Goal: Task Accomplishment & Management: Use online tool/utility

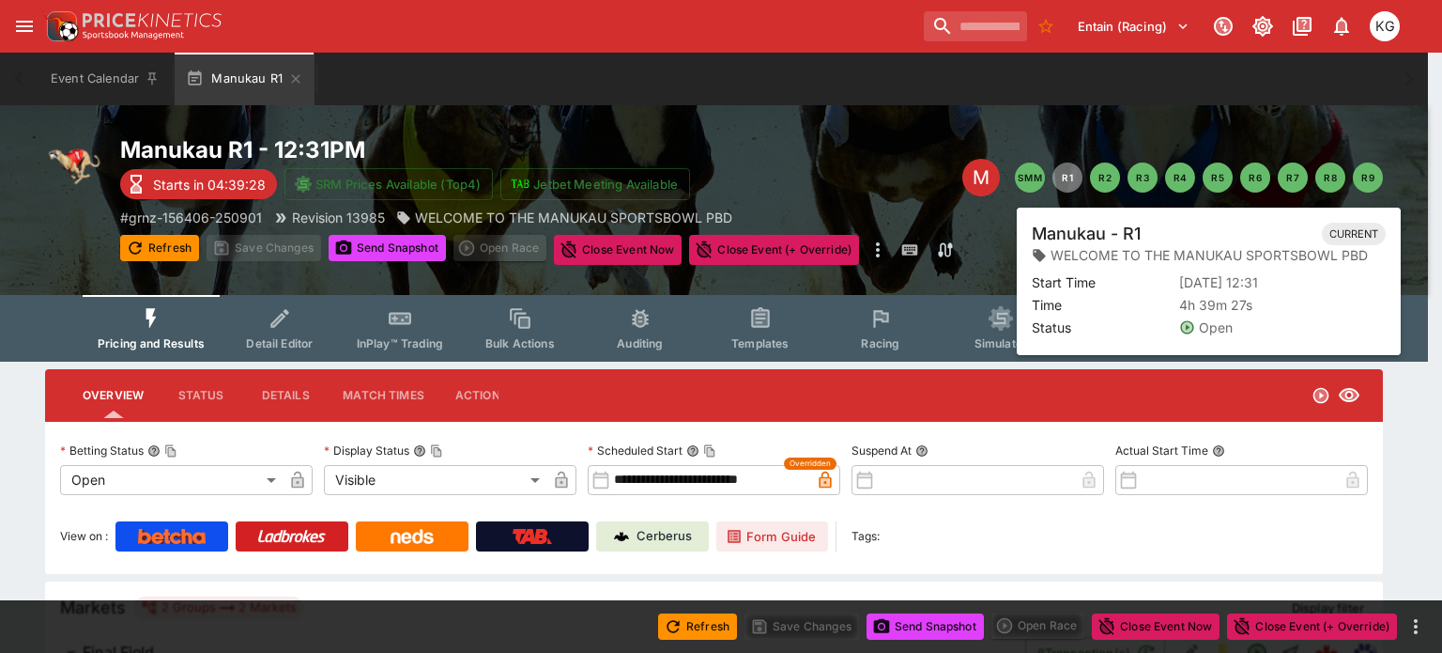
click at [1073, 172] on button "R1" at bounding box center [1068, 177] width 30 height 30
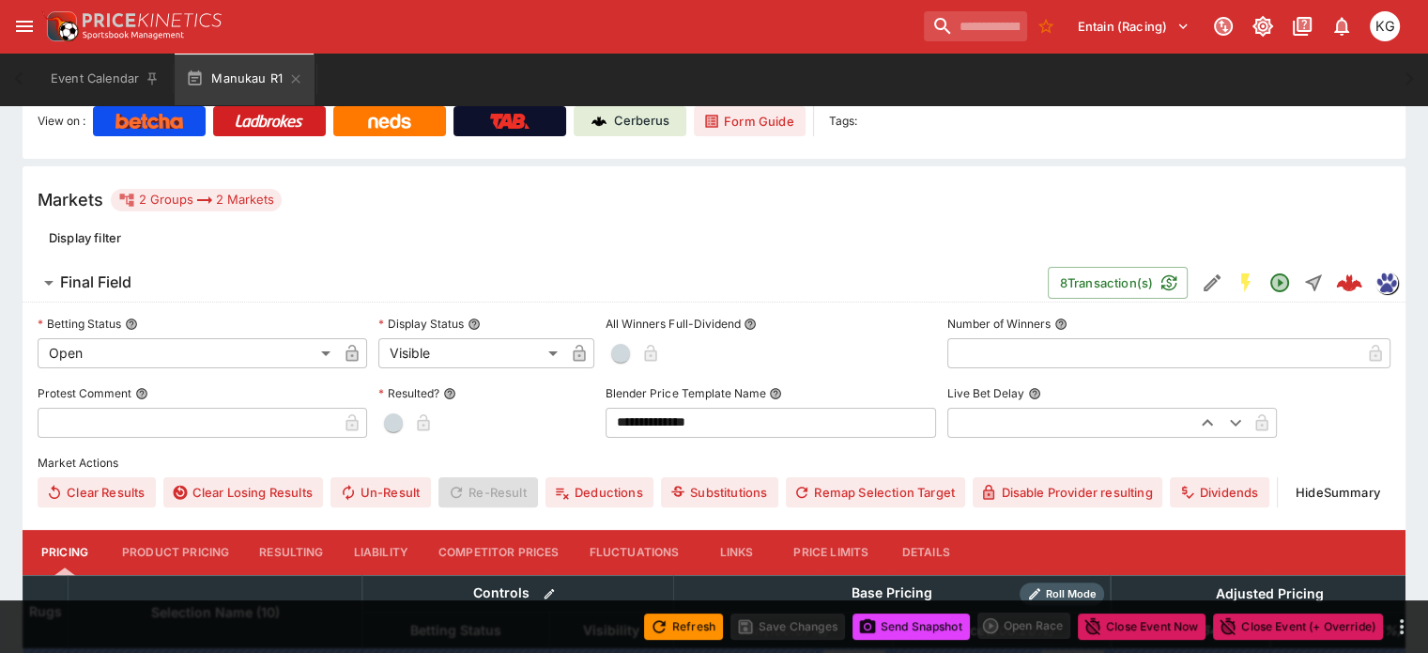
scroll to position [168, 0]
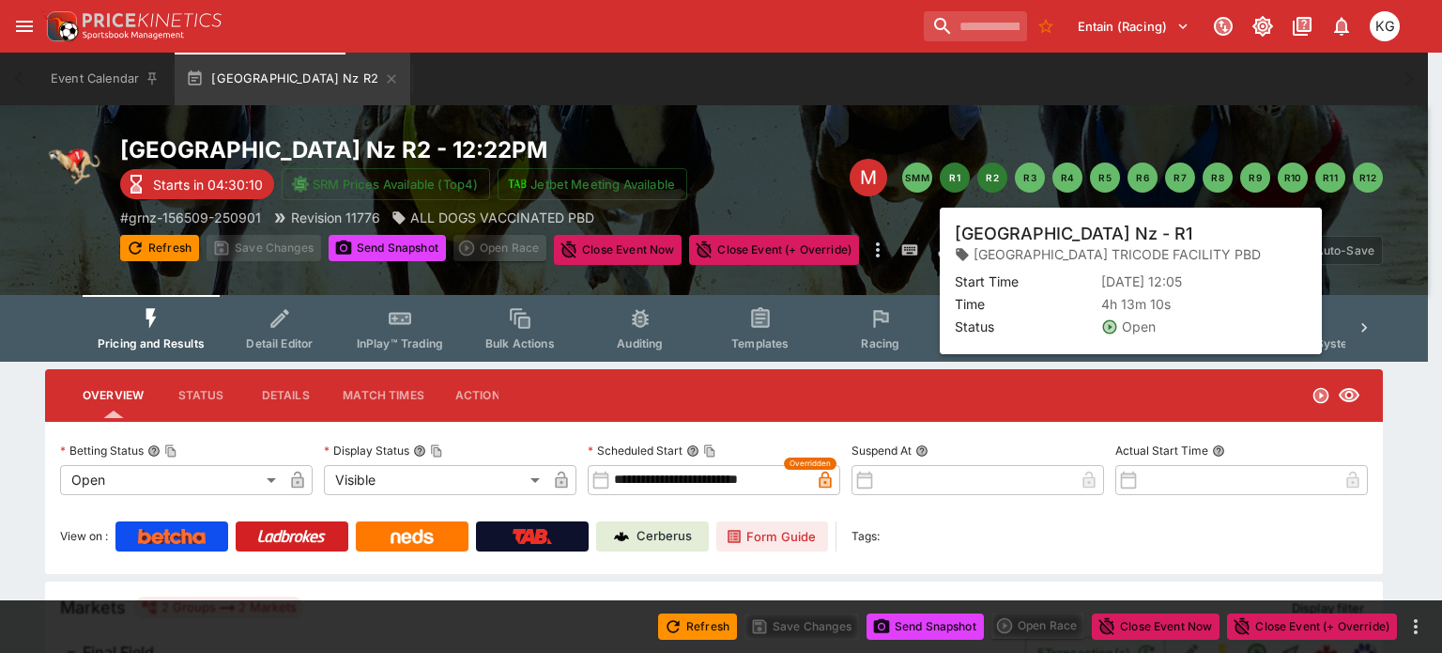
click at [946, 172] on button "R1" at bounding box center [955, 177] width 30 height 30
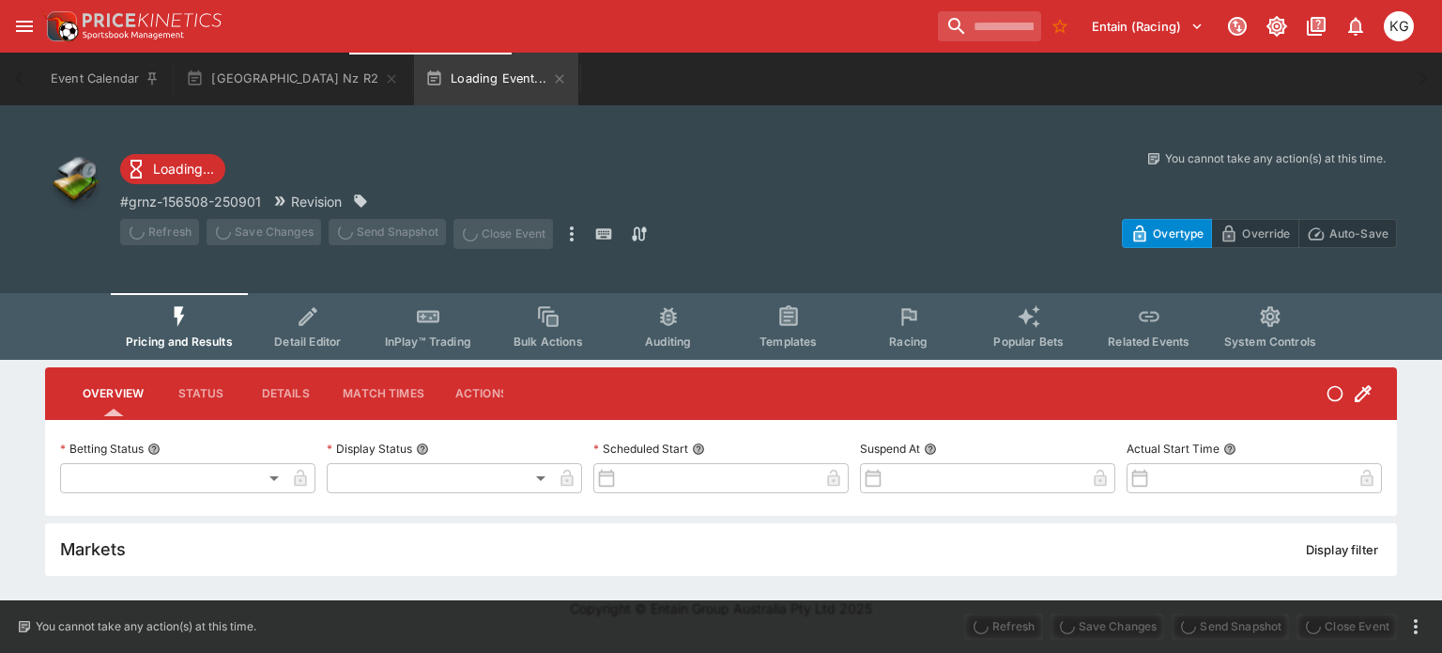
type input "**********"
type input "*******"
type input "**********"
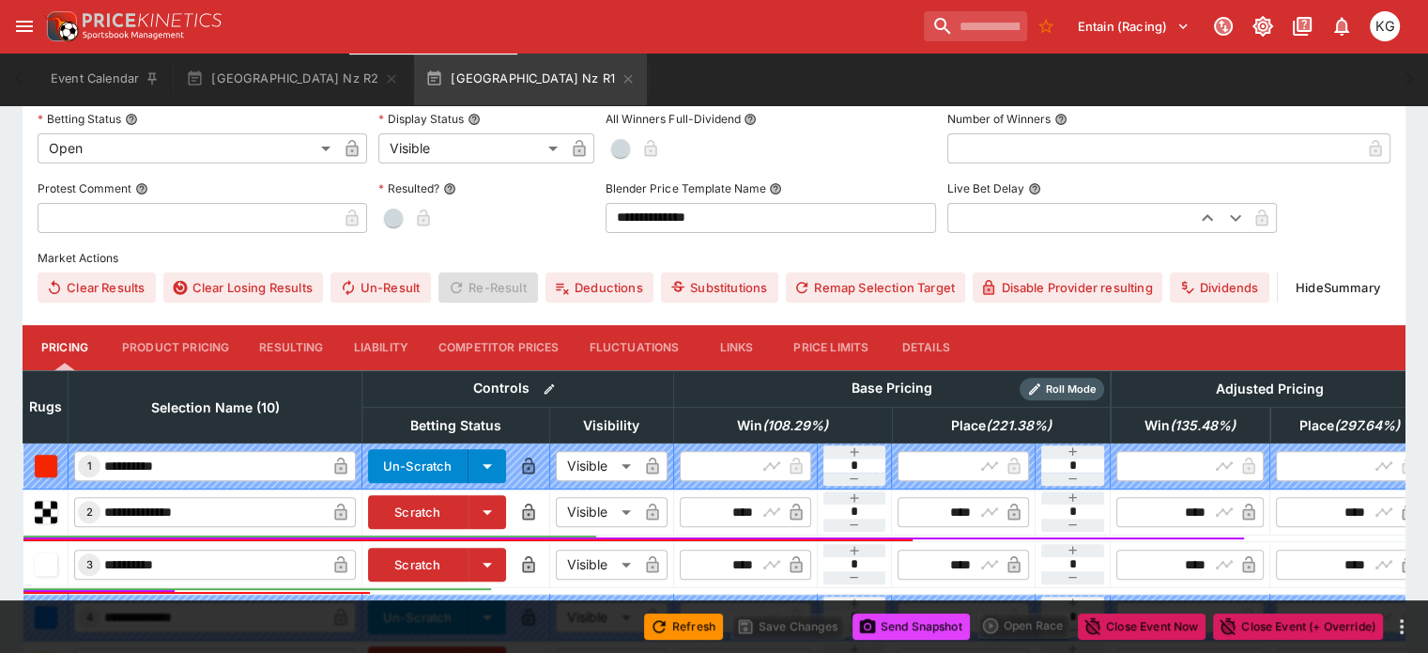
scroll to position [537, 0]
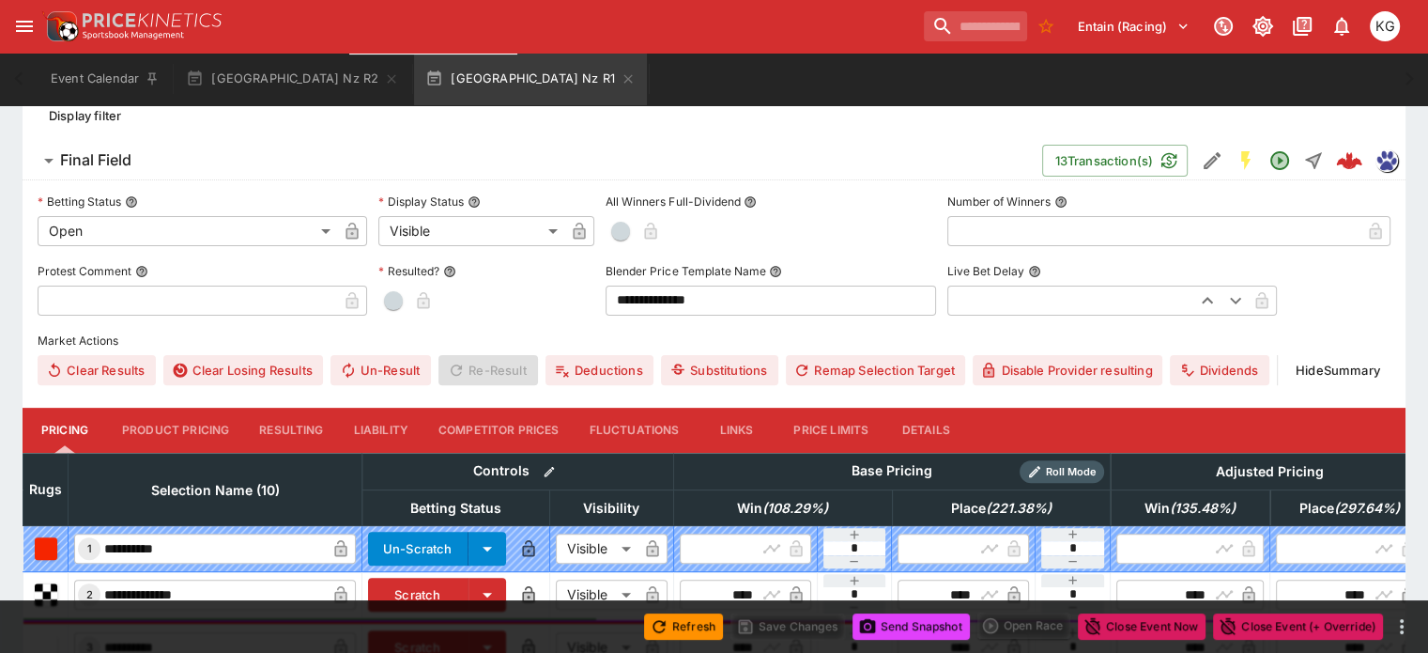
click at [952, 408] on button "Details" at bounding box center [926, 430] width 85 height 45
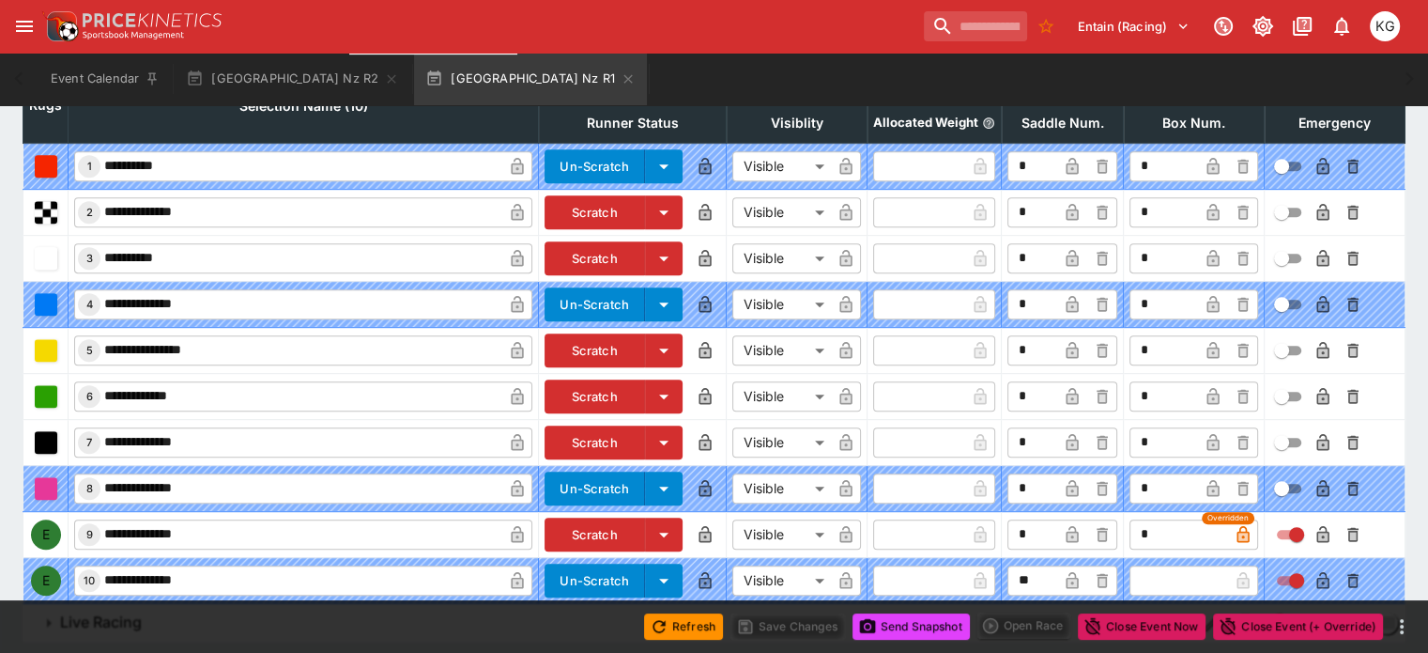
scroll to position [927, 0]
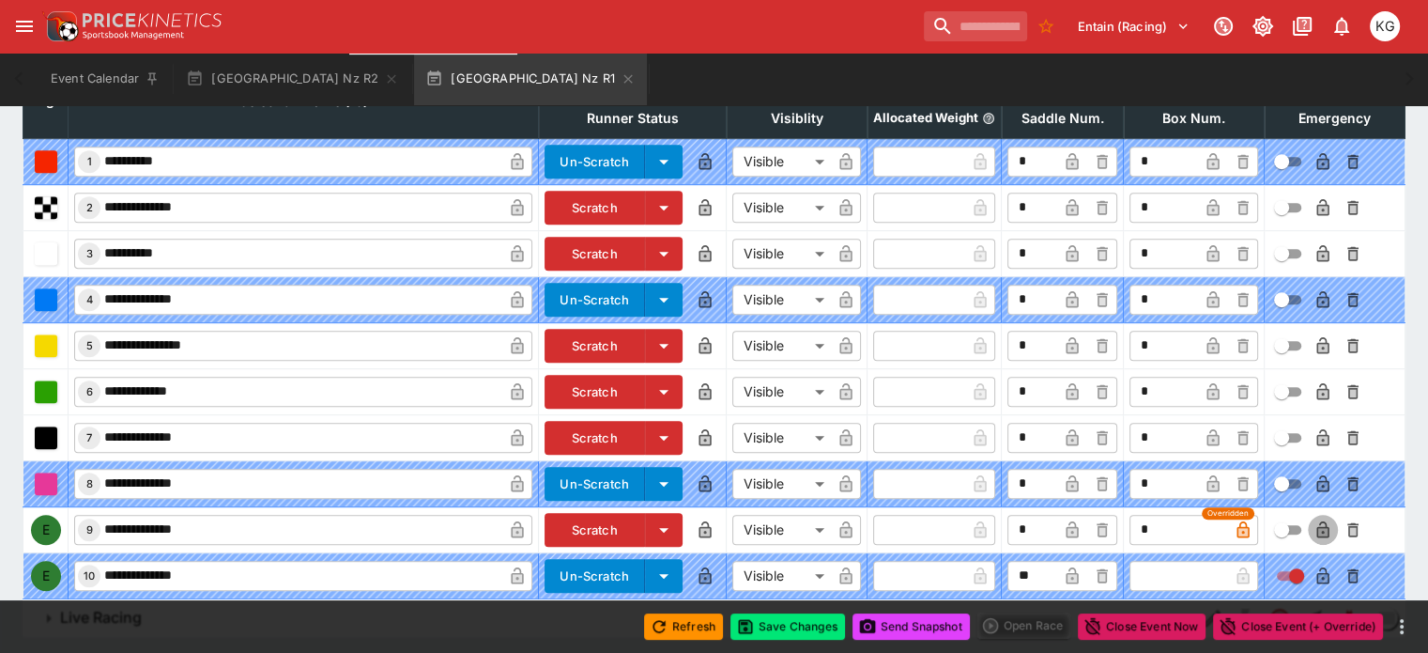
click at [1318, 528] on icon "button" at bounding box center [1322, 532] width 9 height 8
click at [798, 627] on button "Save Changes" at bounding box center [788, 626] width 115 height 26
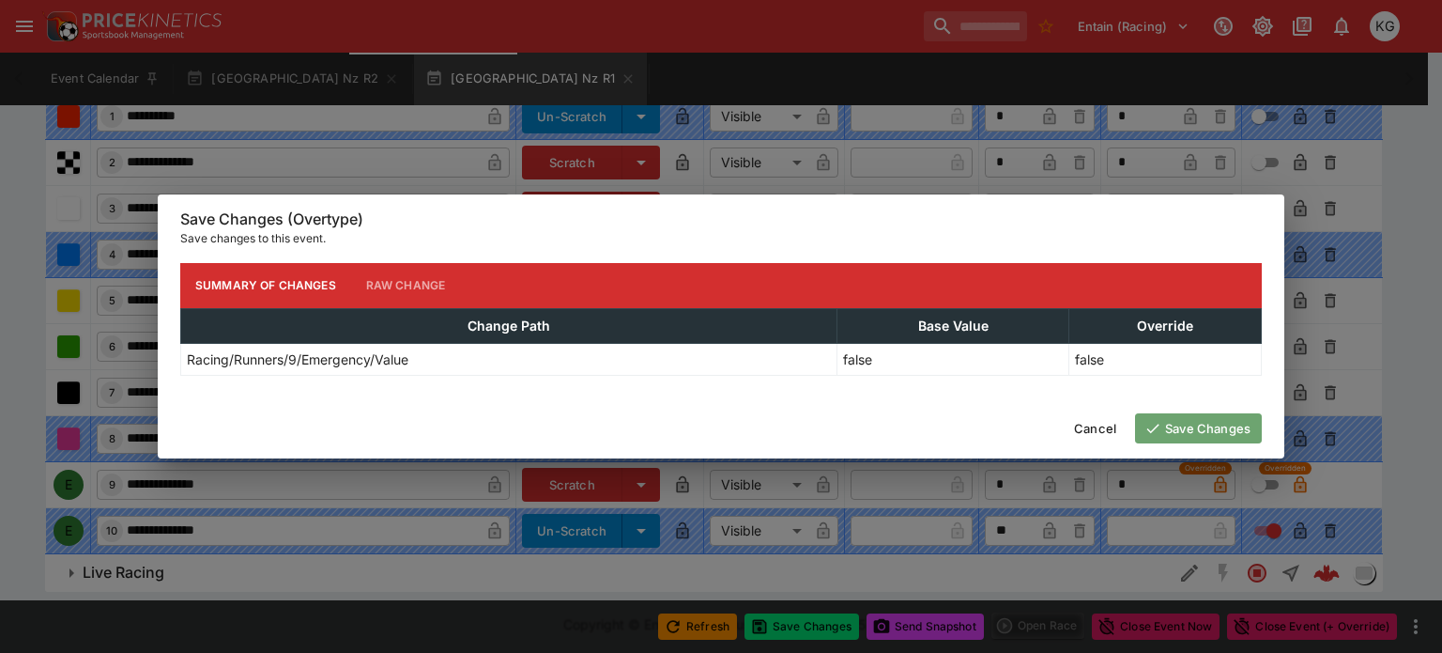
click at [1200, 426] on button "Save Changes" at bounding box center [1198, 428] width 127 height 30
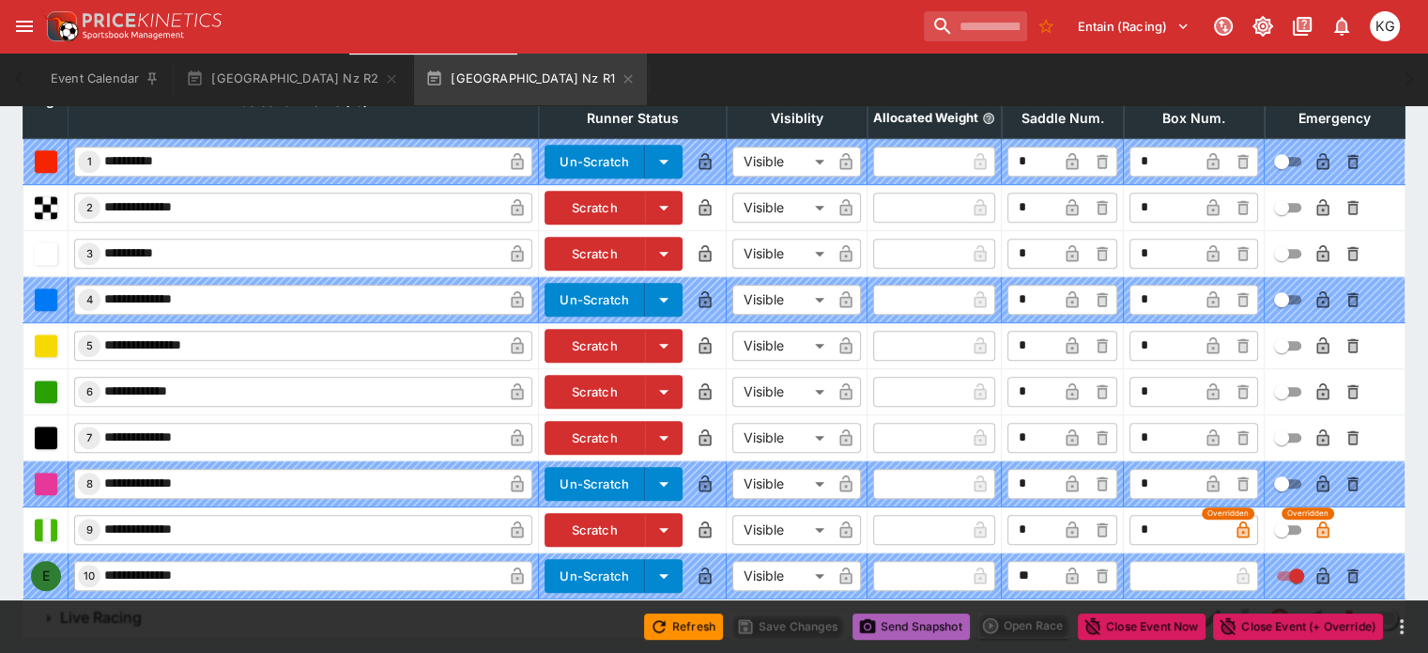
click at [907, 631] on button "Send Snapshot" at bounding box center [911, 626] width 117 height 26
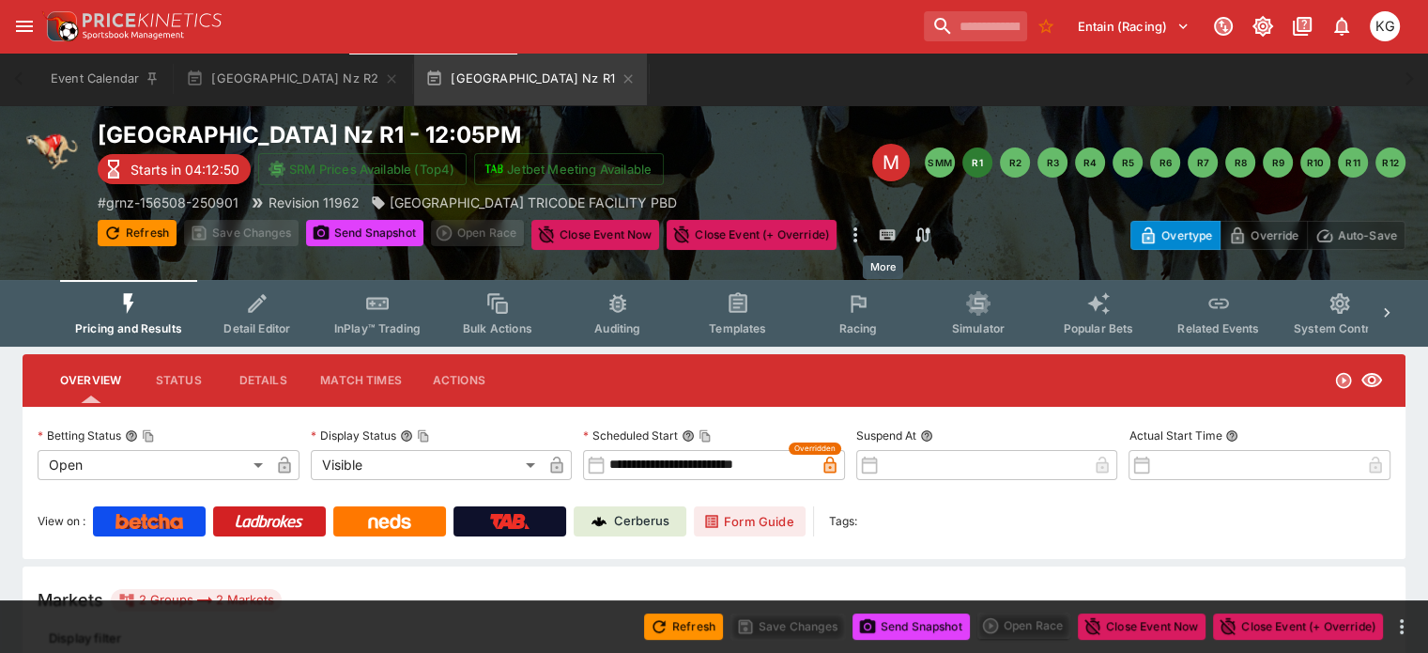
scroll to position [0, 0]
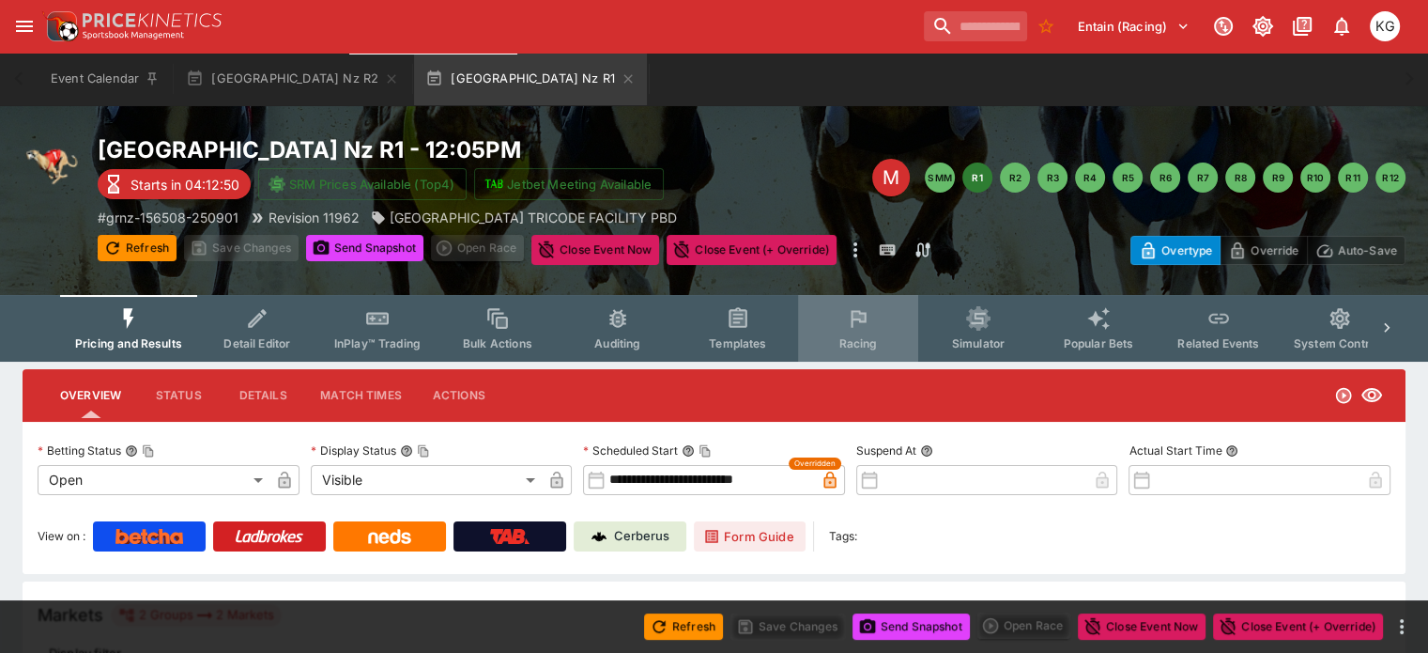
click at [873, 340] on span "Racing" at bounding box center [858, 343] width 38 height 14
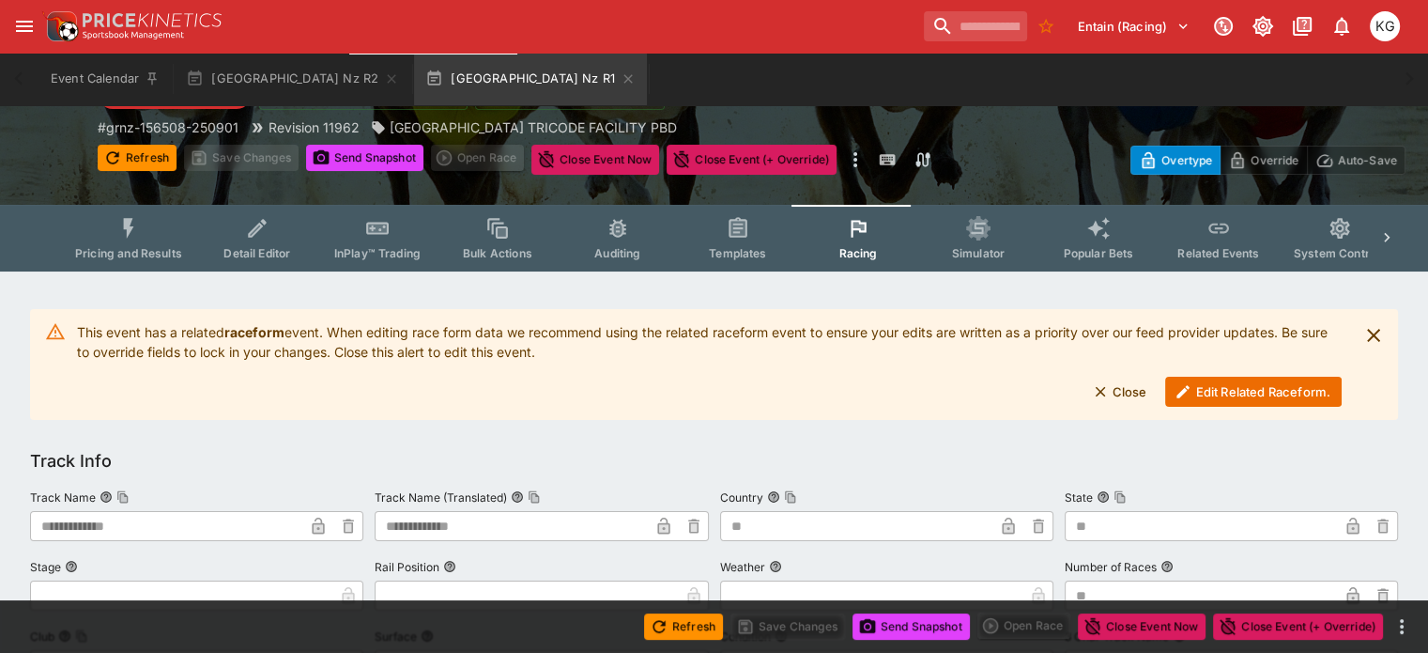
scroll to position [188, 0]
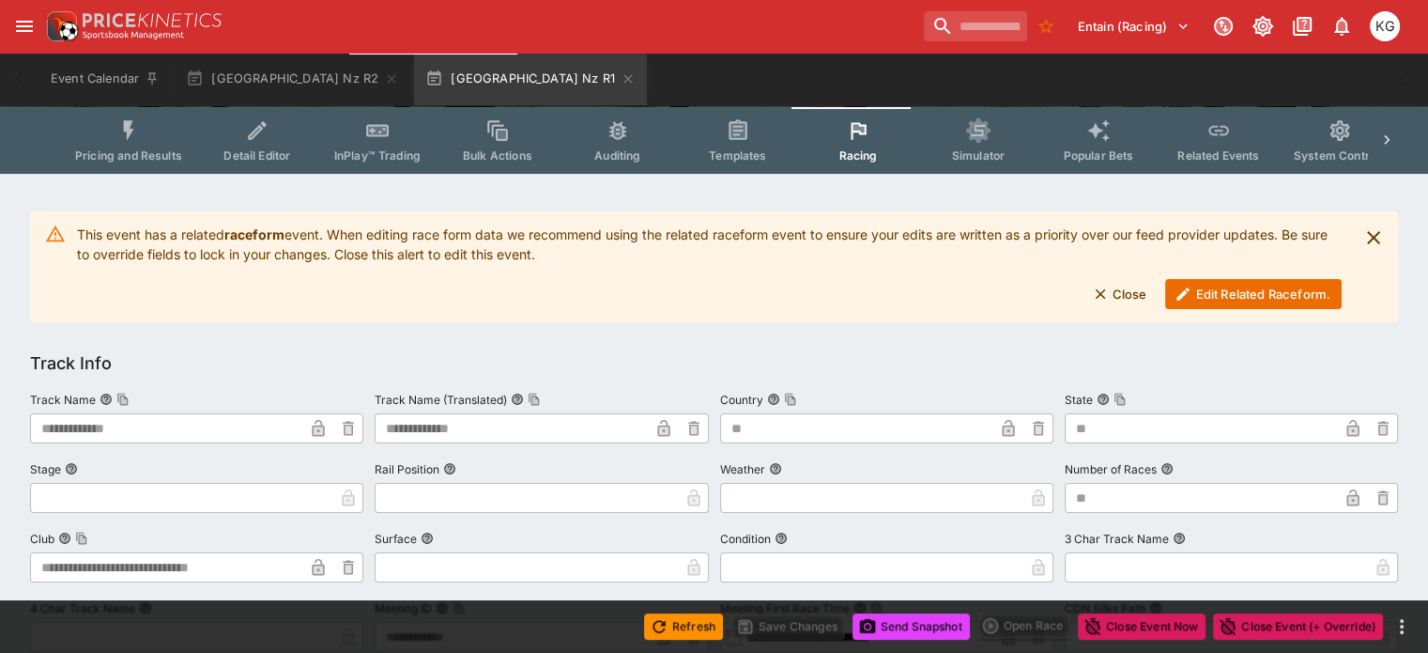
click at [1241, 294] on button "Edit Related Raceform." at bounding box center [1253, 294] width 177 height 30
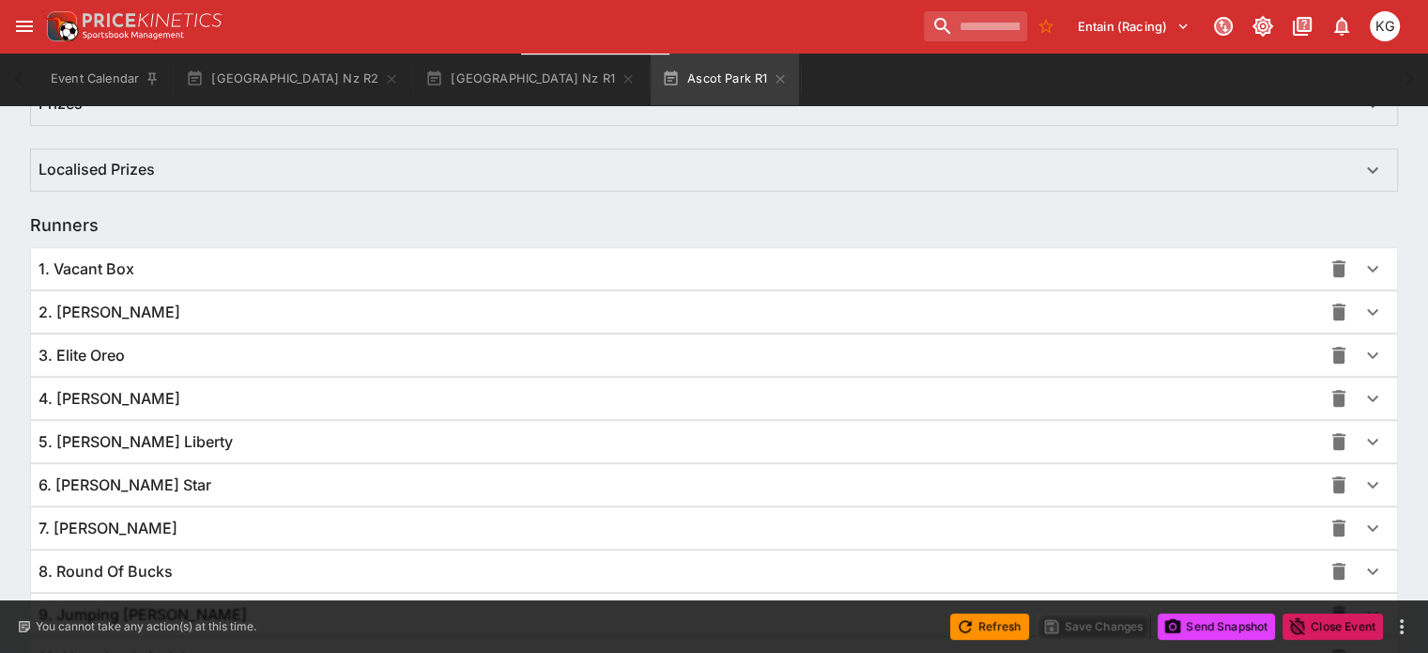
scroll to position [1371, 0]
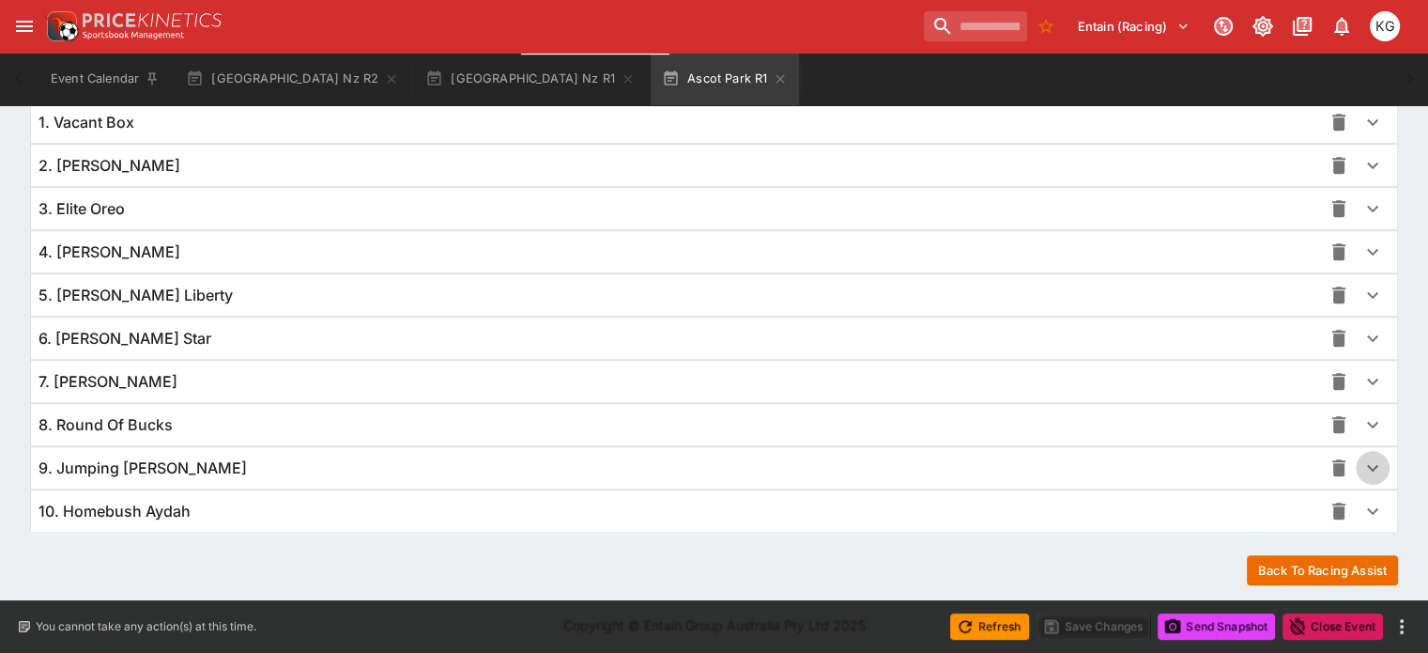
click at [1362, 459] on icon "button" at bounding box center [1373, 467] width 23 height 23
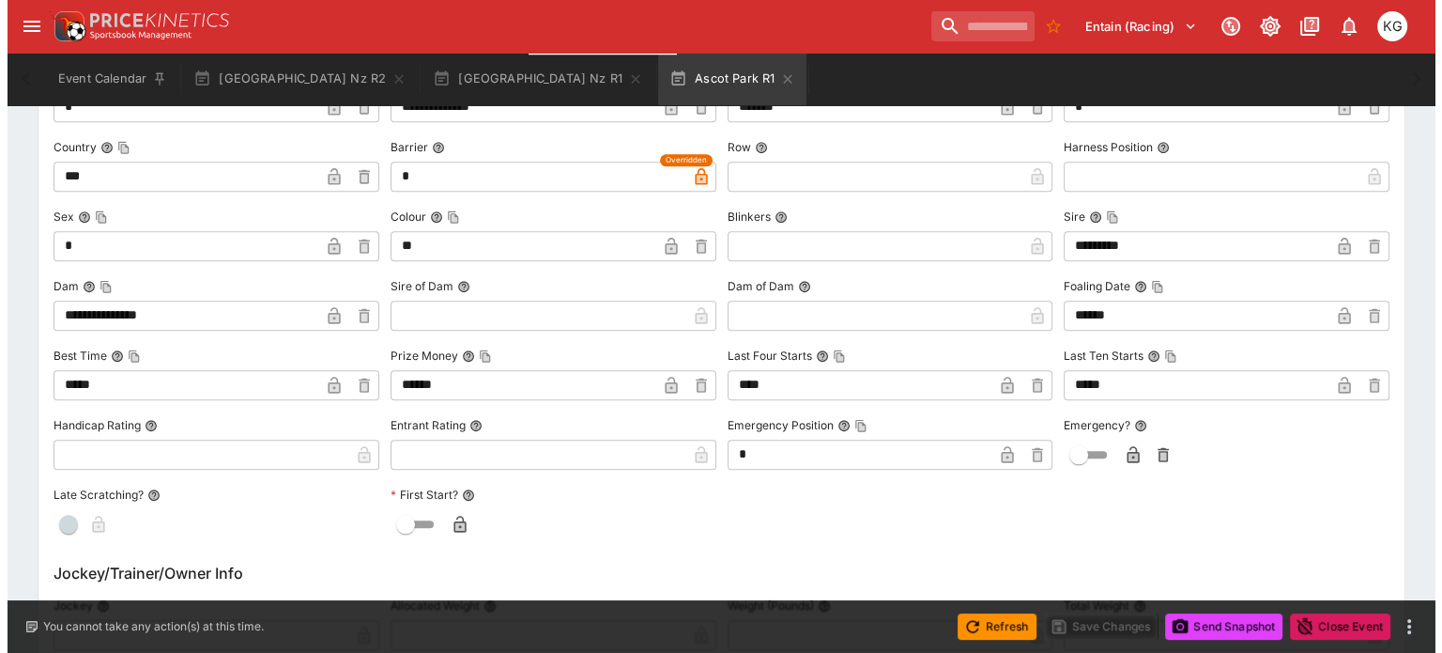
scroll to position [1934, 0]
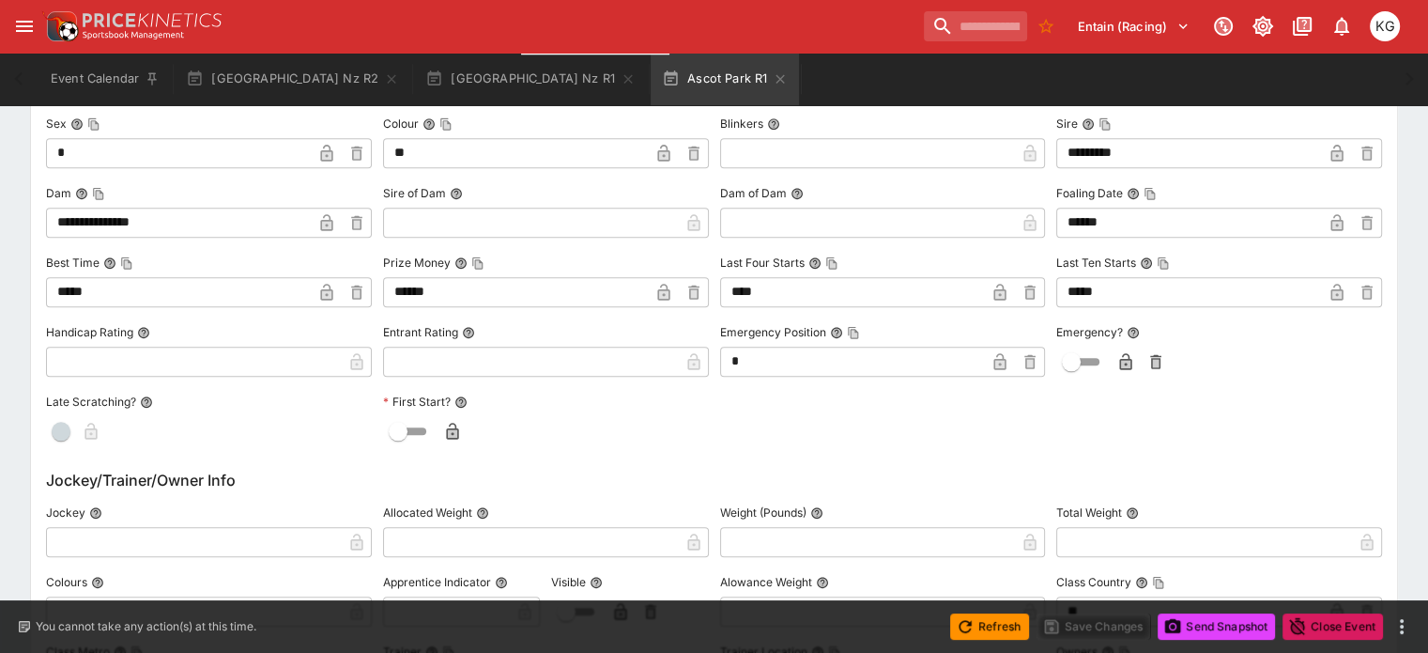
click at [1116, 360] on icon "button" at bounding box center [1125, 361] width 19 height 19
click at [1084, 630] on button "Save Changes" at bounding box center [1094, 626] width 115 height 26
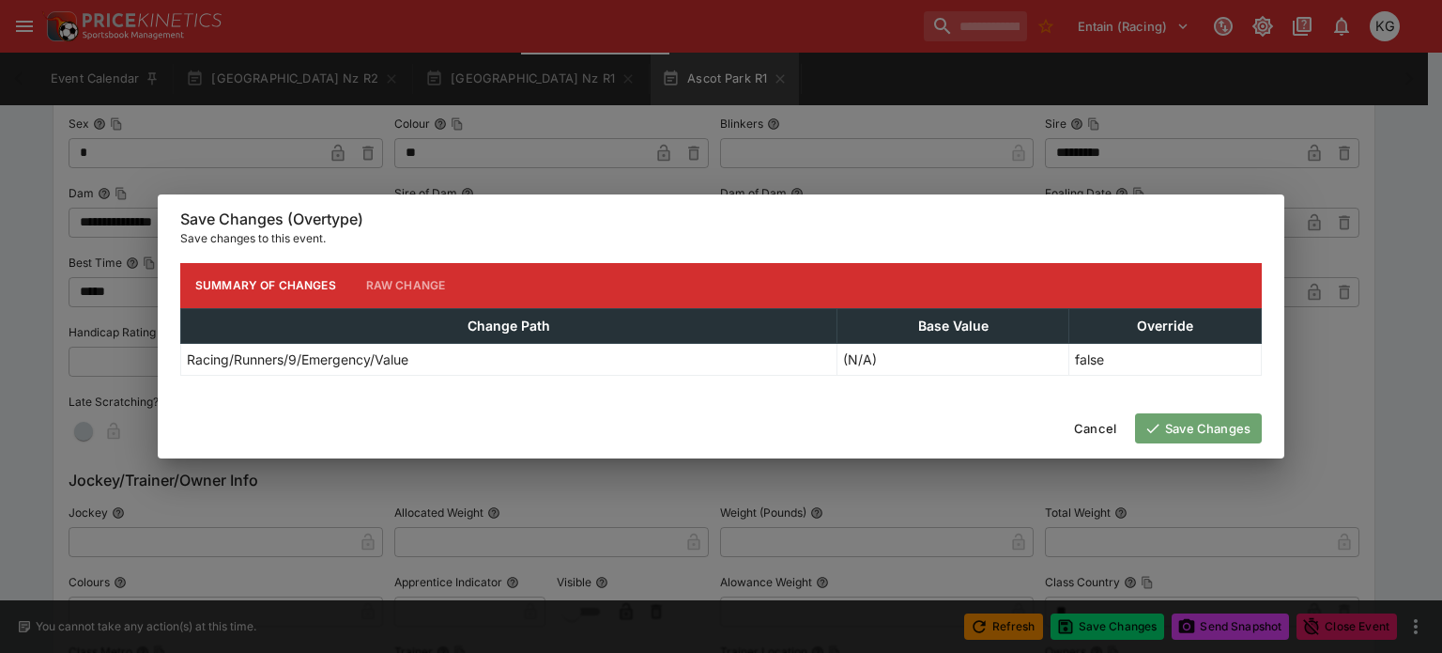
click at [1217, 424] on button "Save Changes" at bounding box center [1198, 428] width 127 height 30
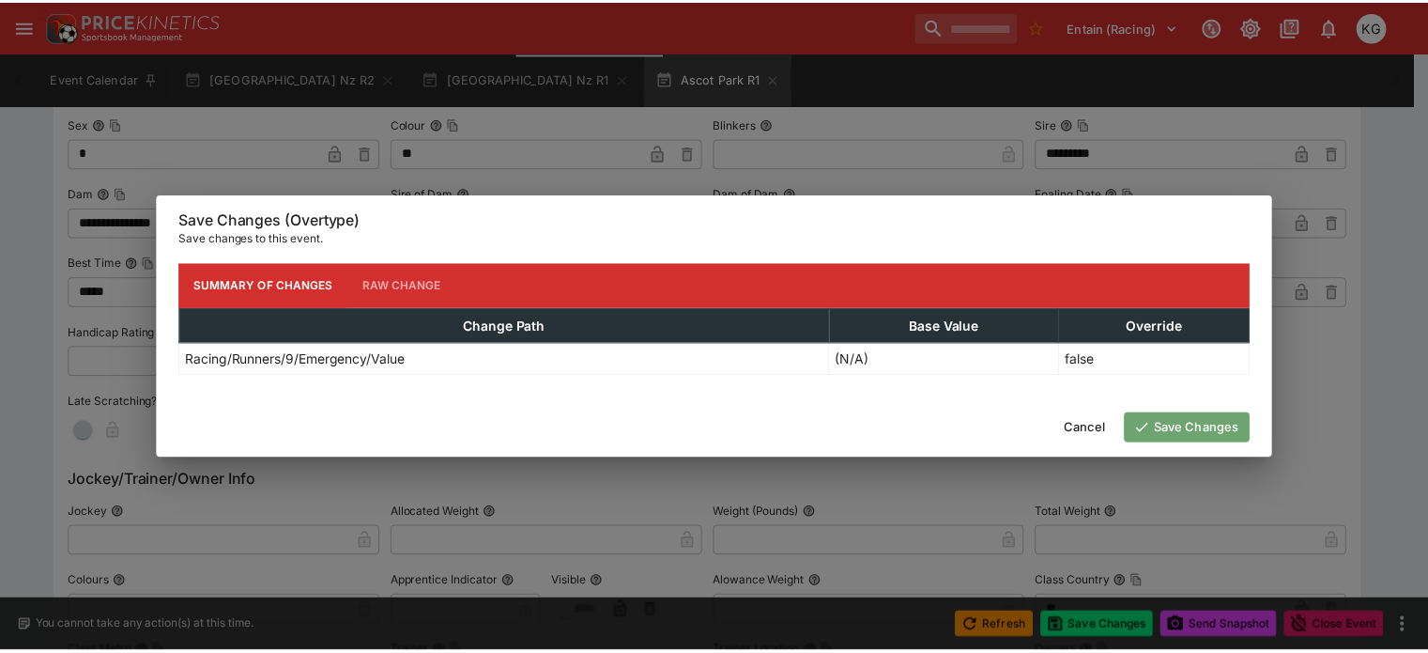
scroll to position [0, 0]
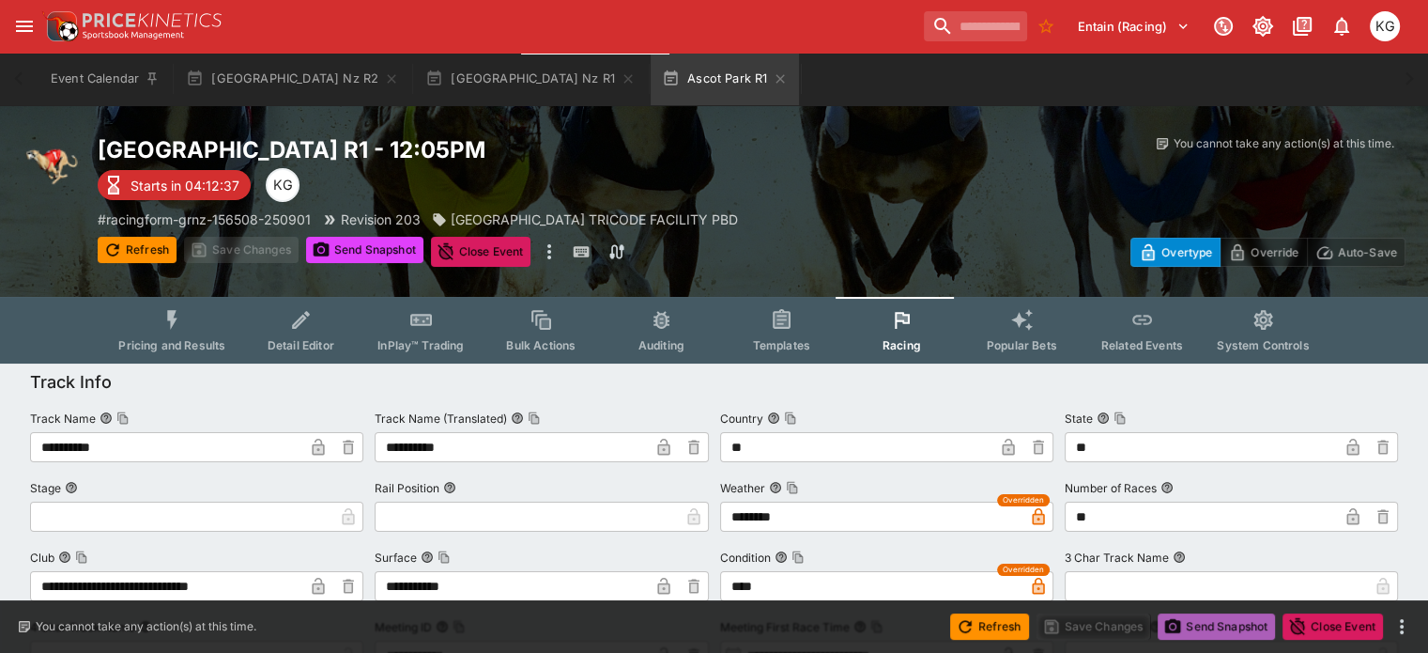
click at [1218, 623] on button "Send Snapshot" at bounding box center [1216, 626] width 117 height 26
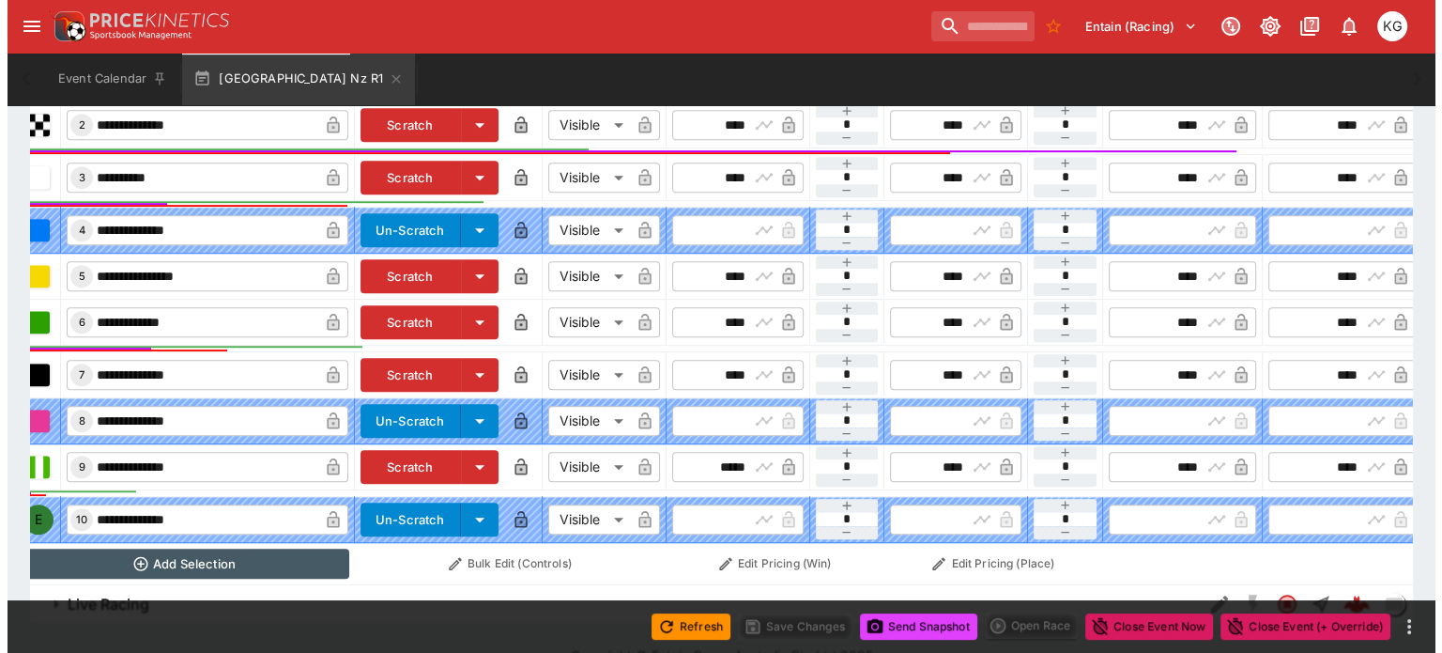
scroll to position [0, 170]
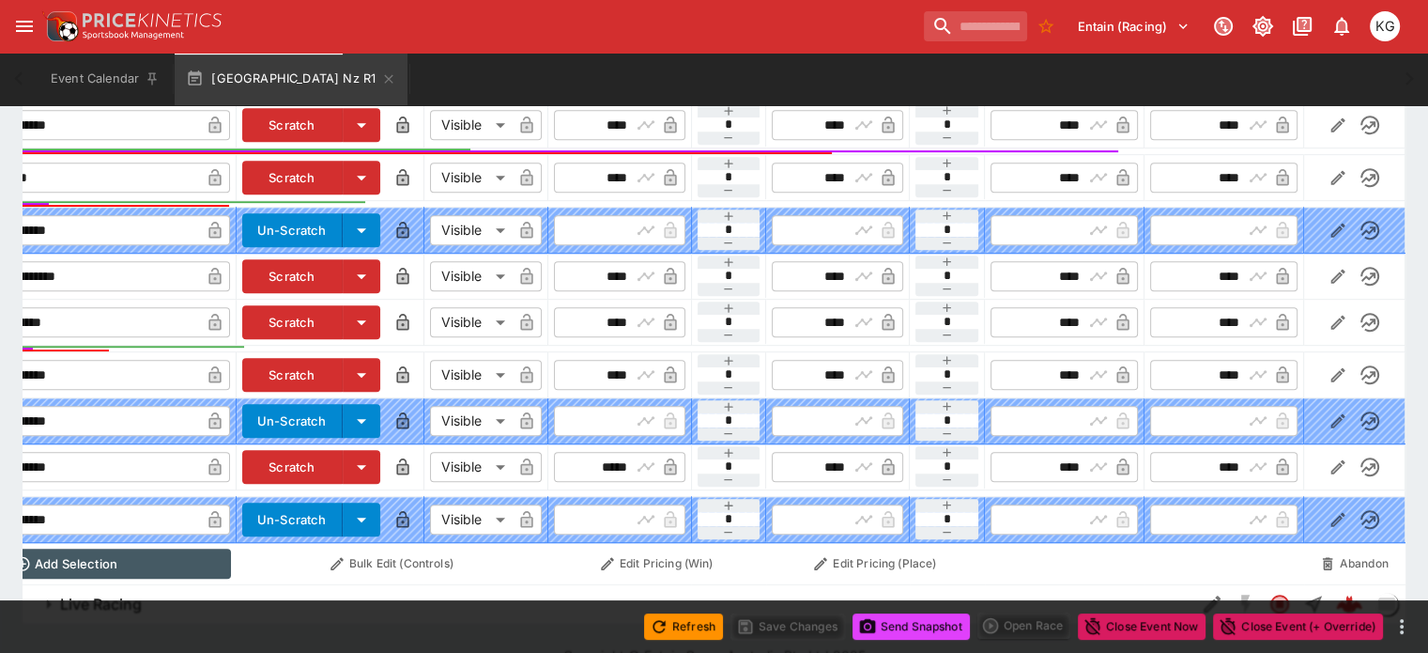
click at [1329, 457] on icon "button" at bounding box center [1338, 466] width 19 height 19
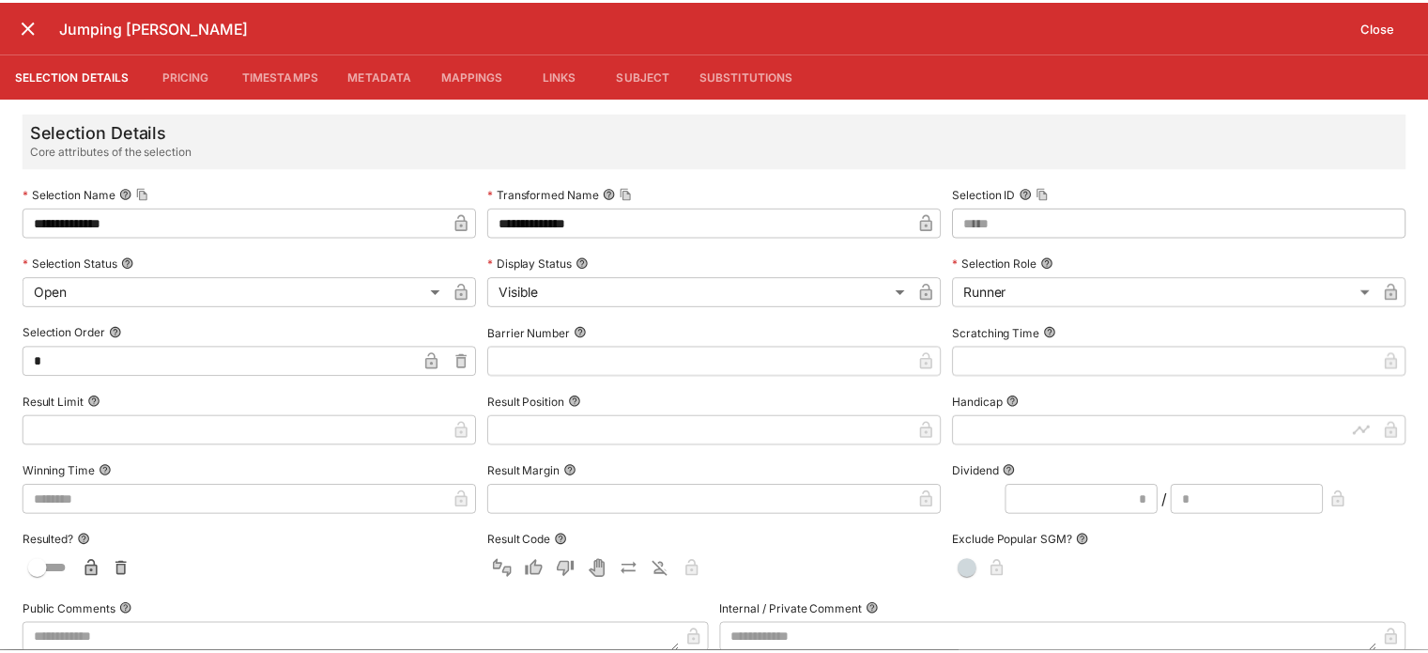
scroll to position [0, 169]
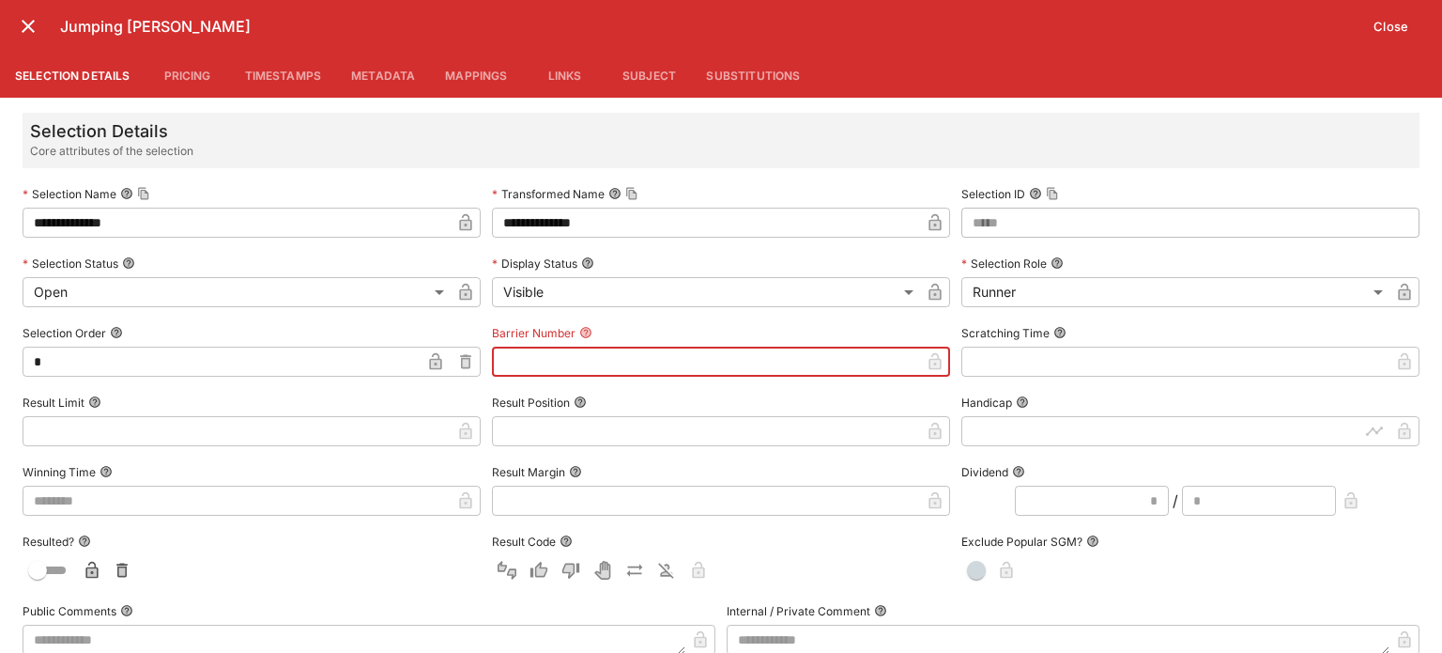
click at [539, 358] on input "text" at bounding box center [706, 361] width 428 height 30
type input "*"
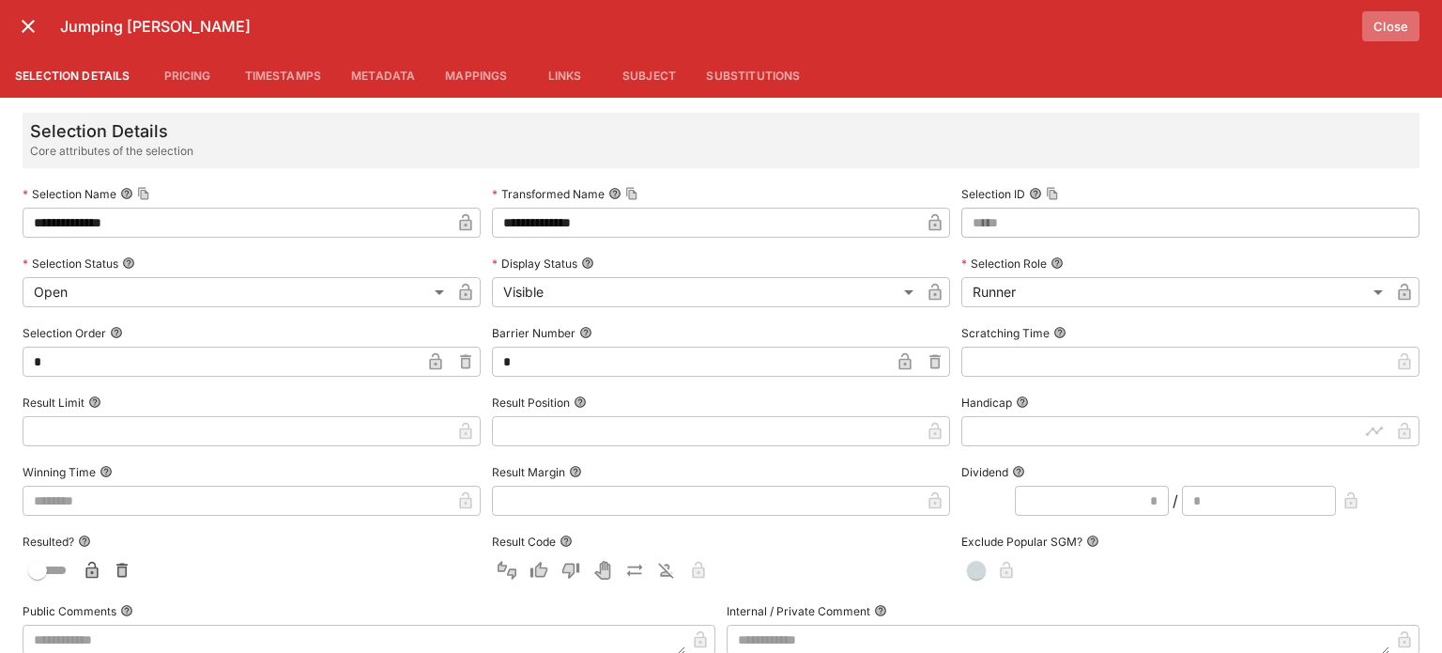
click at [1397, 21] on button "Close" at bounding box center [1390, 26] width 57 height 30
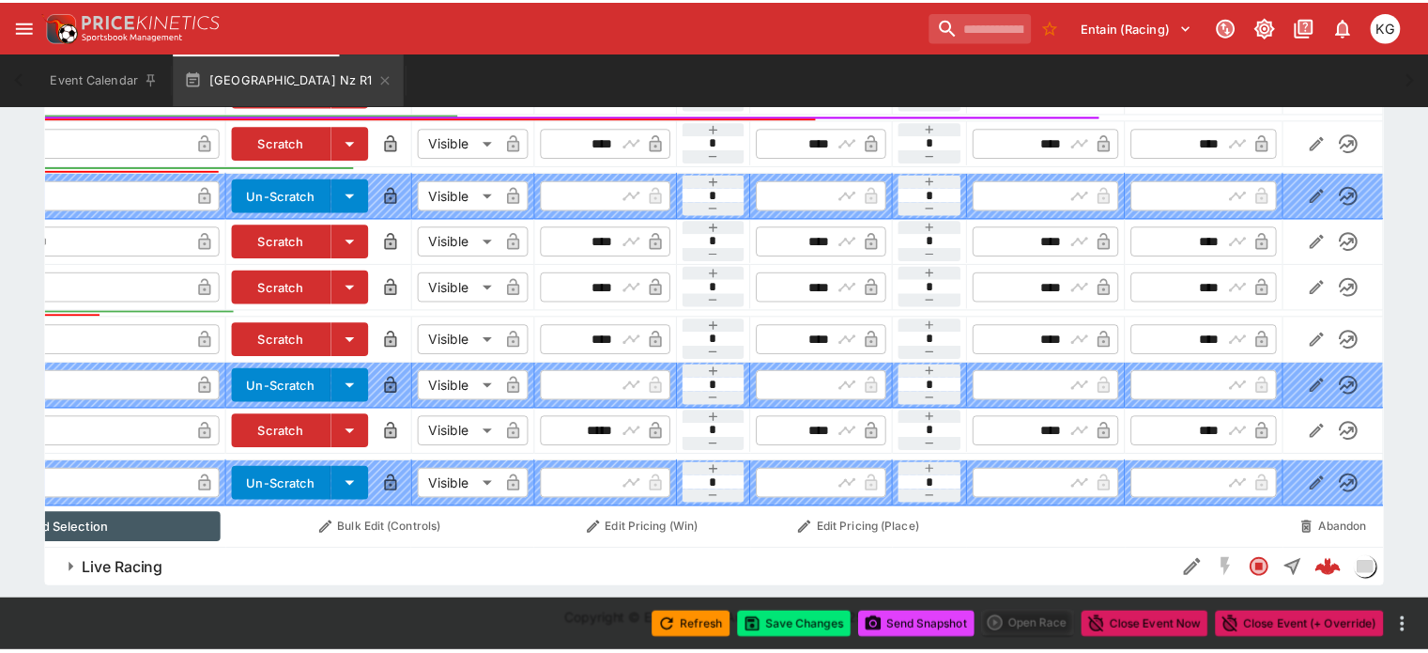
scroll to position [0, 156]
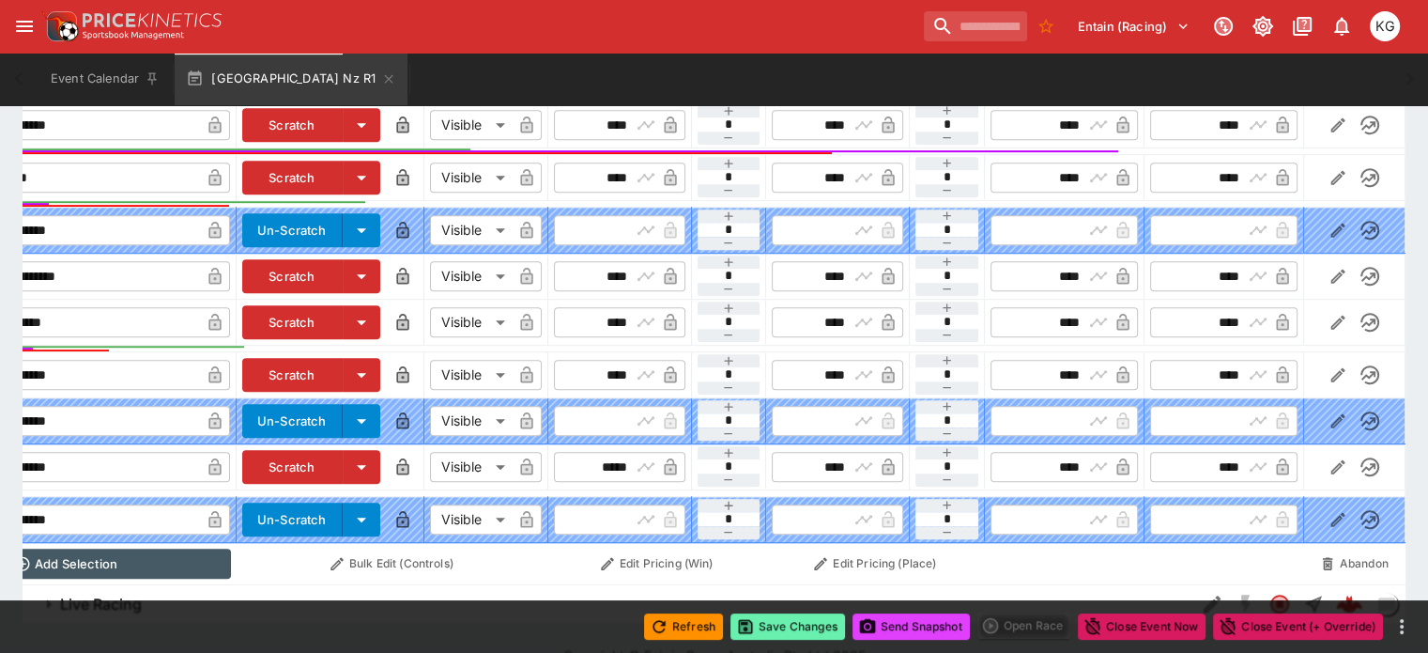
click at [791, 617] on button "Save Changes" at bounding box center [788, 626] width 115 height 26
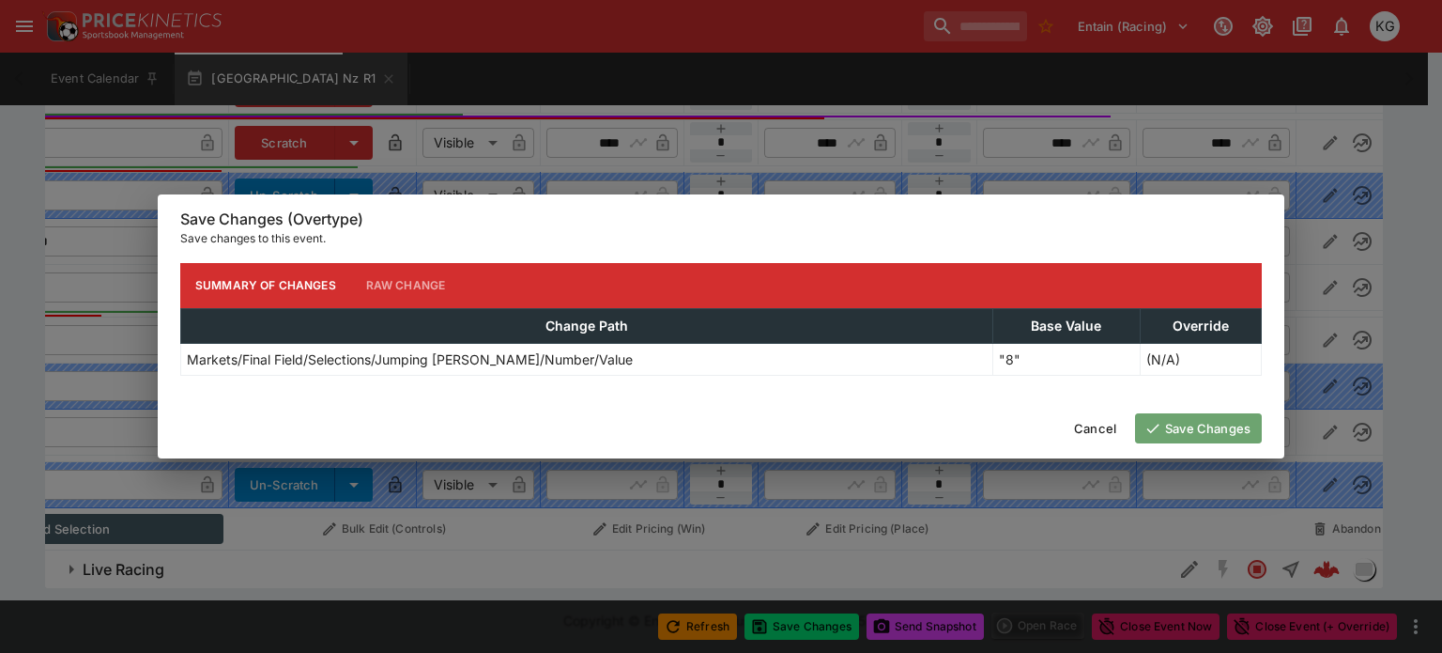
click at [1198, 431] on button "Save Changes" at bounding box center [1198, 428] width 127 height 30
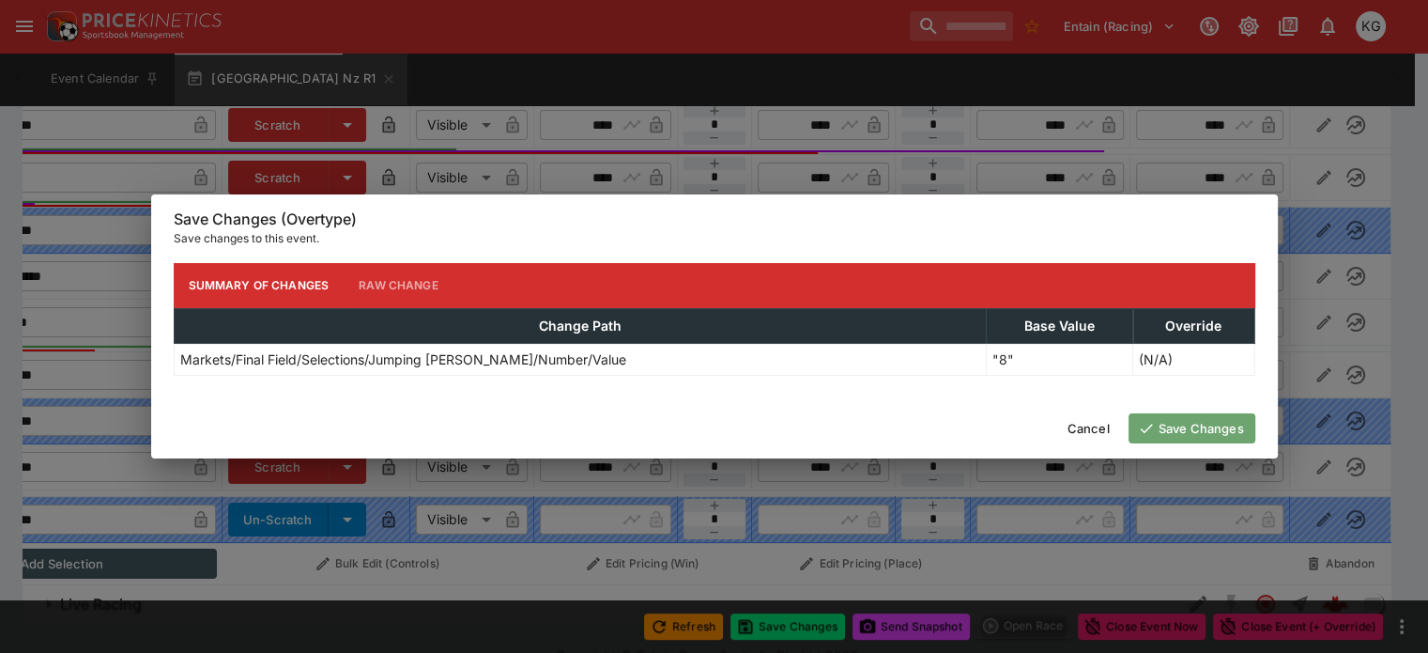
scroll to position [0, 126]
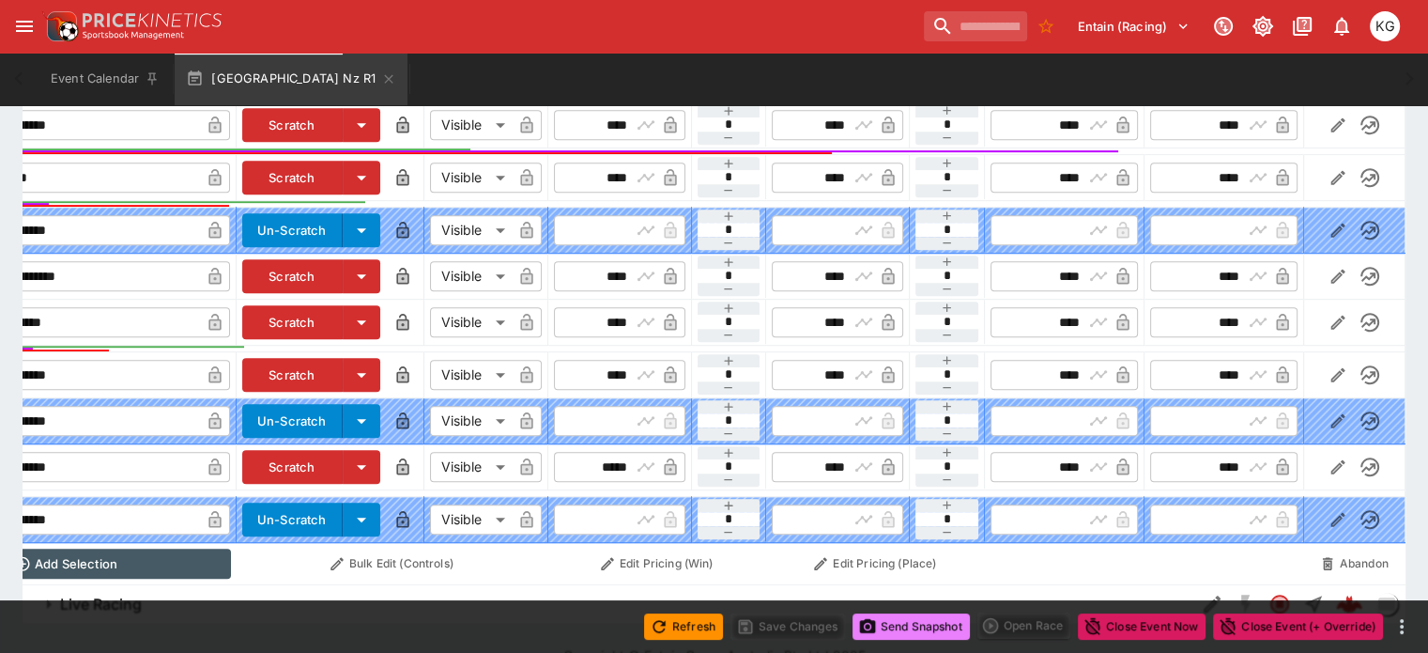
click at [901, 622] on button "Send Snapshot" at bounding box center [911, 626] width 117 height 26
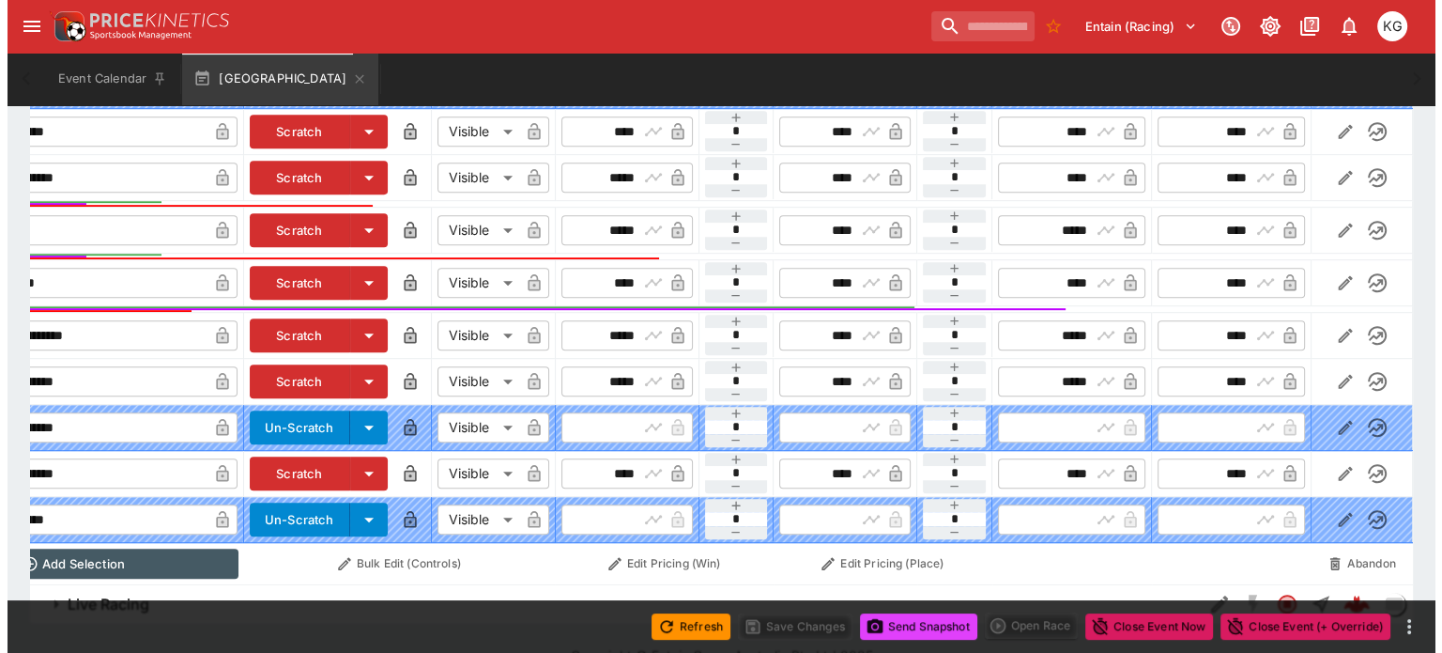
scroll to position [0, 170]
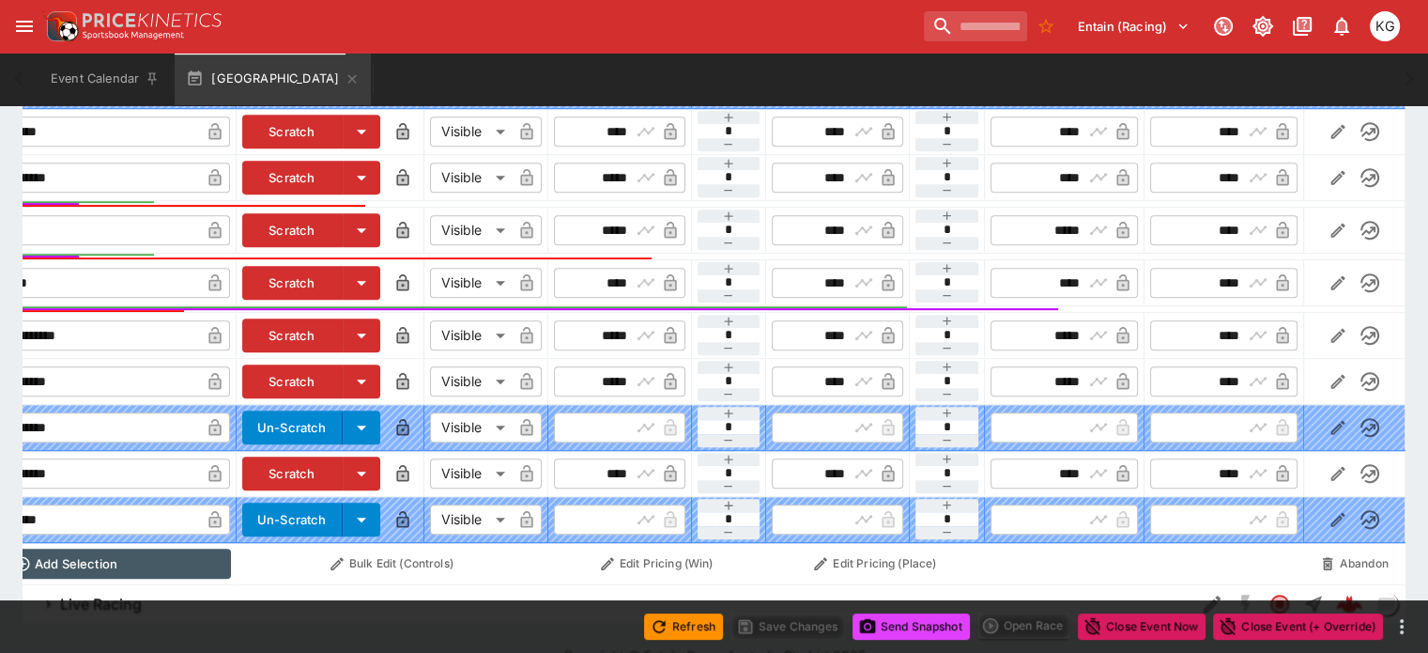
click at [1329, 464] on icon "button" at bounding box center [1338, 473] width 19 height 19
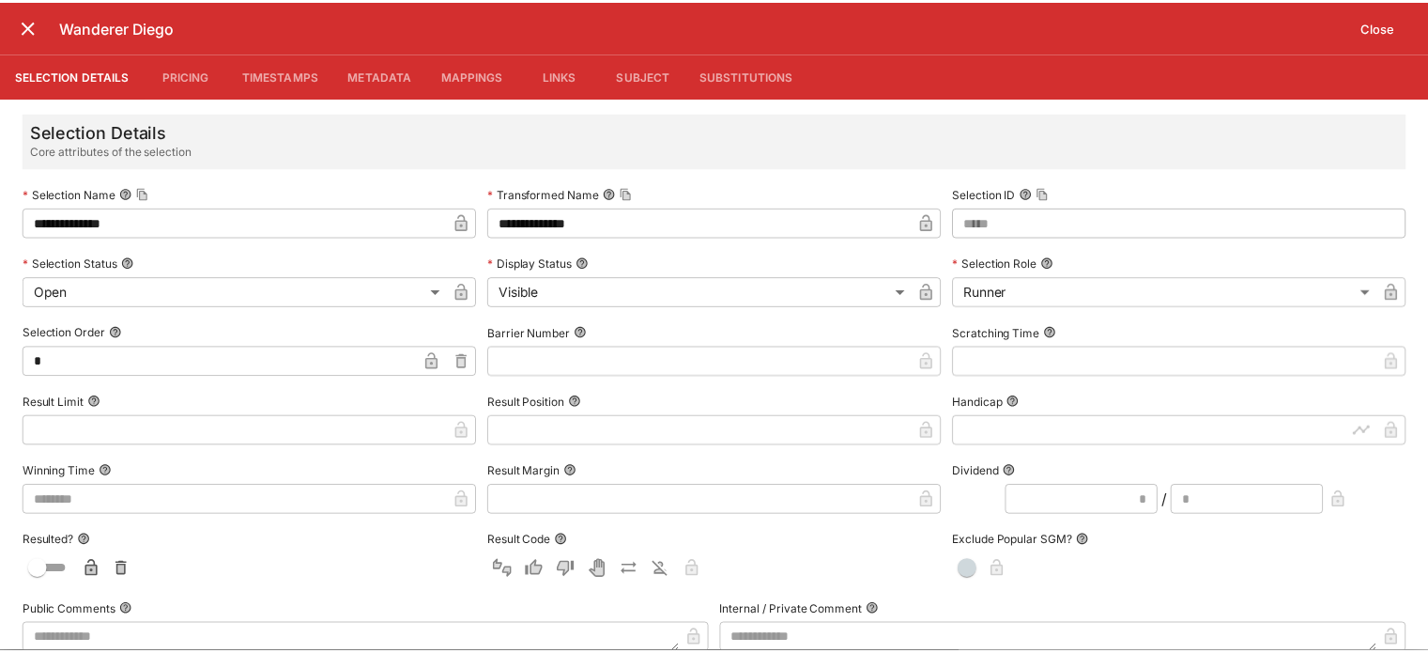
scroll to position [1003, 0]
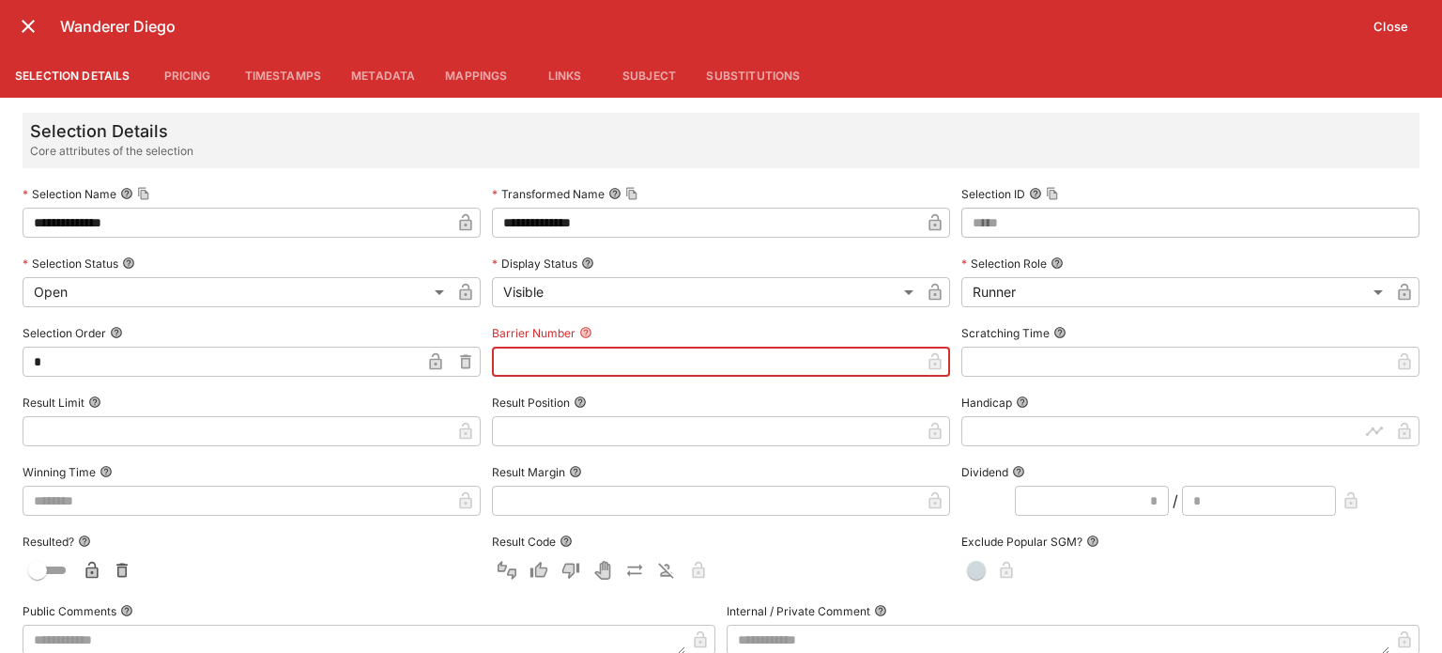
click at [521, 349] on input "text" at bounding box center [706, 361] width 428 height 30
type input "*"
click at [1398, 23] on button "Close" at bounding box center [1390, 26] width 57 height 30
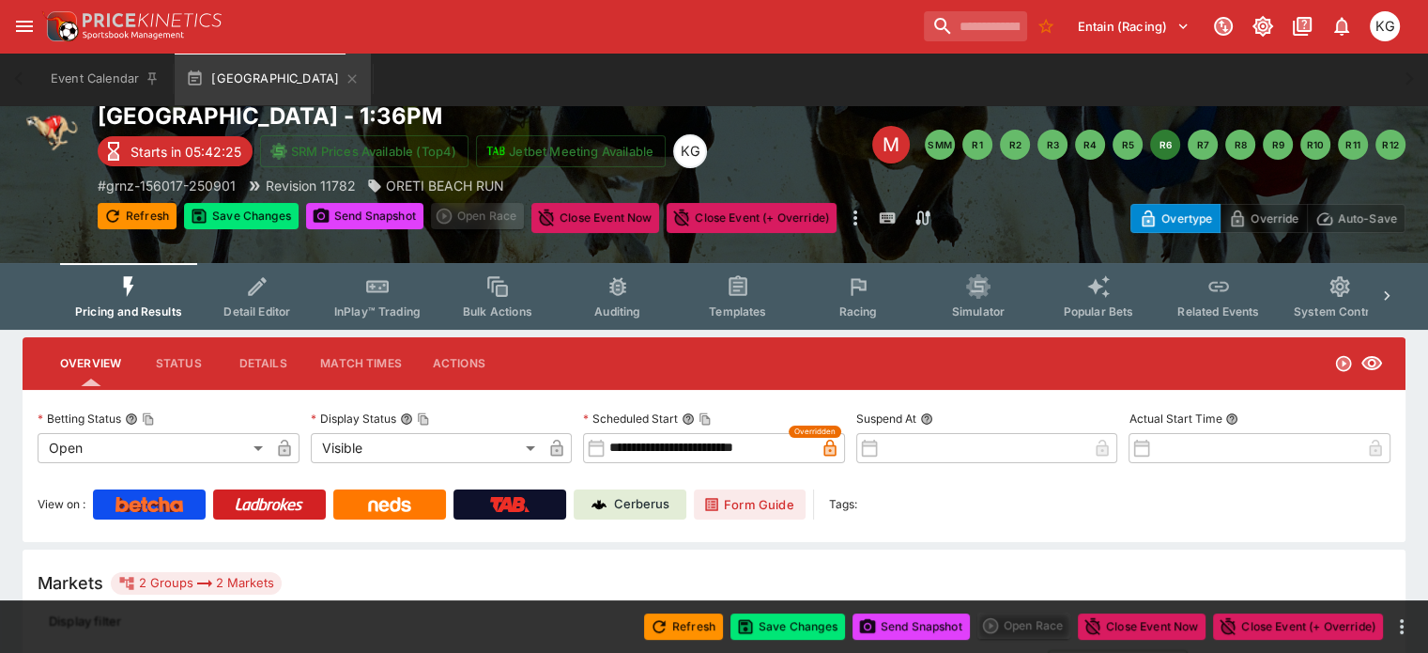
scroll to position [0, 0]
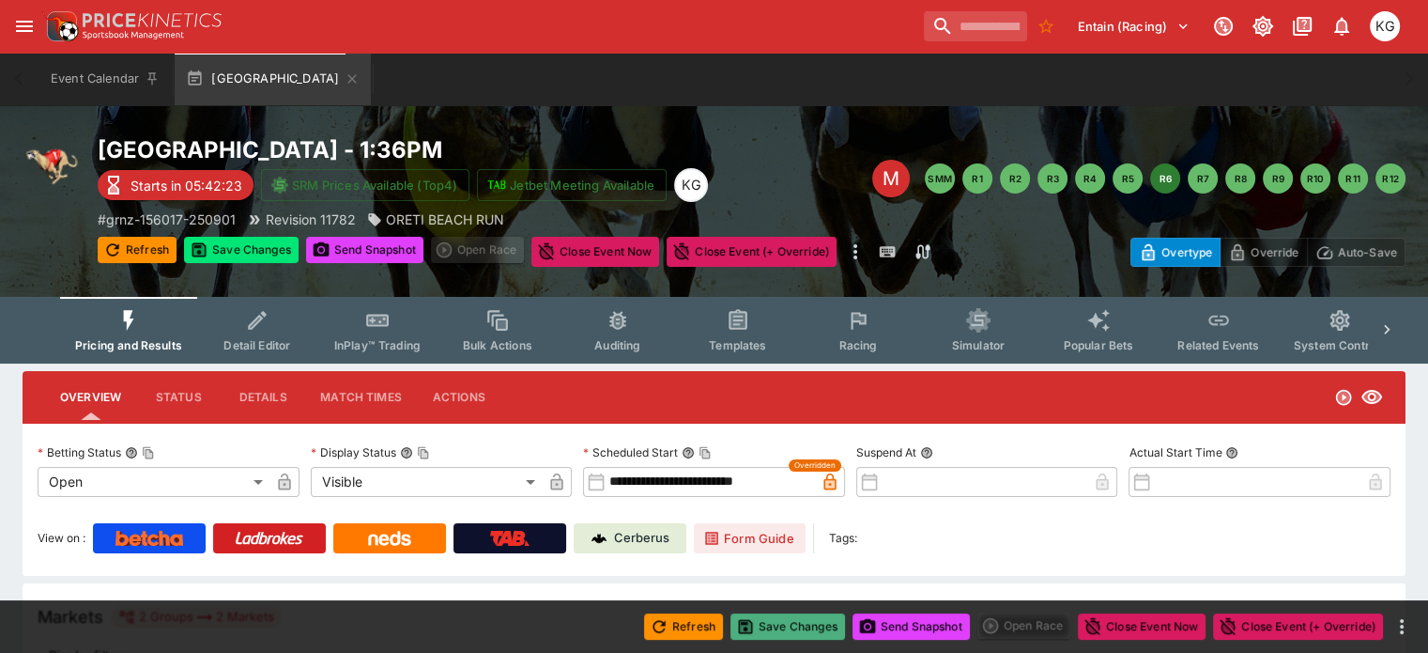
click at [797, 629] on button "Save Changes" at bounding box center [788, 626] width 115 height 26
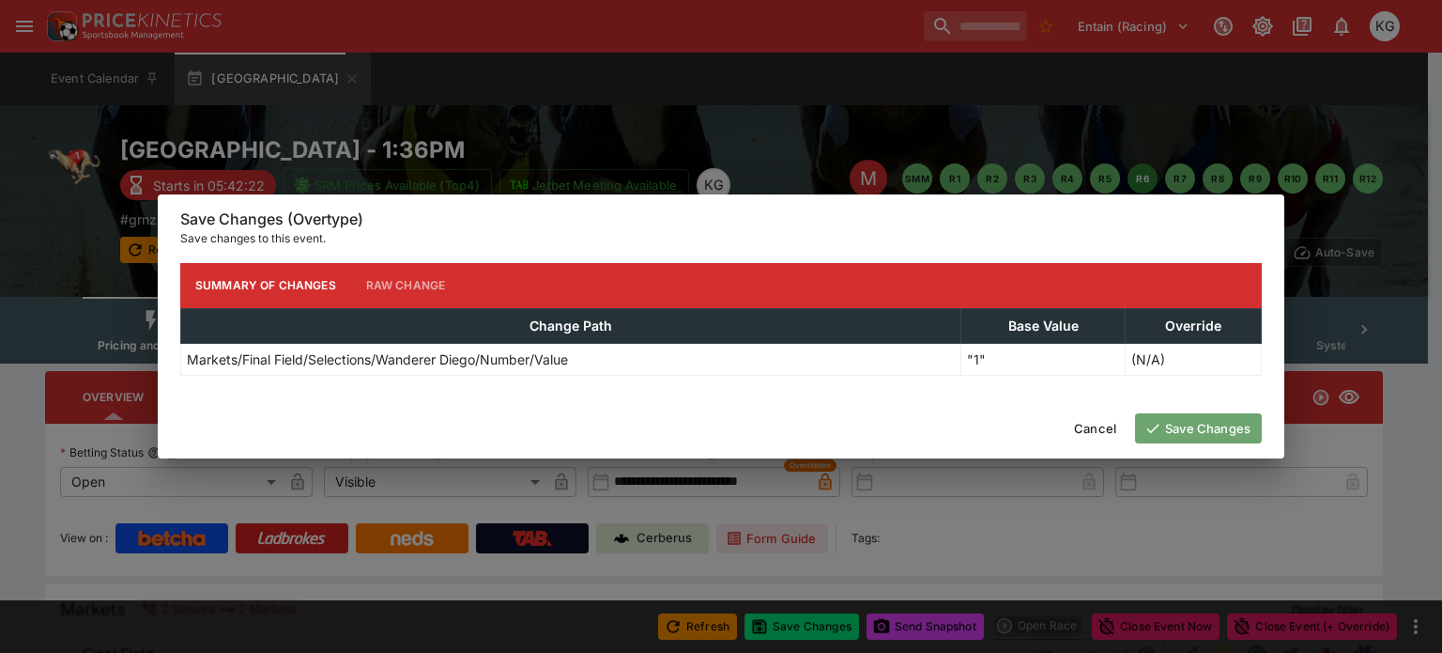
click at [1229, 423] on button "Save Changes" at bounding box center [1198, 428] width 127 height 30
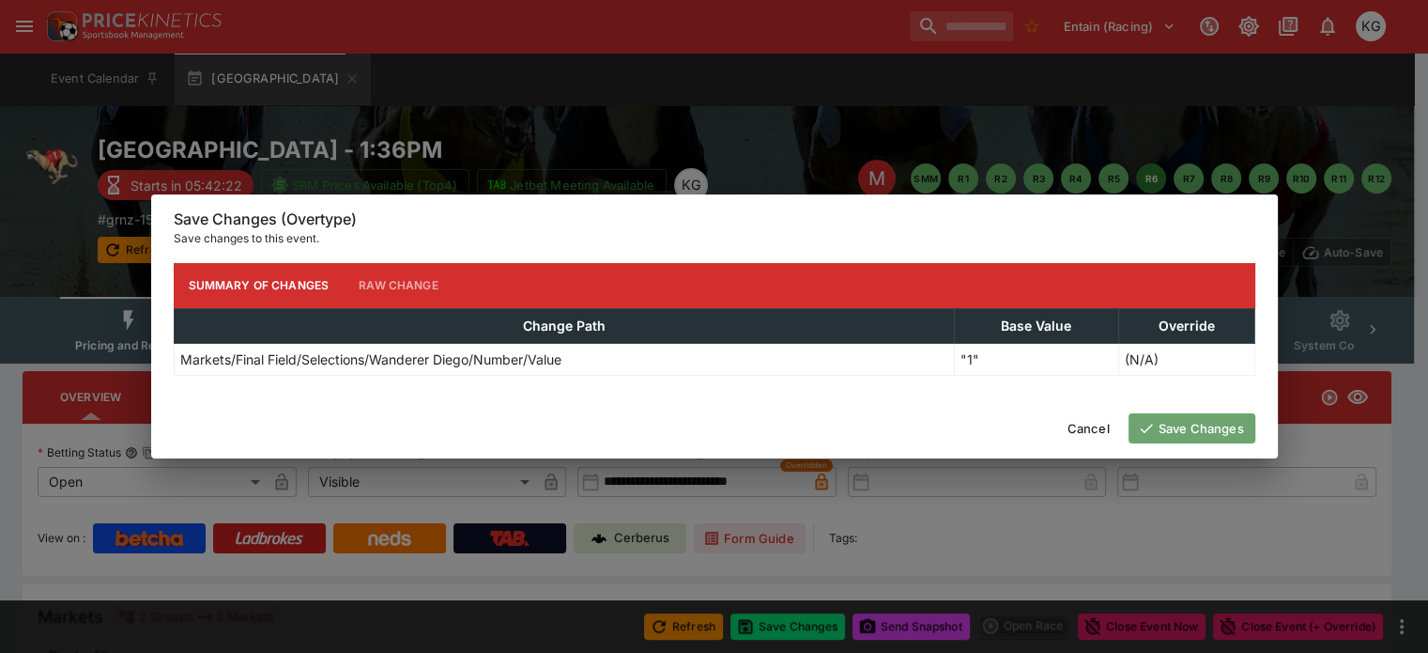
scroll to position [0, 126]
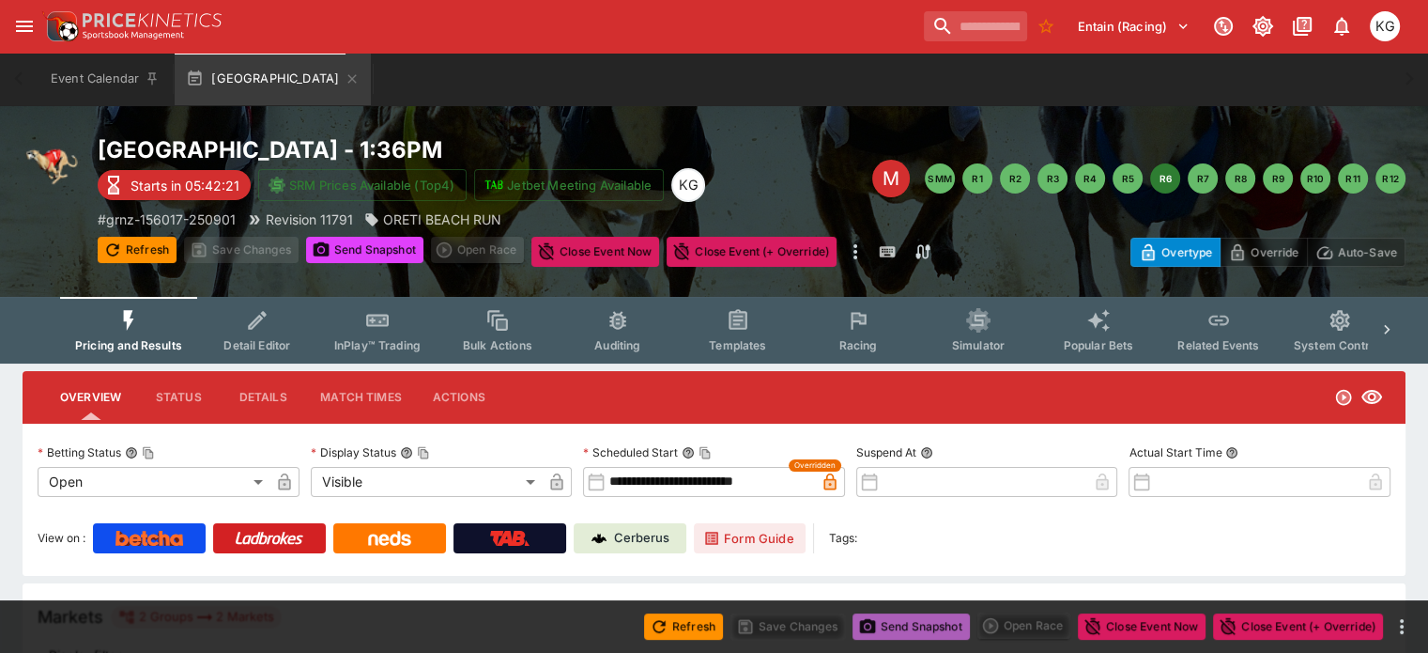
click at [914, 622] on button "Send Snapshot" at bounding box center [911, 626] width 117 height 26
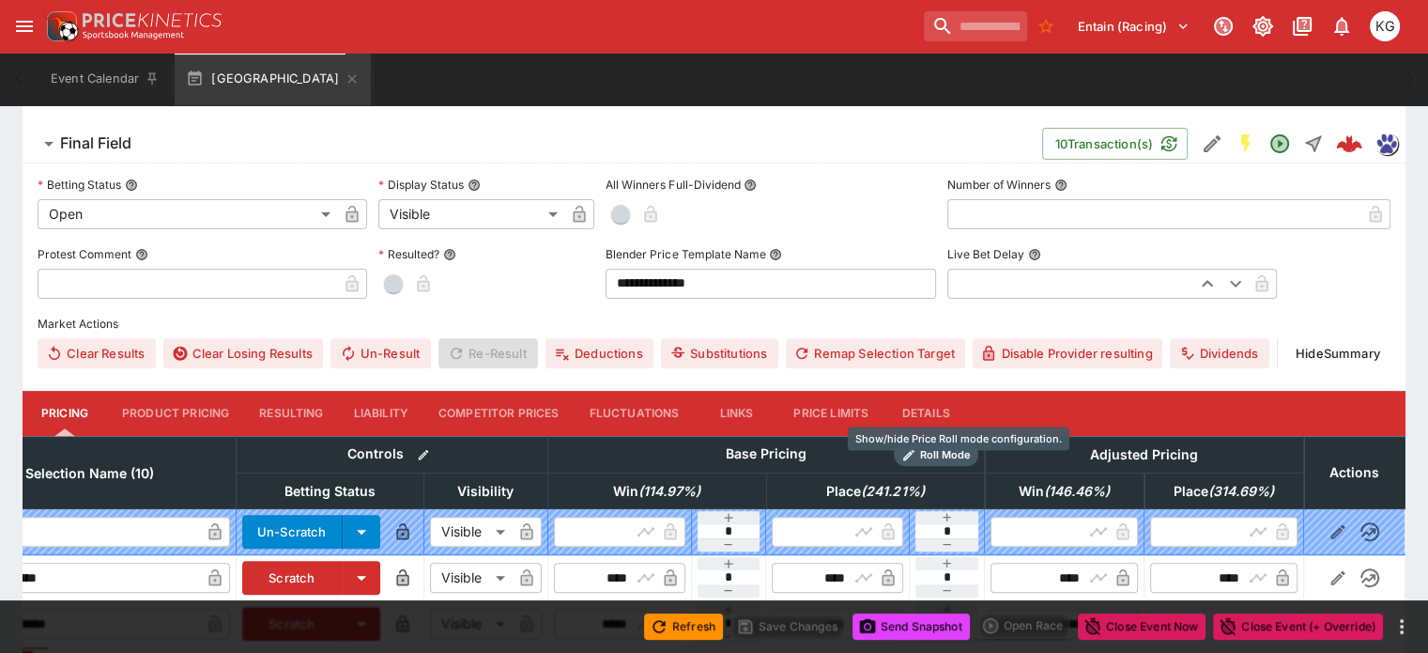
scroll to position [539, 0]
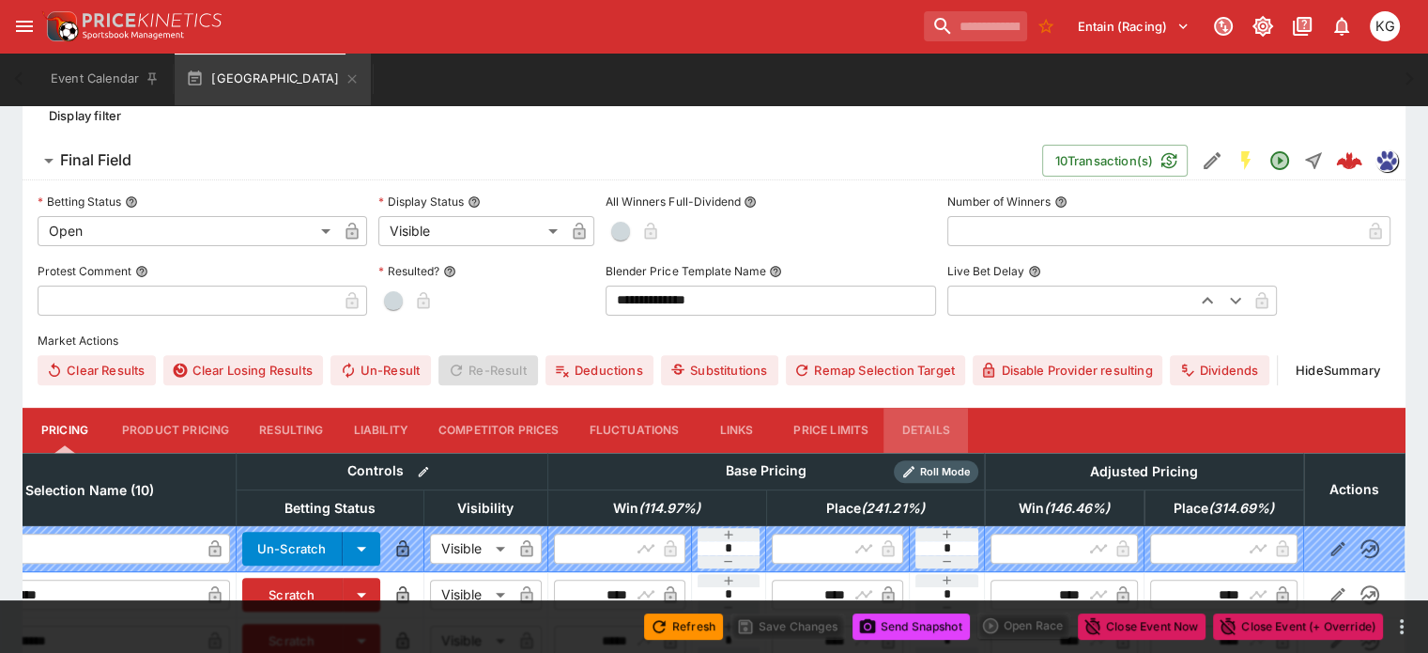
click at [965, 408] on button "Details" at bounding box center [926, 430] width 85 height 45
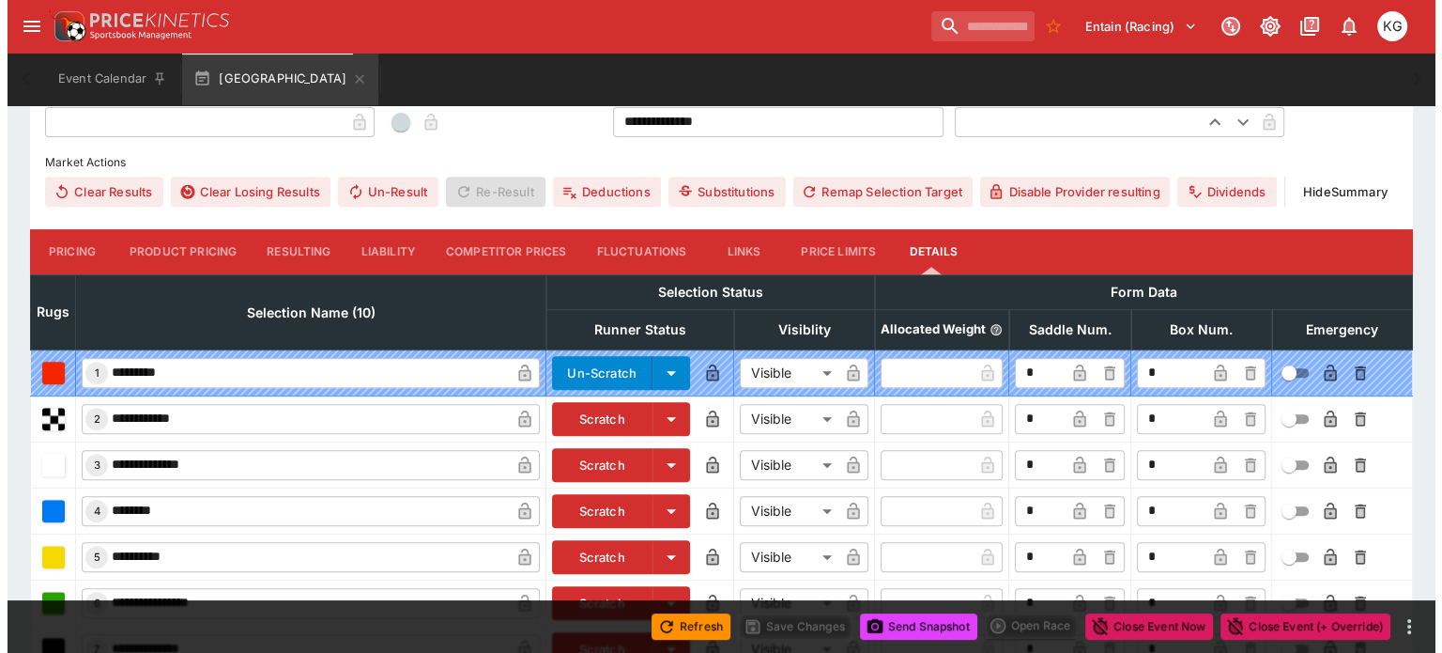
scroll to position [915, 0]
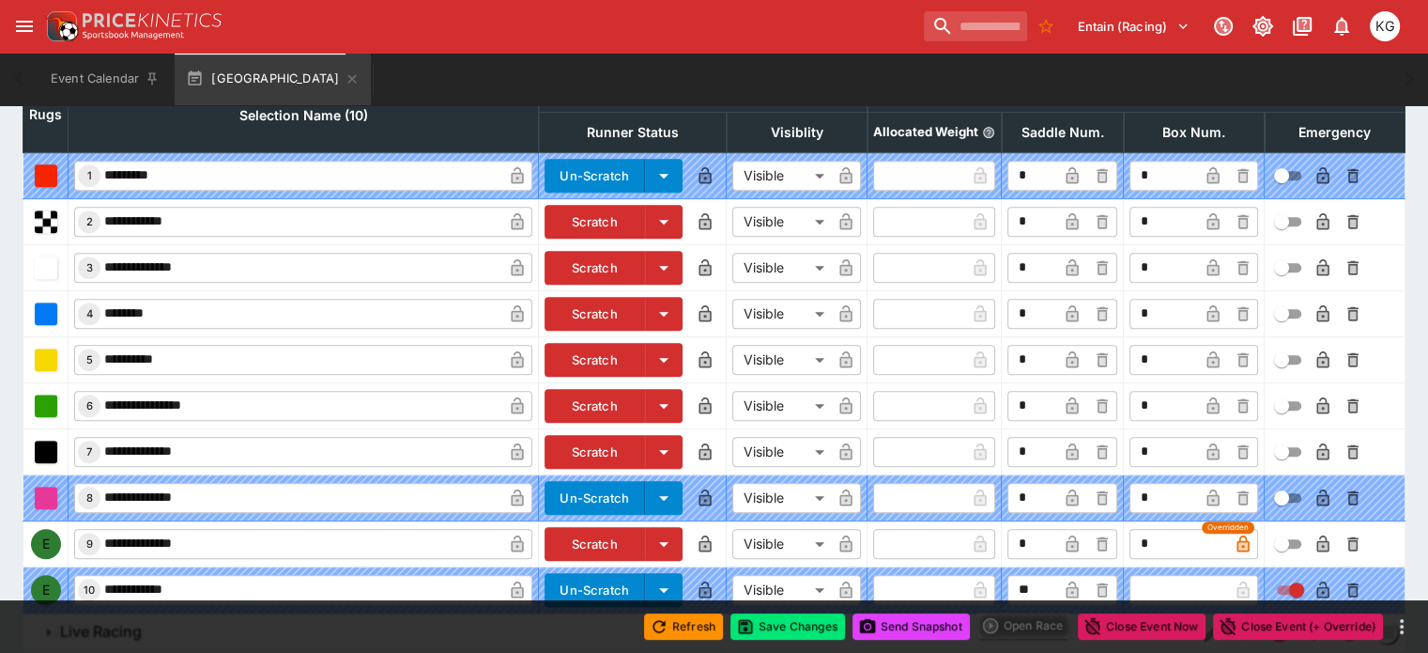
click at [1314, 534] on icon "button" at bounding box center [1323, 543] width 19 height 19
click at [796, 629] on button "Save Changes" at bounding box center [788, 626] width 115 height 26
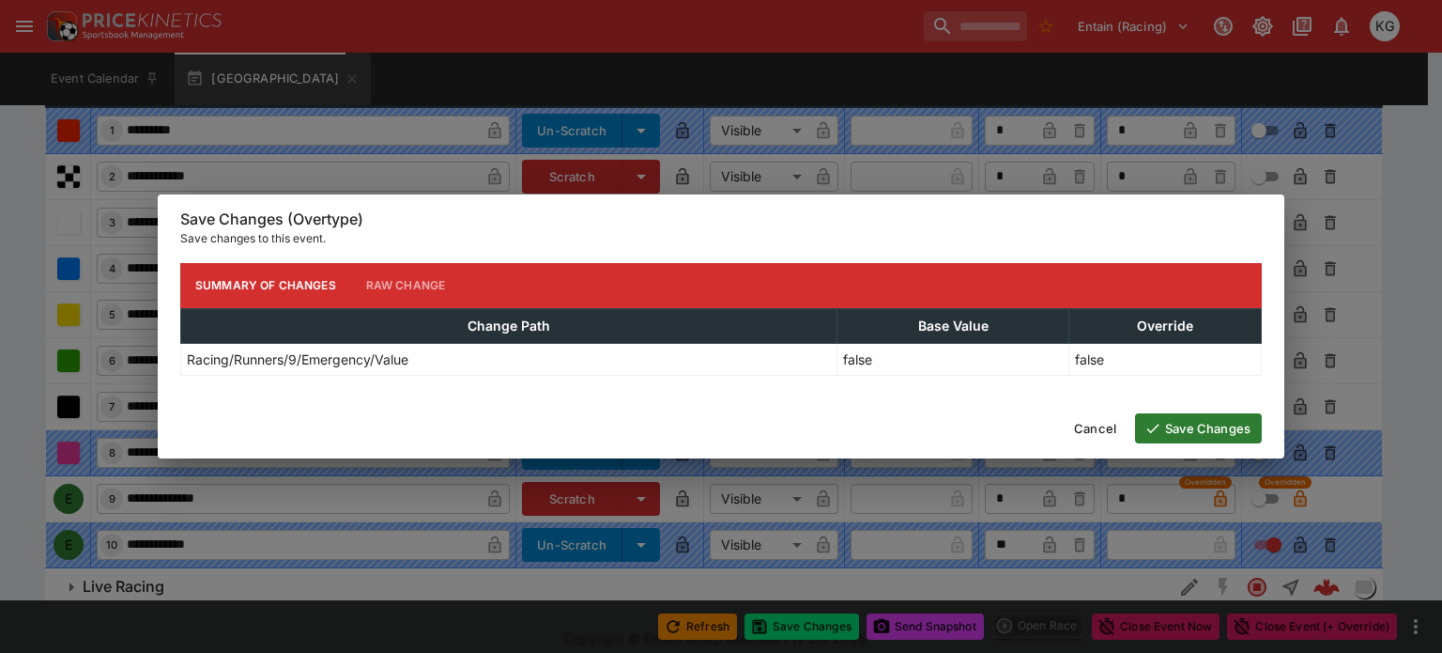
click at [1217, 431] on button "Save Changes" at bounding box center [1198, 428] width 127 height 30
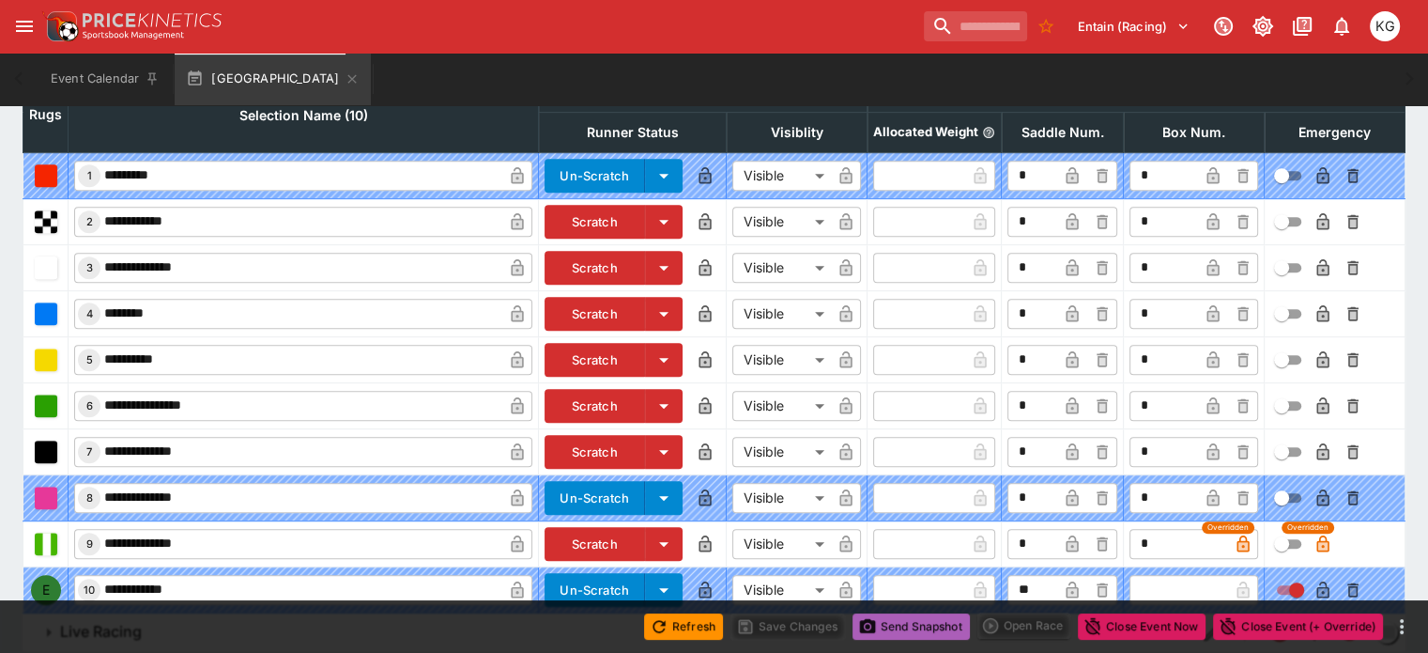
click at [911, 623] on button "Send Snapshot" at bounding box center [911, 626] width 117 height 26
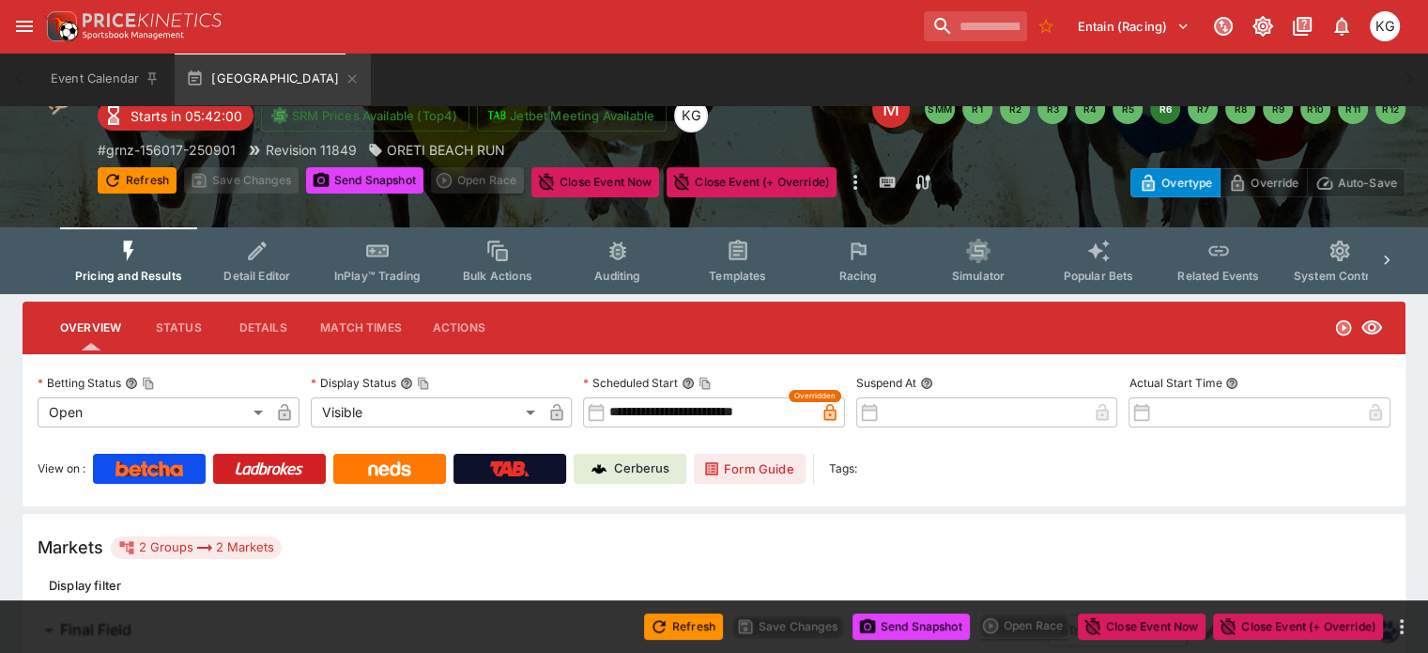
scroll to position [0, 0]
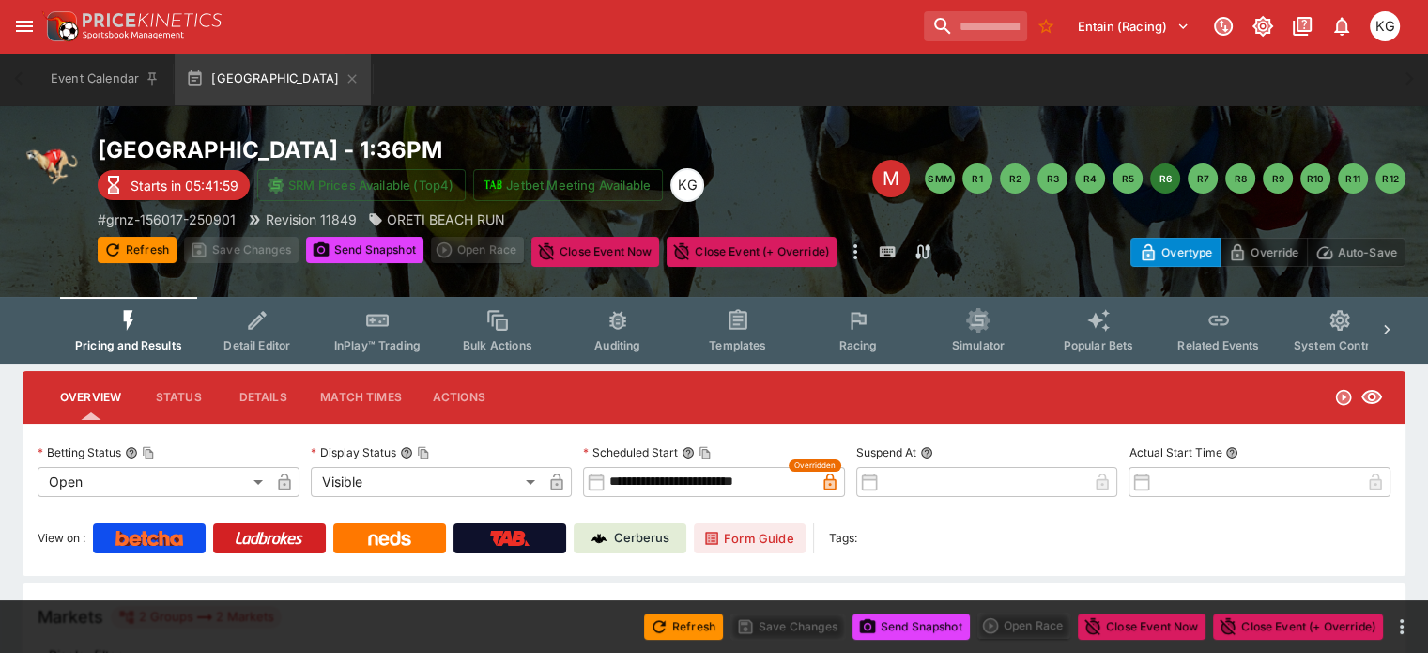
click at [886, 331] on button "Racing" at bounding box center [858, 330] width 120 height 67
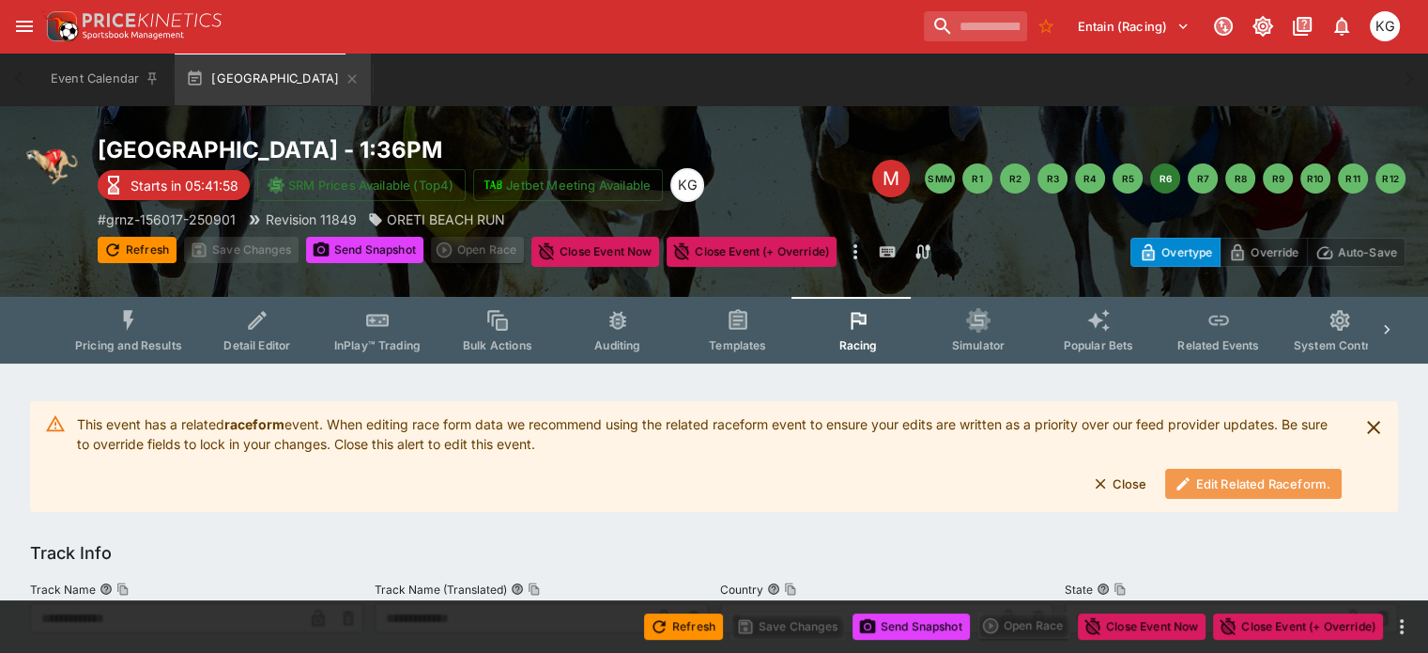
click at [1268, 479] on button "Edit Related Raceform." at bounding box center [1253, 484] width 177 height 30
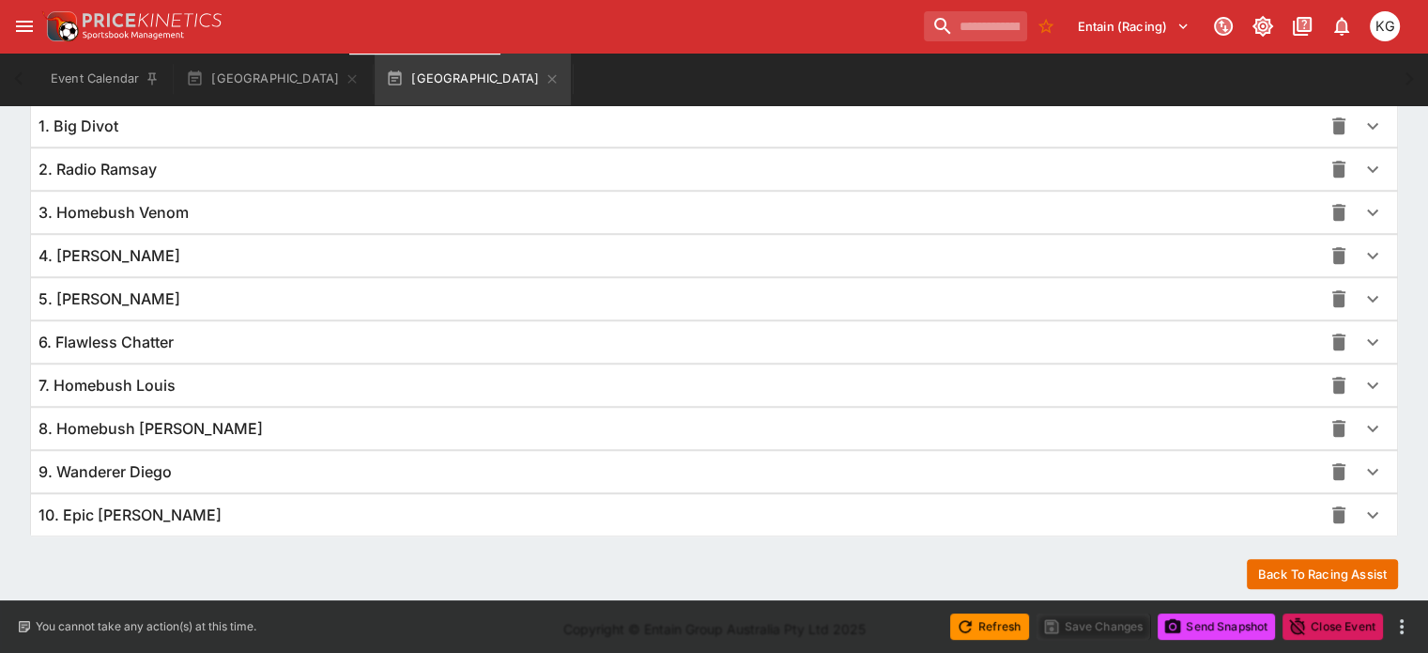
scroll to position [1371, 0]
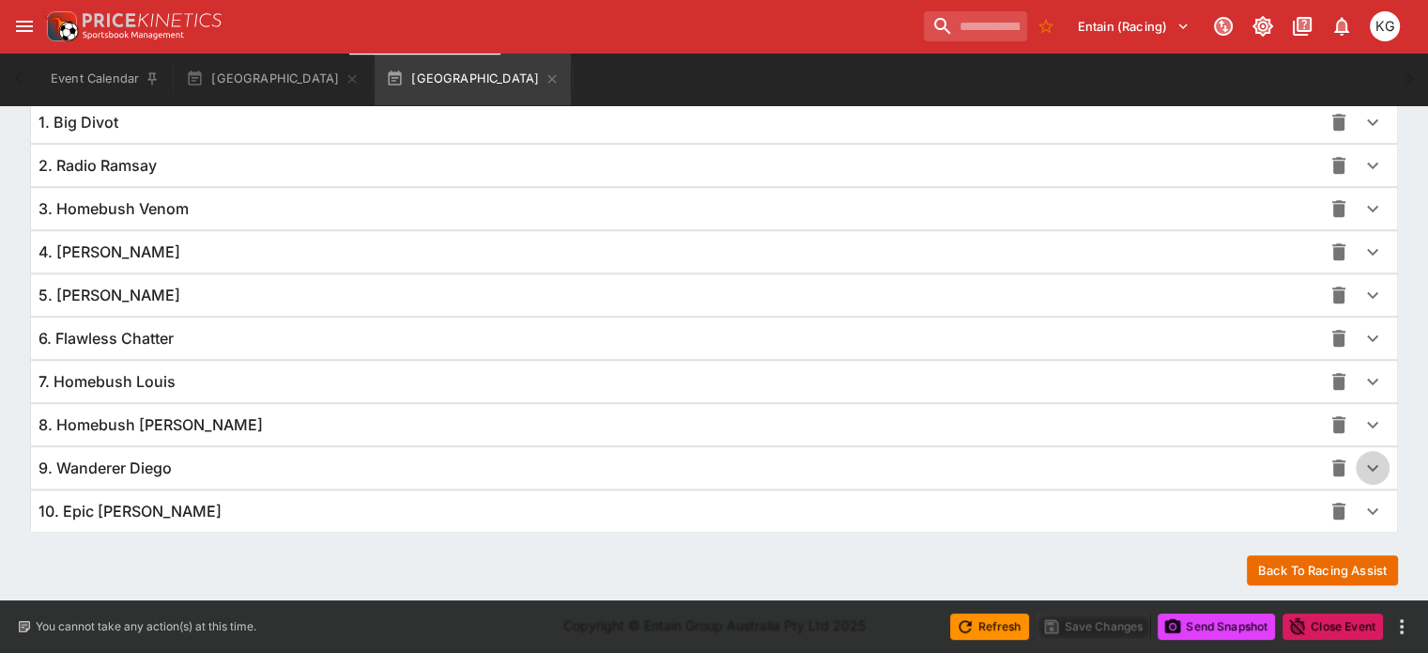
click at [1362, 457] on icon "button" at bounding box center [1373, 467] width 23 height 23
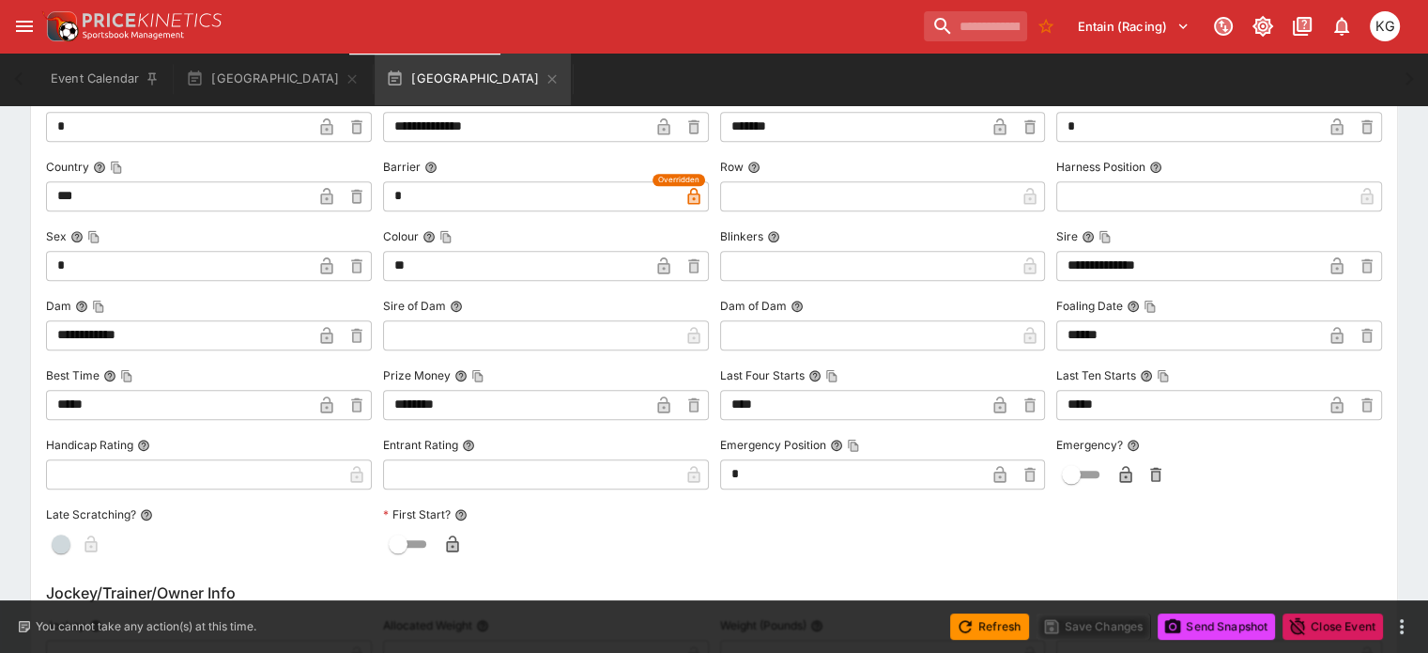
scroll to position [1934, 0]
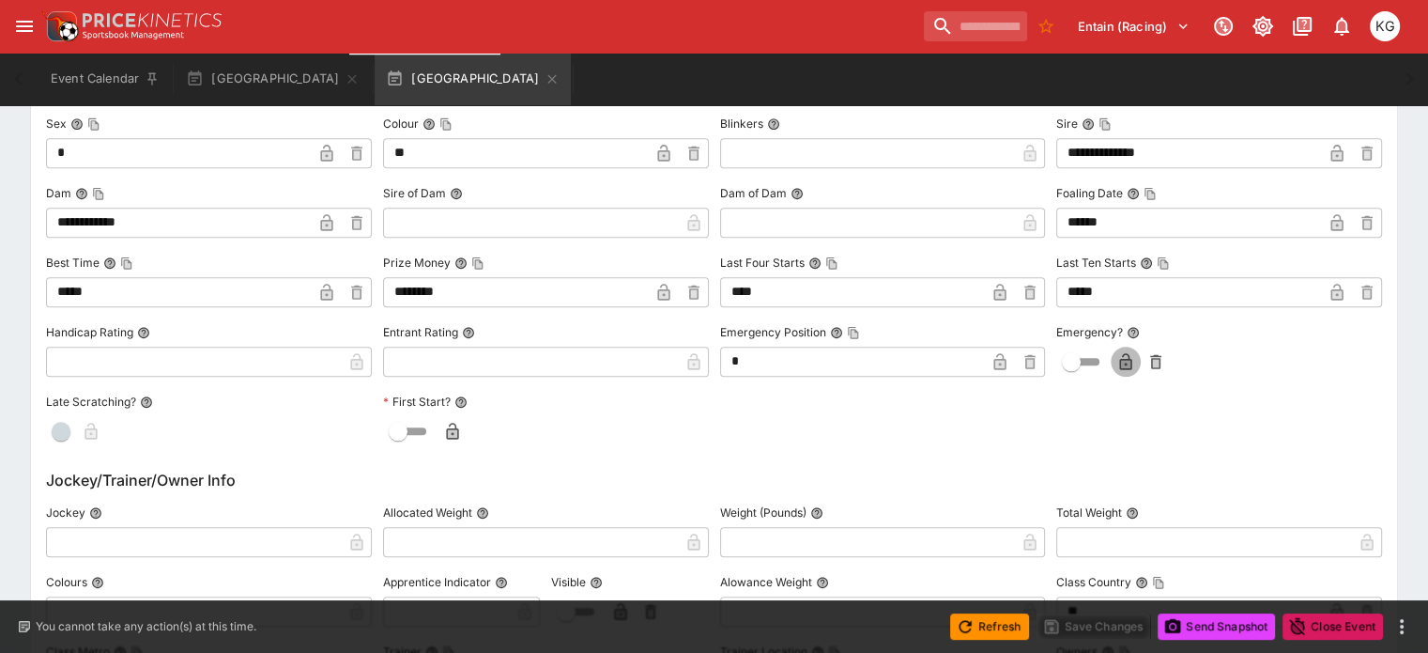
click at [1121, 360] on icon "button" at bounding box center [1125, 364] width 9 height 8
click at [1091, 627] on button "Save Changes" at bounding box center [1094, 626] width 115 height 26
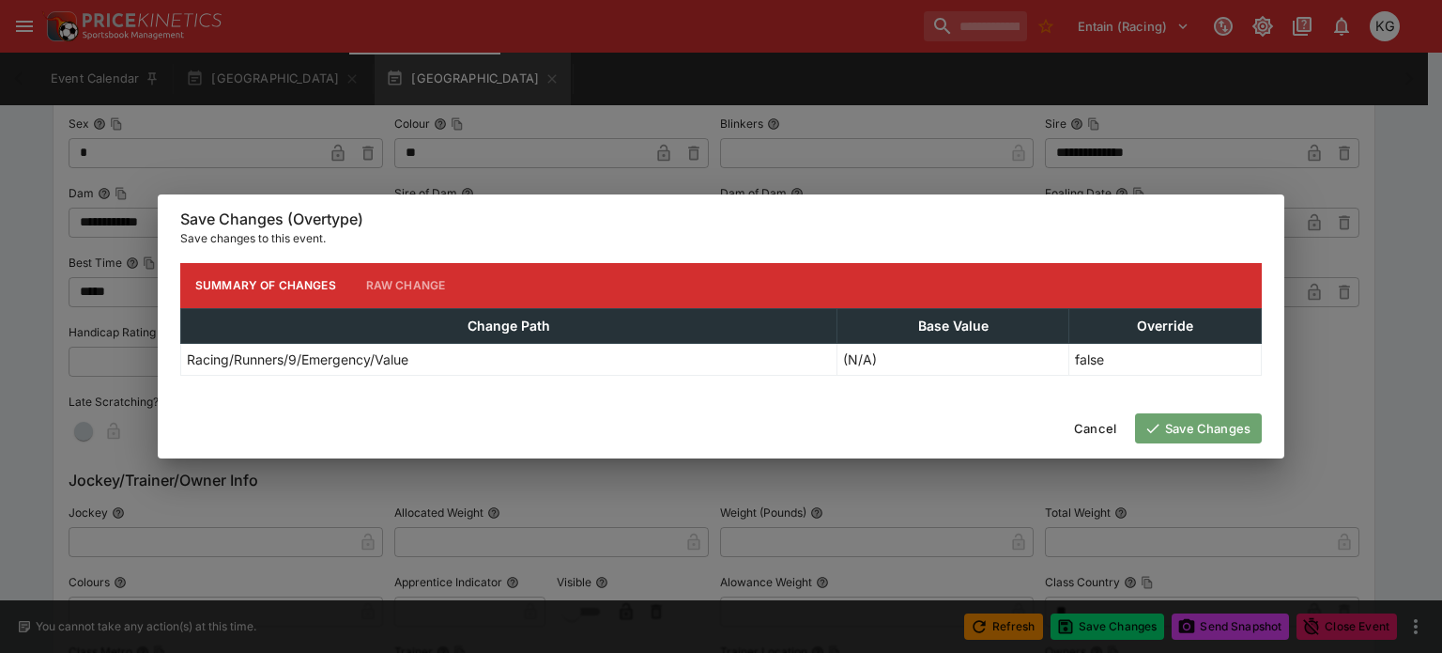
click at [1235, 419] on button "Save Changes" at bounding box center [1198, 428] width 127 height 30
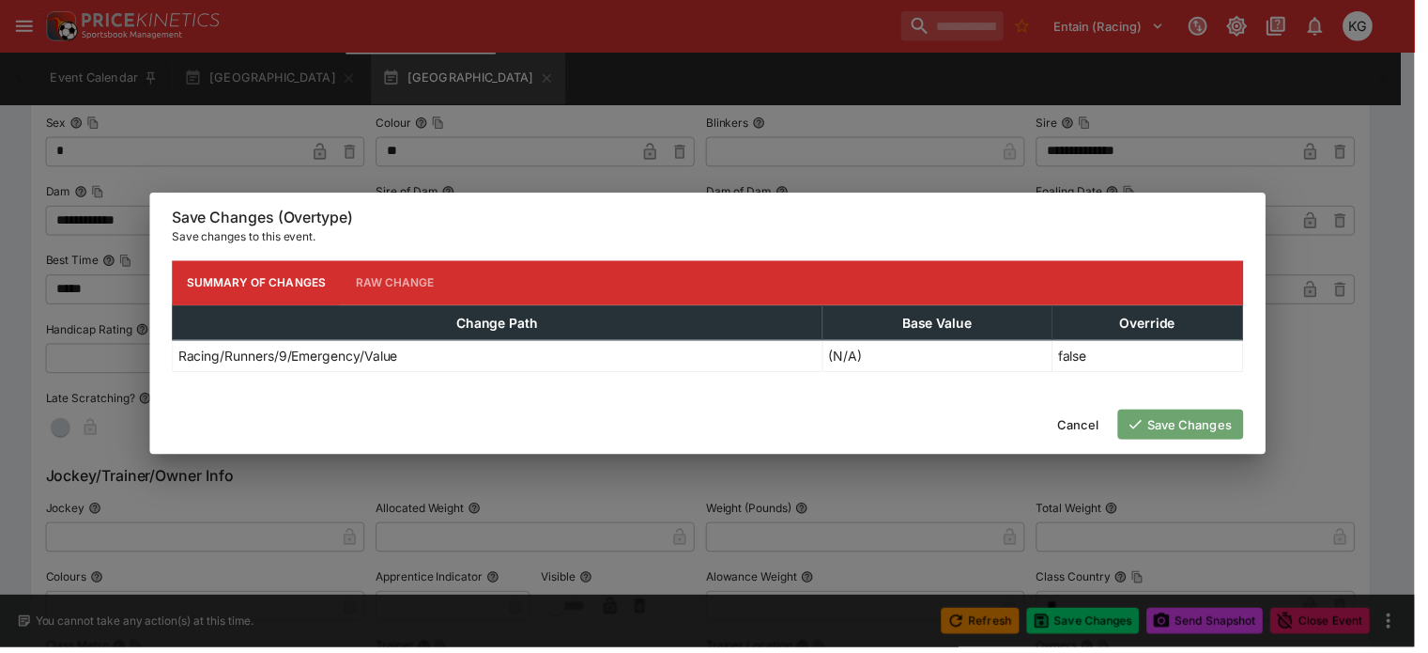
scroll to position [0, 0]
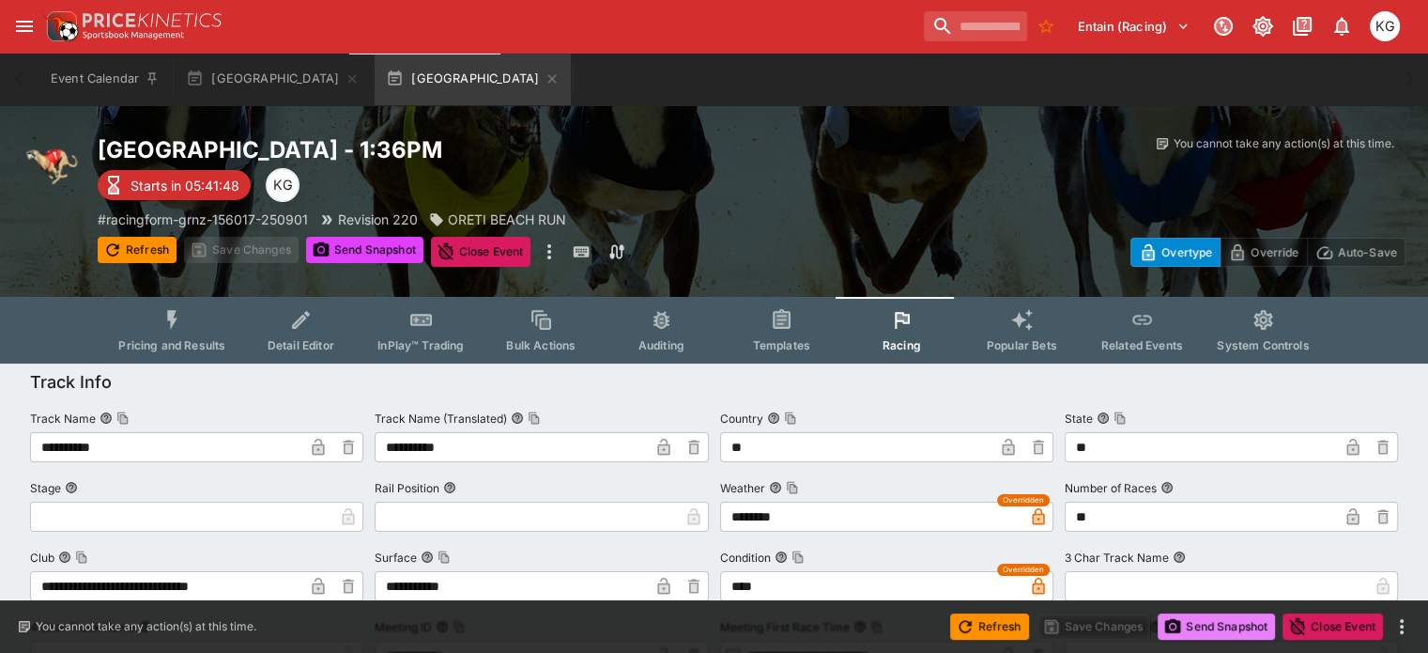
click at [1223, 623] on button "Send Snapshot" at bounding box center [1216, 626] width 117 height 26
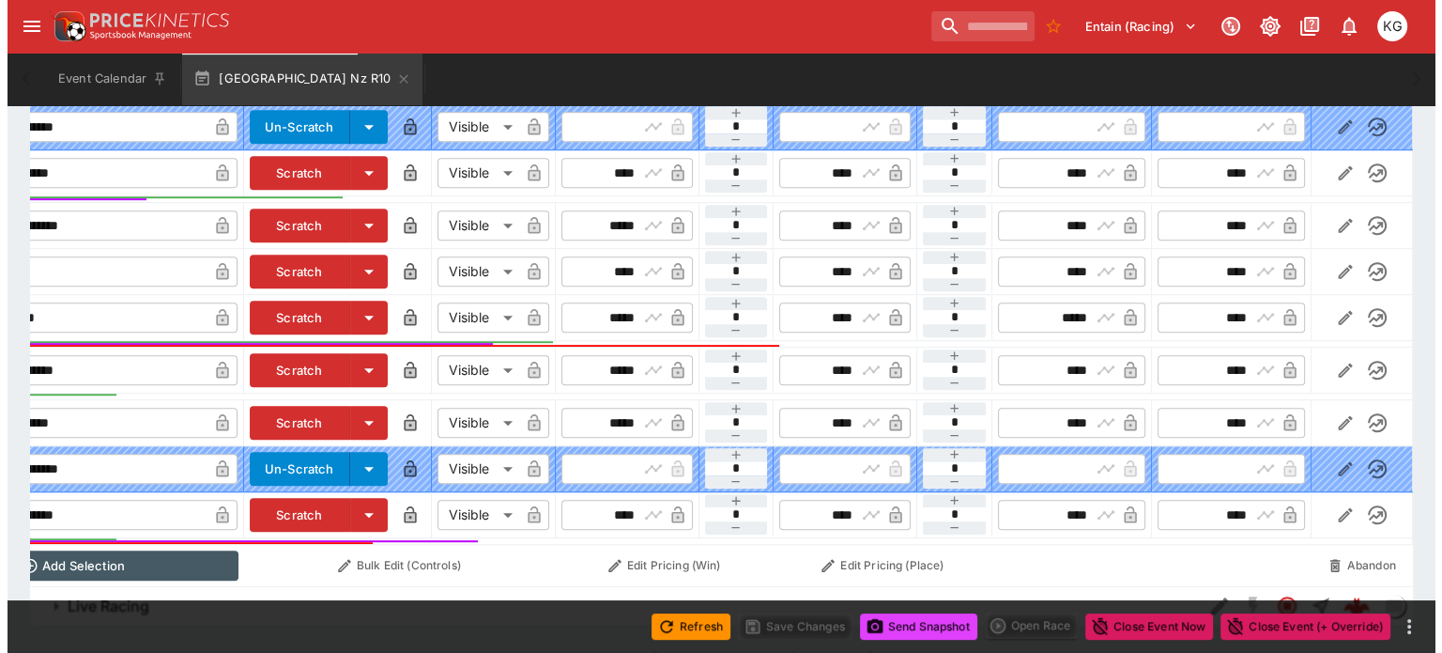
scroll to position [1008, 0]
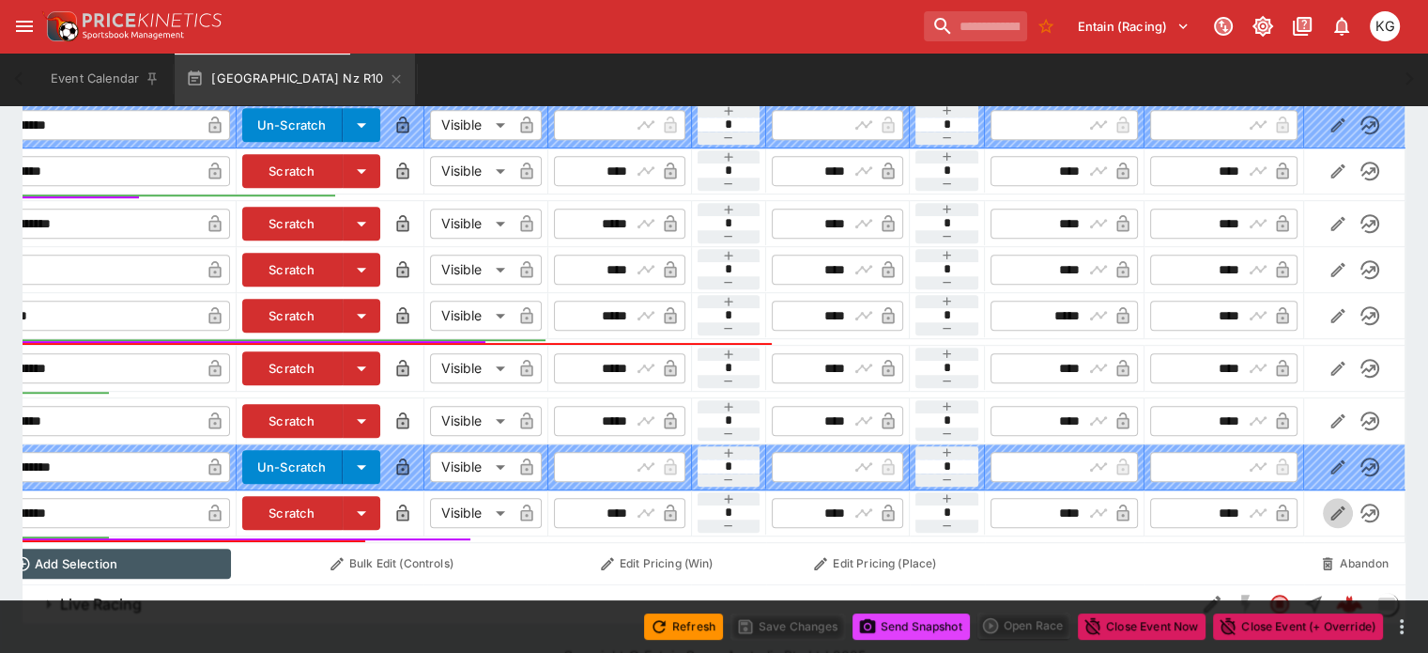
click at [1331, 506] on icon "button" at bounding box center [1338, 513] width 14 height 14
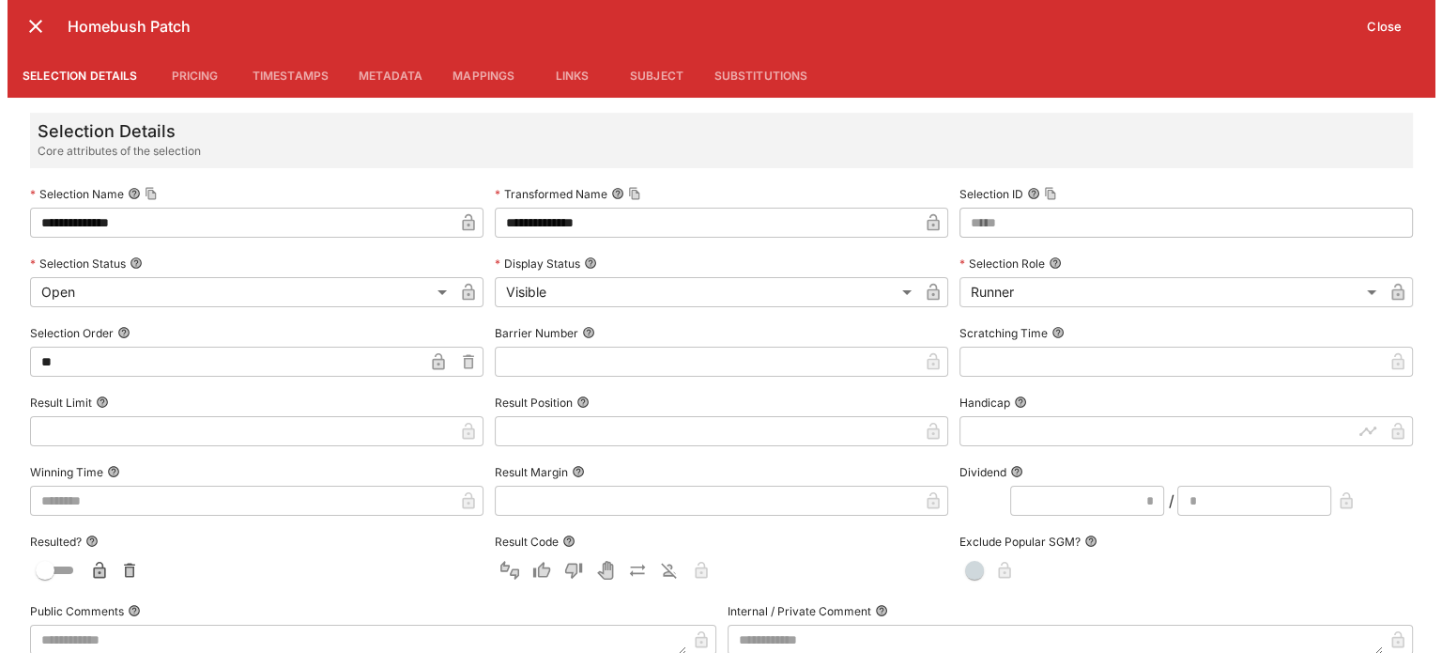
scroll to position [0, 169]
click at [587, 355] on input "text" at bounding box center [706, 361] width 428 height 30
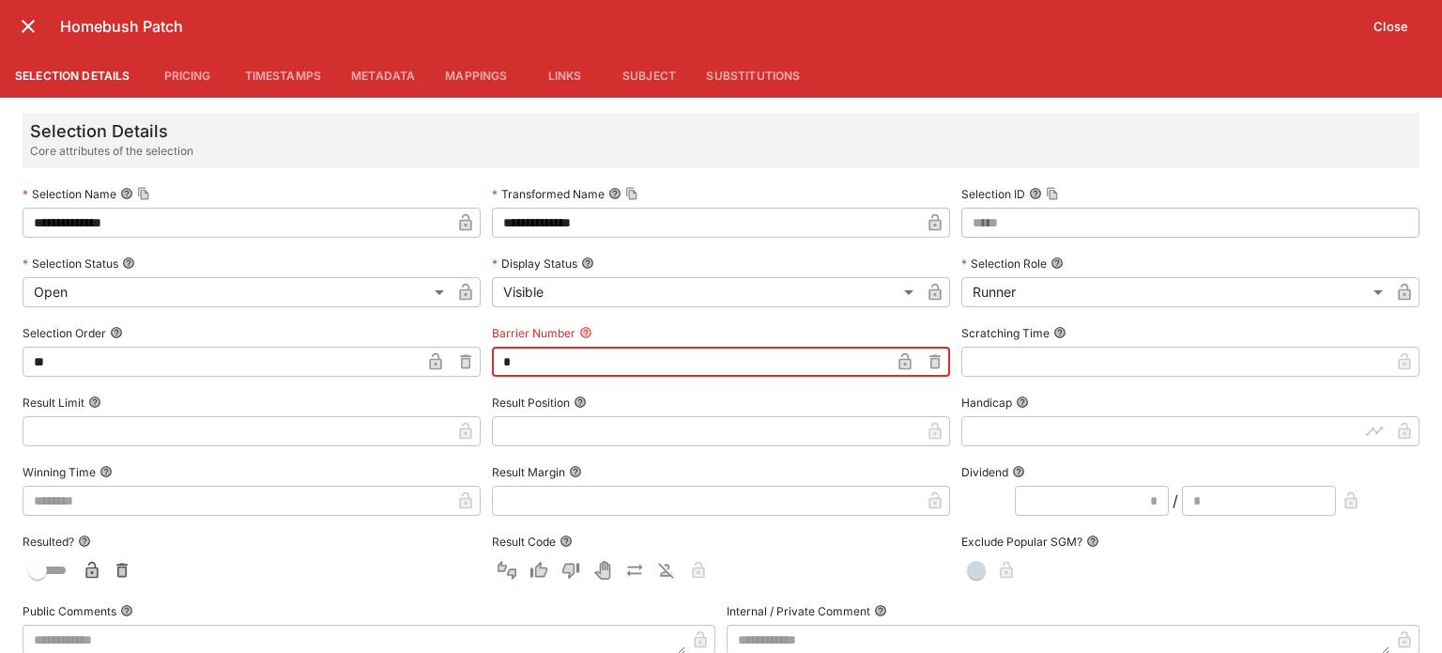
type input "*"
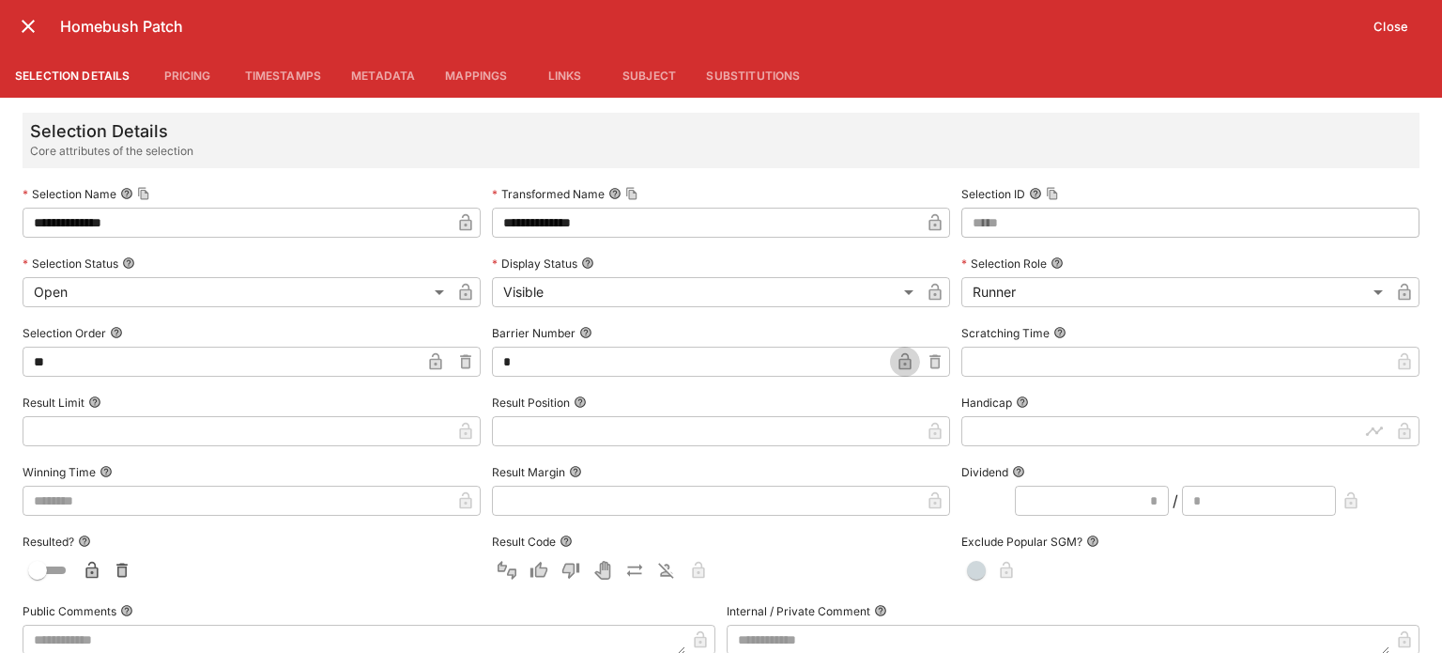
click at [899, 359] on icon "button" at bounding box center [905, 361] width 12 height 17
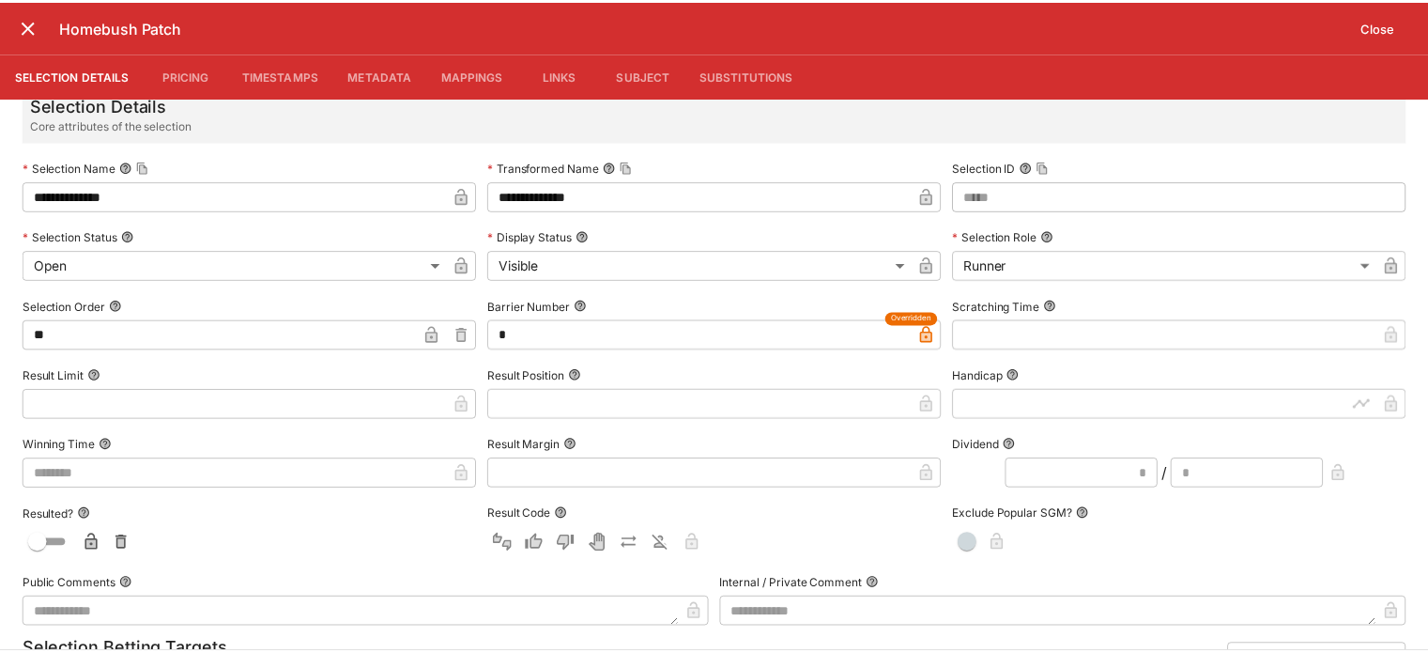
scroll to position [0, 0]
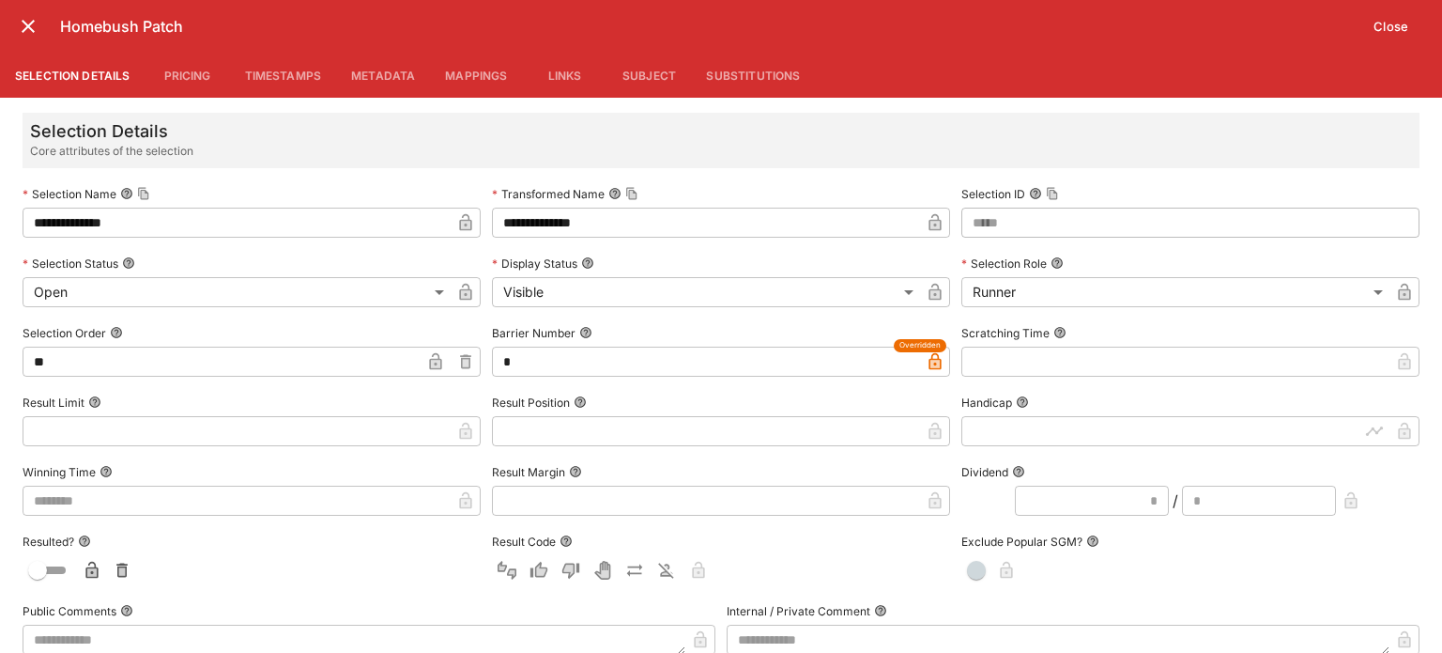
click at [1385, 20] on button "Close" at bounding box center [1390, 26] width 57 height 30
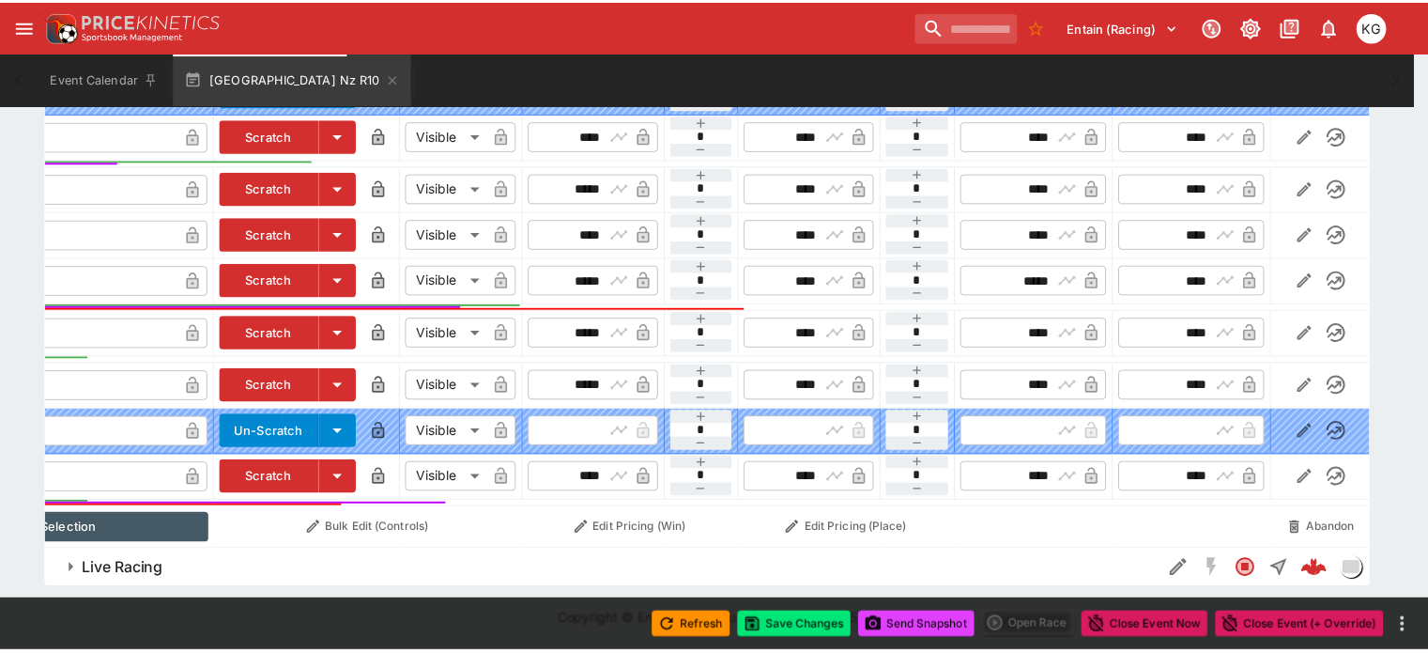
scroll to position [0, 156]
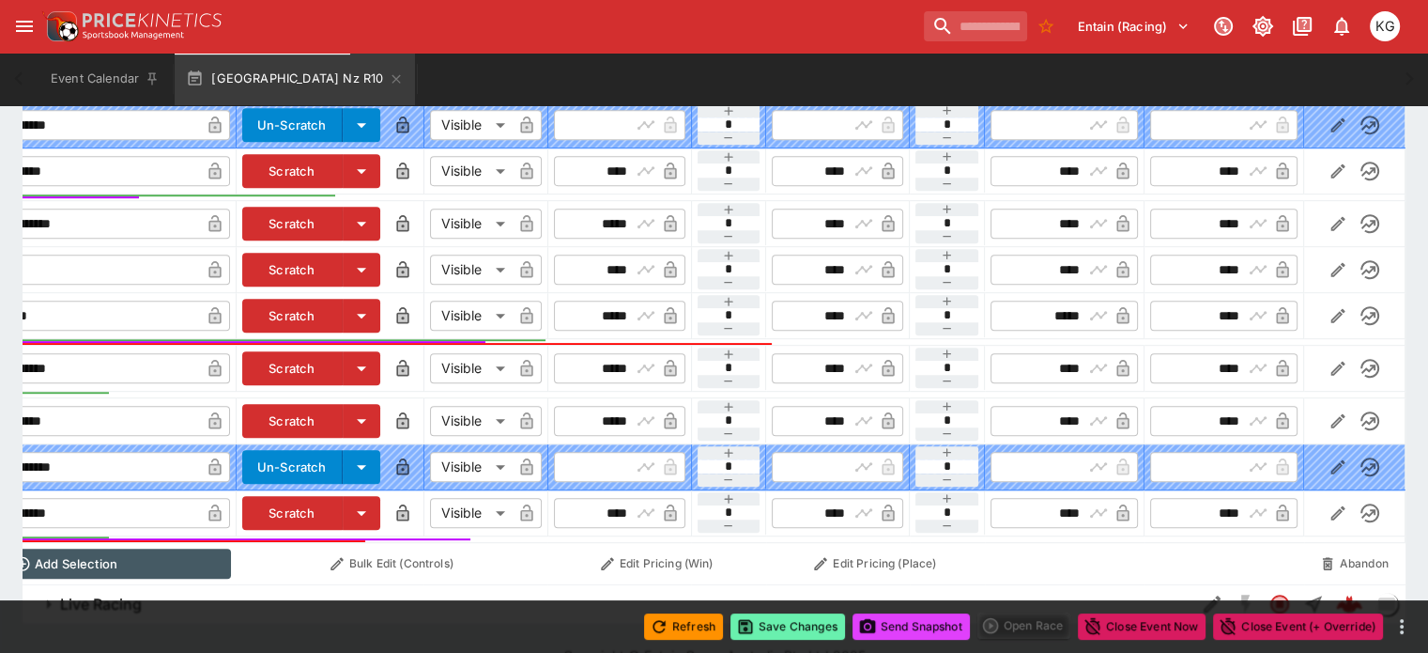
click at [797, 624] on button "Save Changes" at bounding box center [788, 626] width 115 height 26
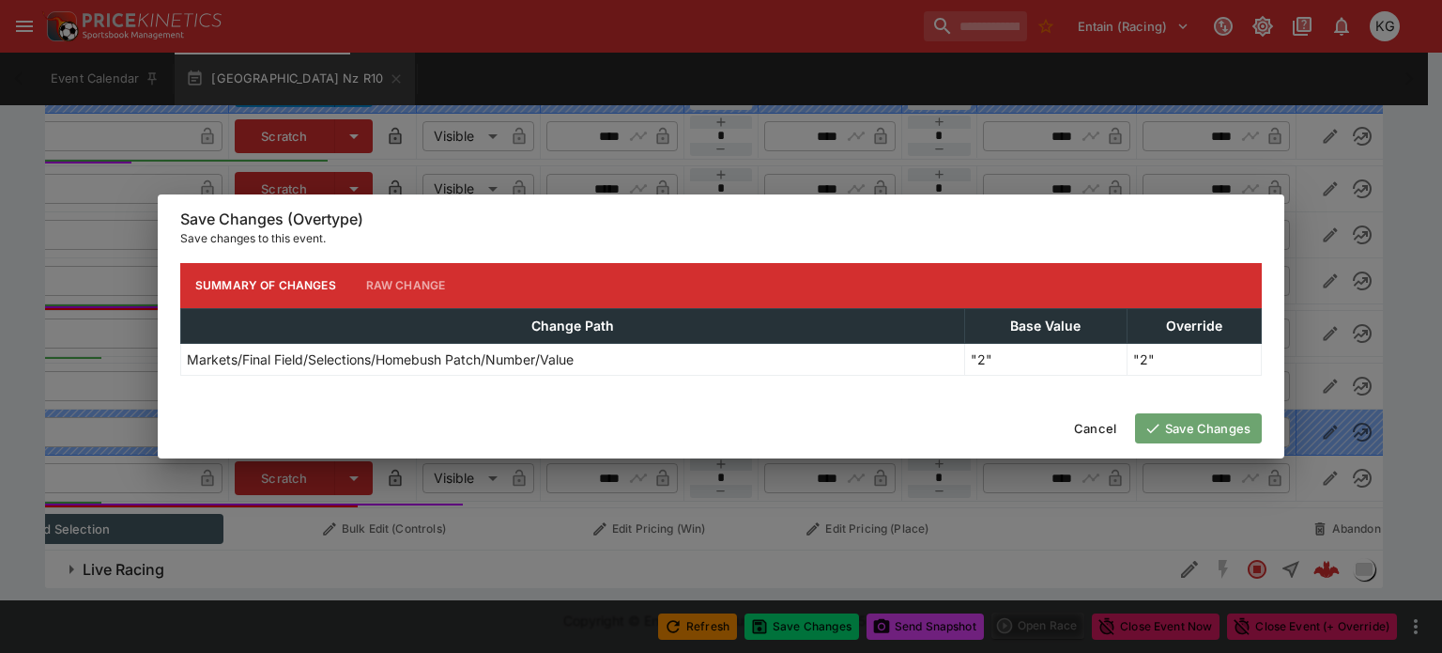
click at [1203, 430] on button "Save Changes" at bounding box center [1198, 428] width 127 height 30
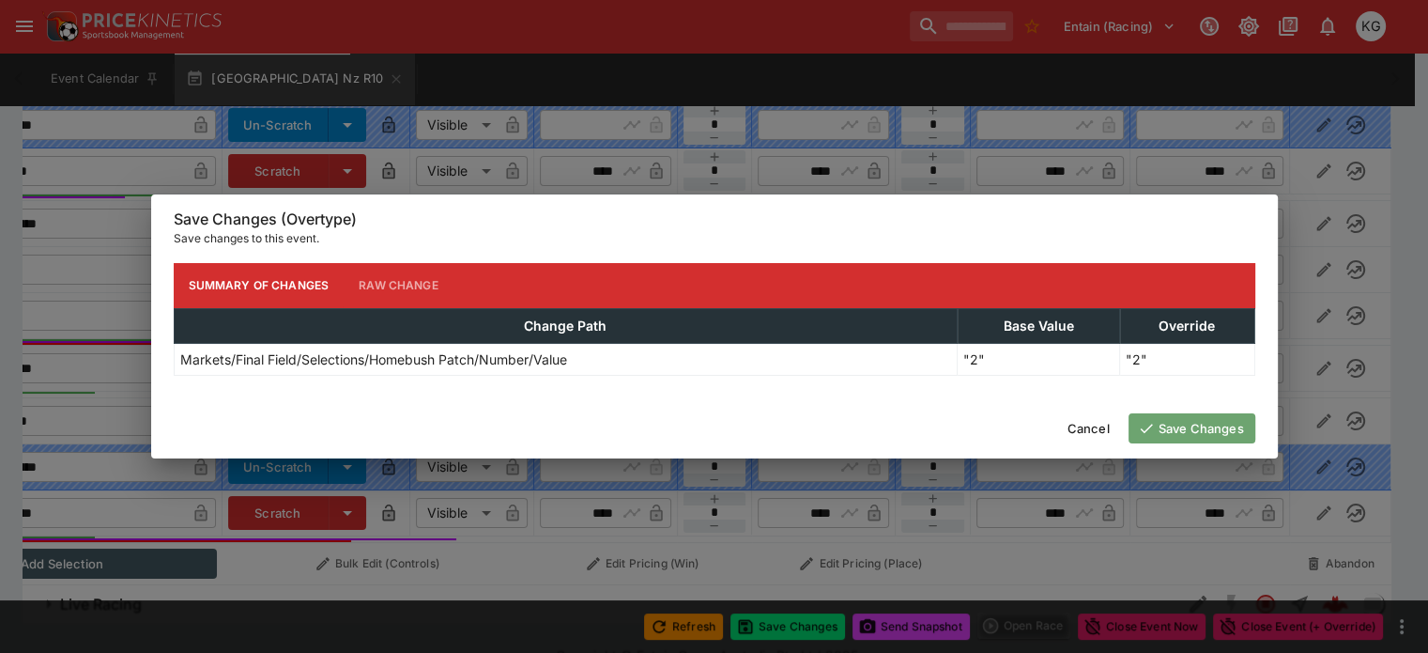
scroll to position [0, 126]
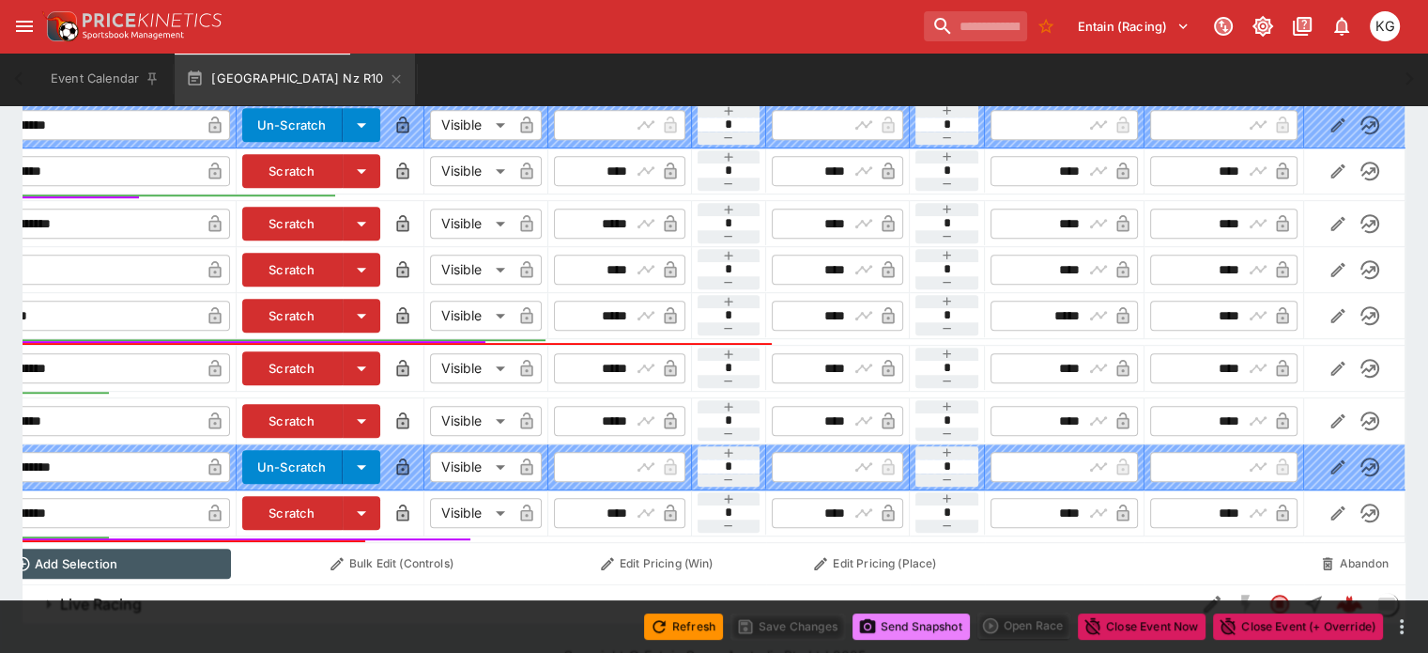
click at [895, 626] on button "Send Snapshot" at bounding box center [911, 626] width 117 height 26
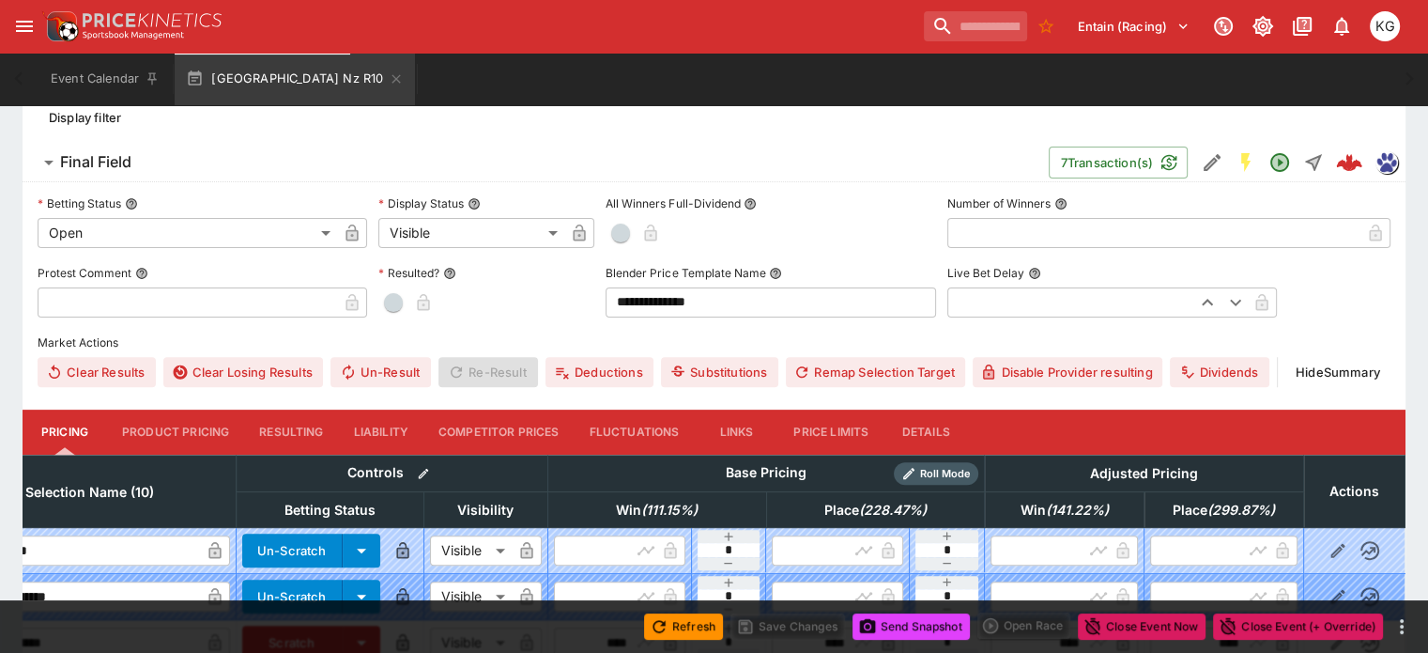
scroll to position [539, 0]
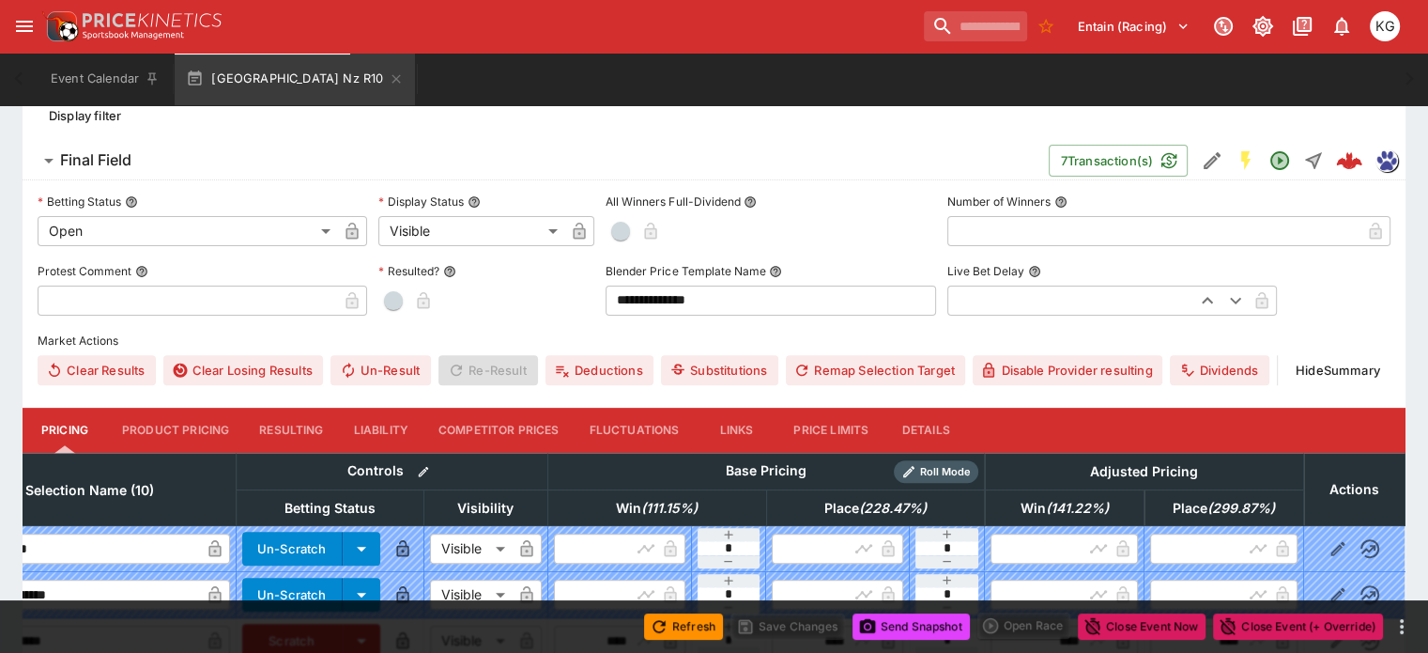
click at [950, 408] on button "Details" at bounding box center [926, 430] width 85 height 45
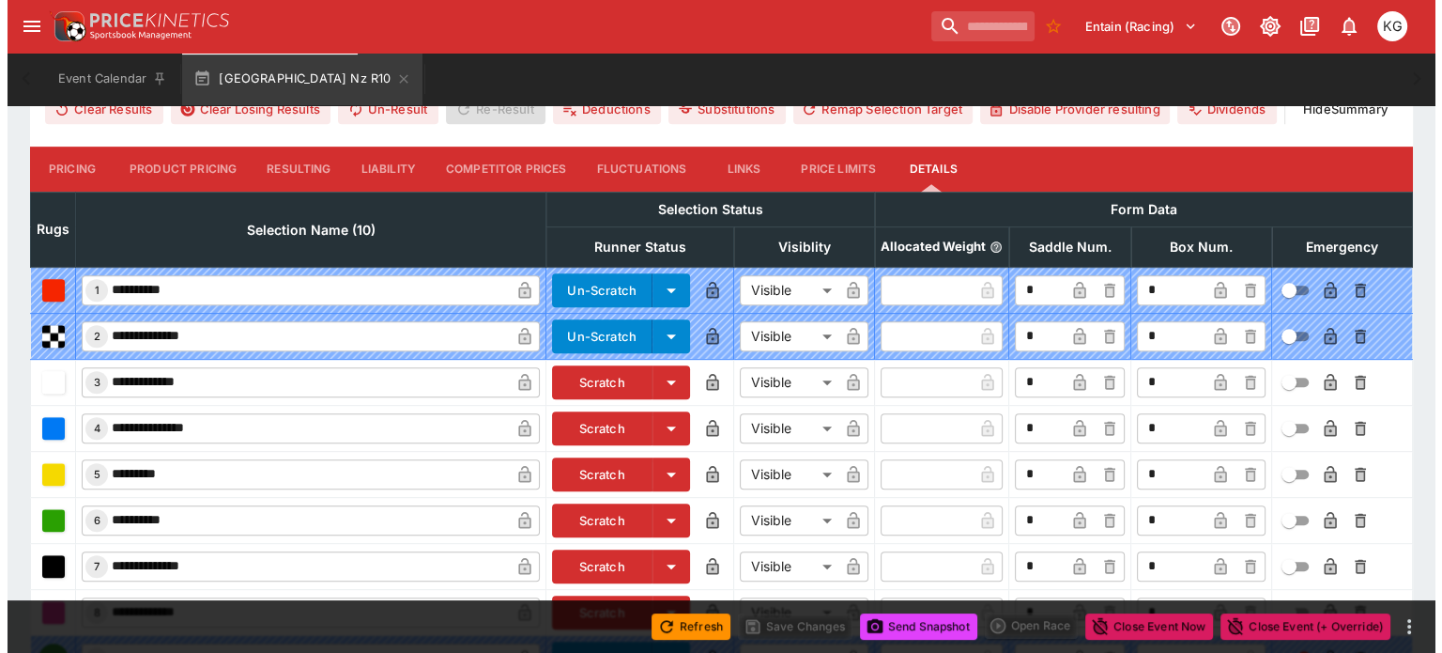
scroll to position [915, 0]
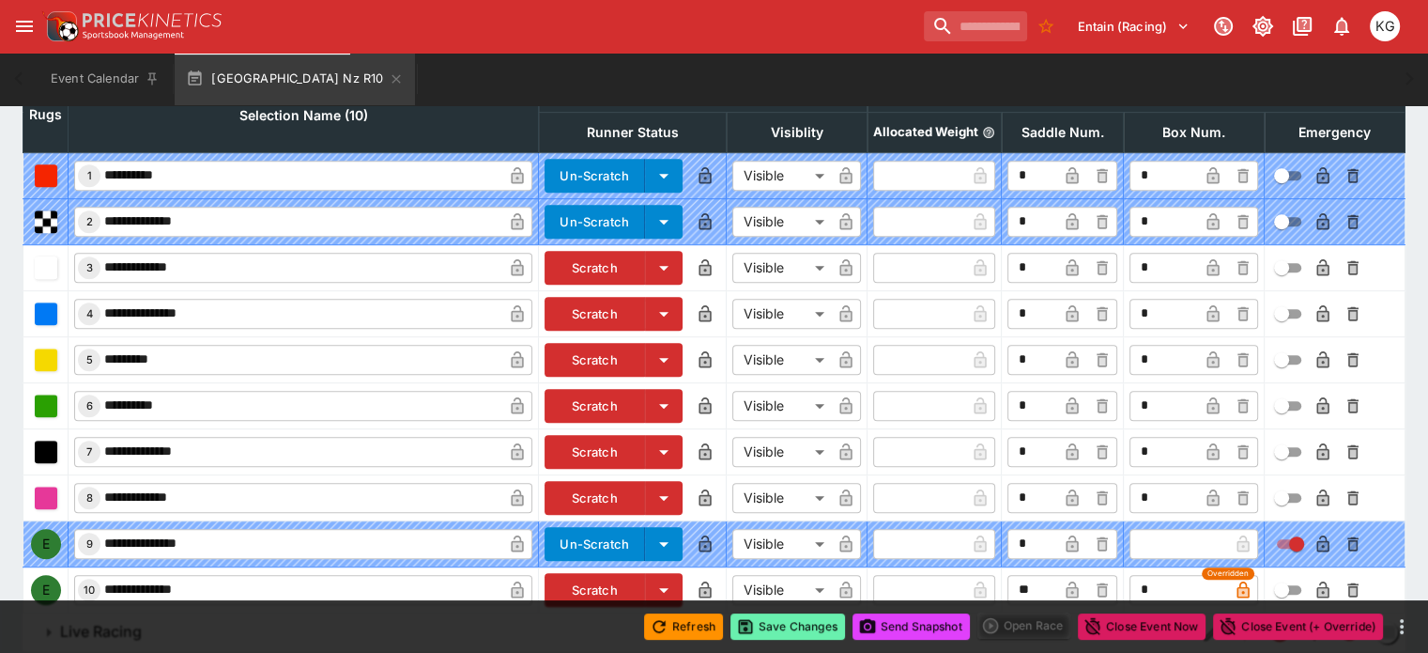
click at [777, 626] on button "Save Changes" at bounding box center [788, 626] width 115 height 26
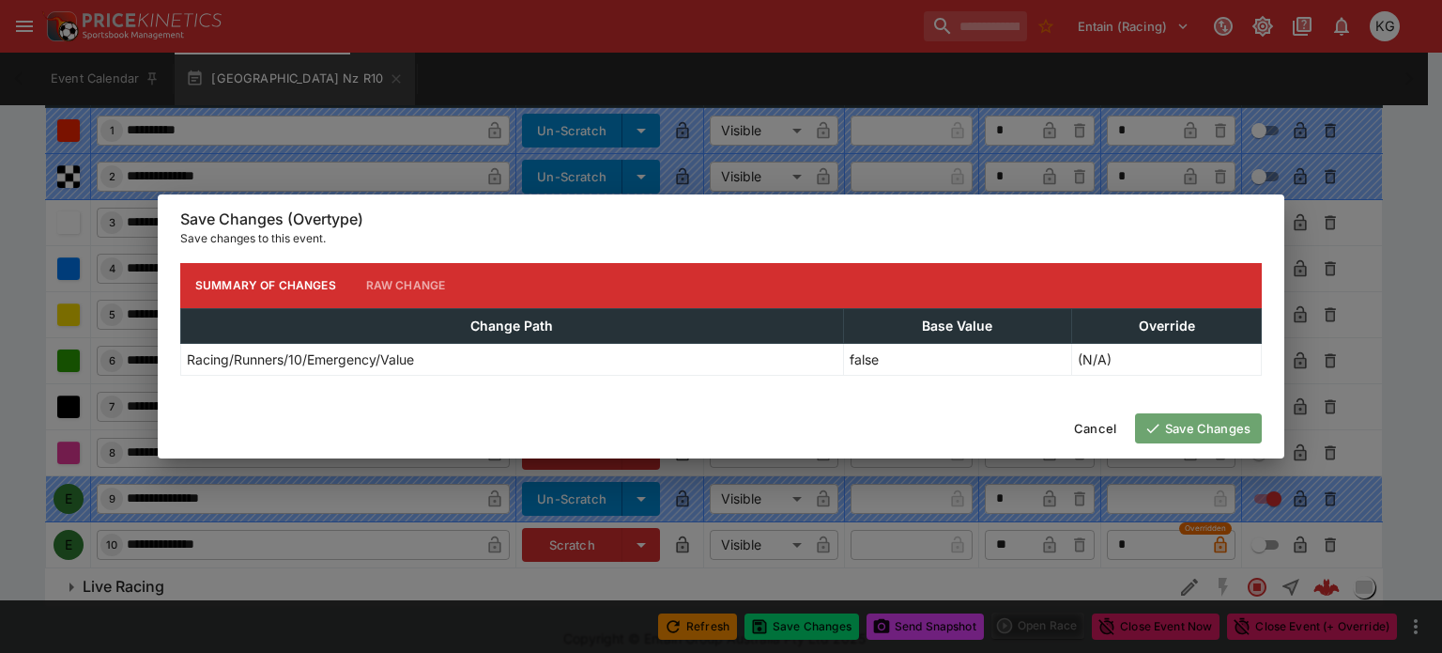
click at [1243, 429] on button "Save Changes" at bounding box center [1198, 428] width 127 height 30
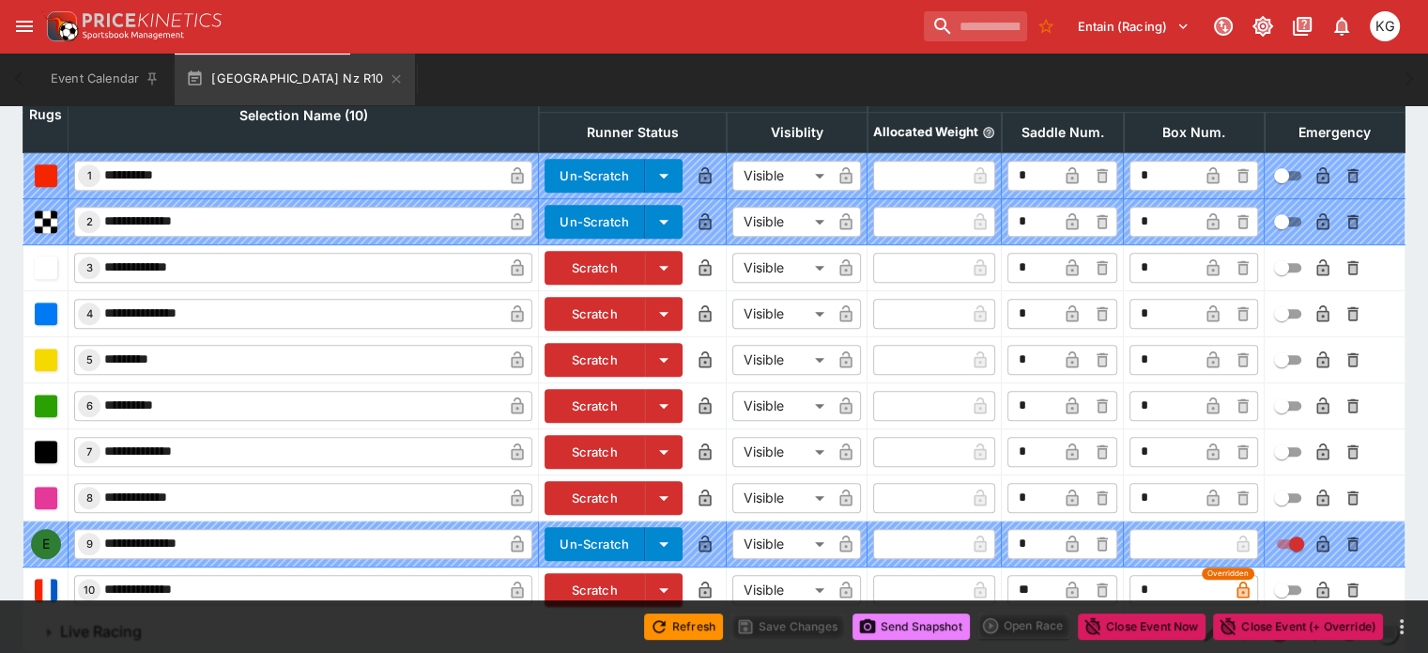
click at [910, 616] on button "Send Snapshot" at bounding box center [911, 626] width 117 height 26
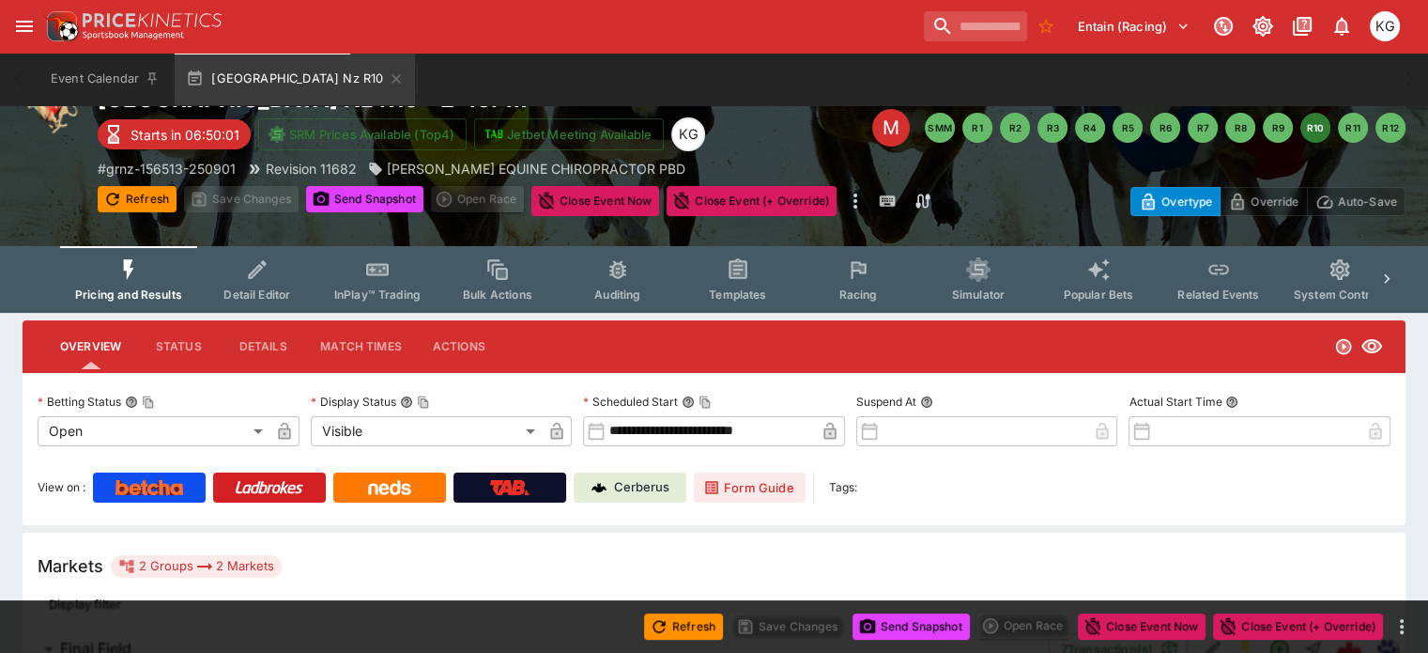
scroll to position [0, 0]
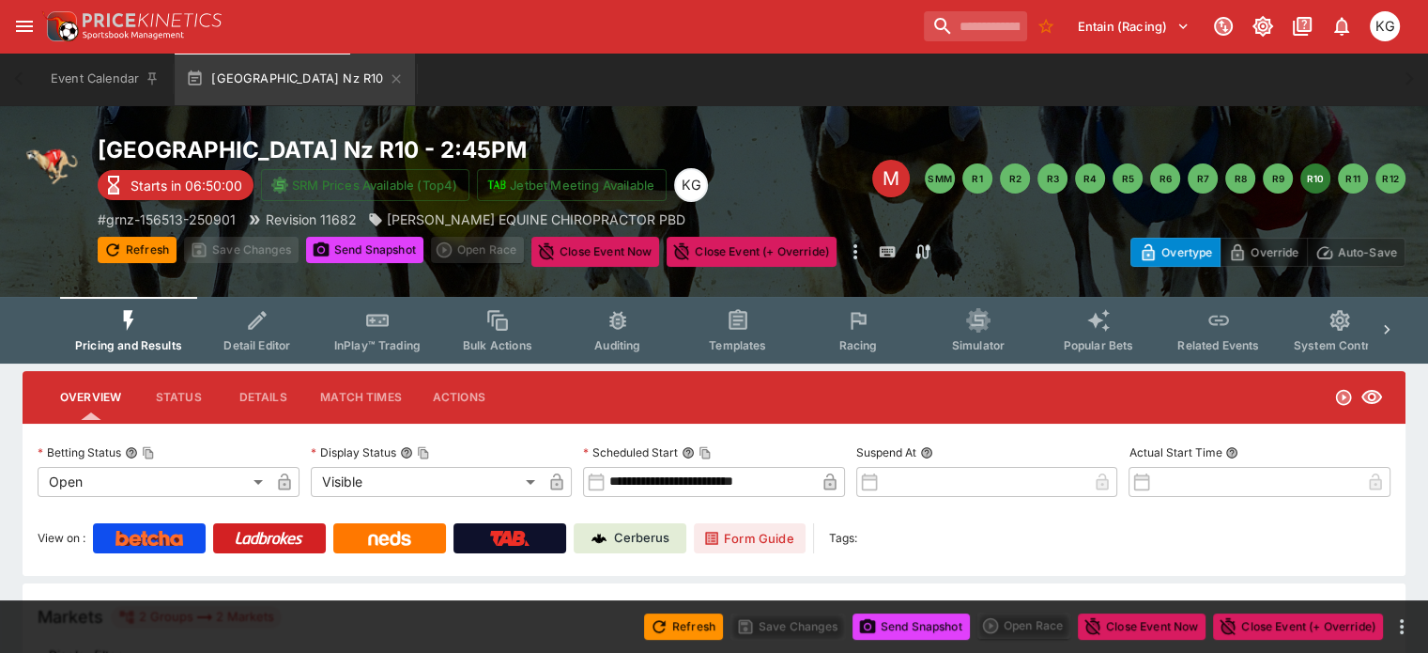
click at [873, 332] on button "Racing" at bounding box center [858, 330] width 120 height 67
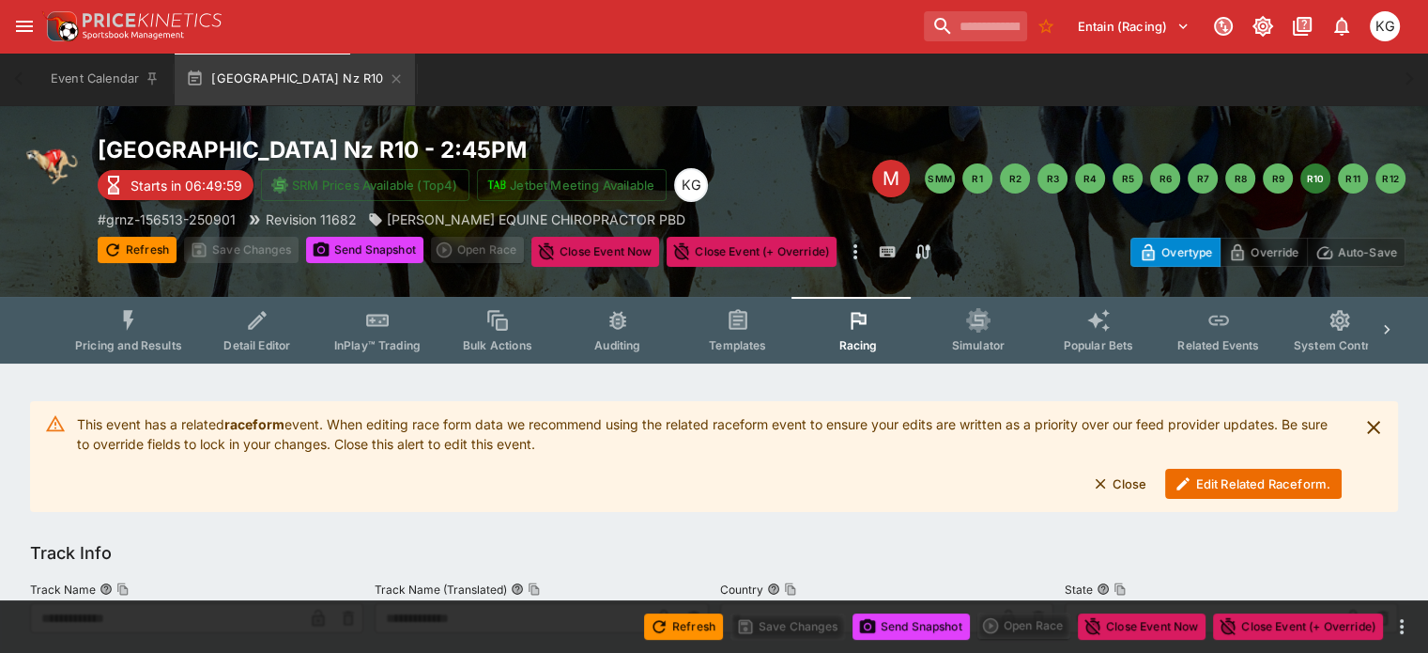
click at [1256, 484] on button "Edit Related Raceform." at bounding box center [1253, 484] width 177 height 30
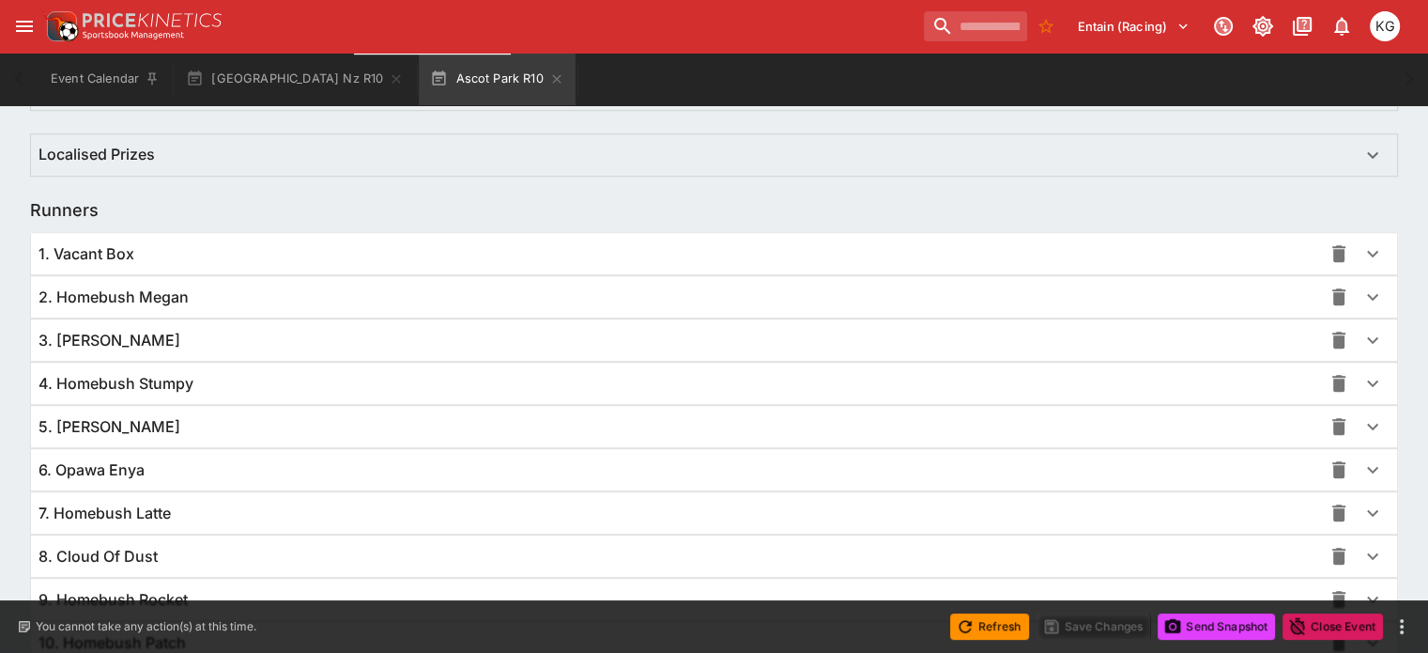
scroll to position [1367, 0]
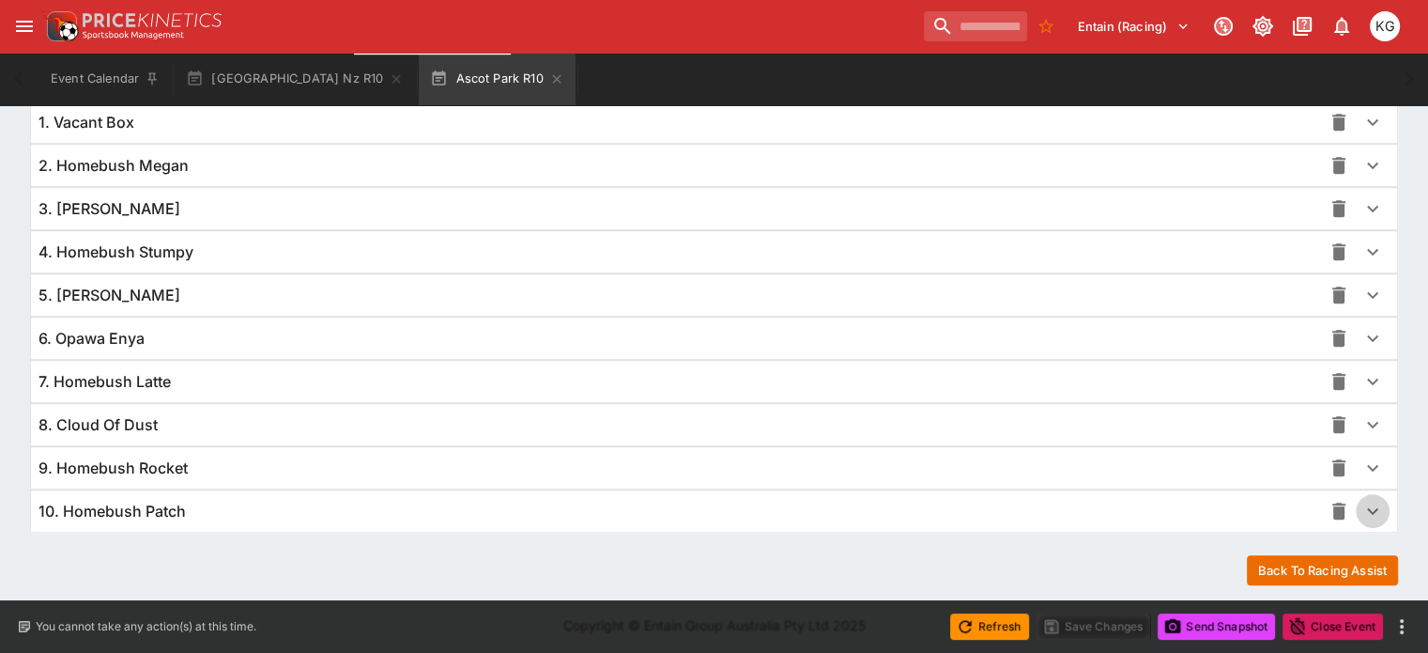
click at [1362, 516] on icon "button" at bounding box center [1373, 511] width 23 height 23
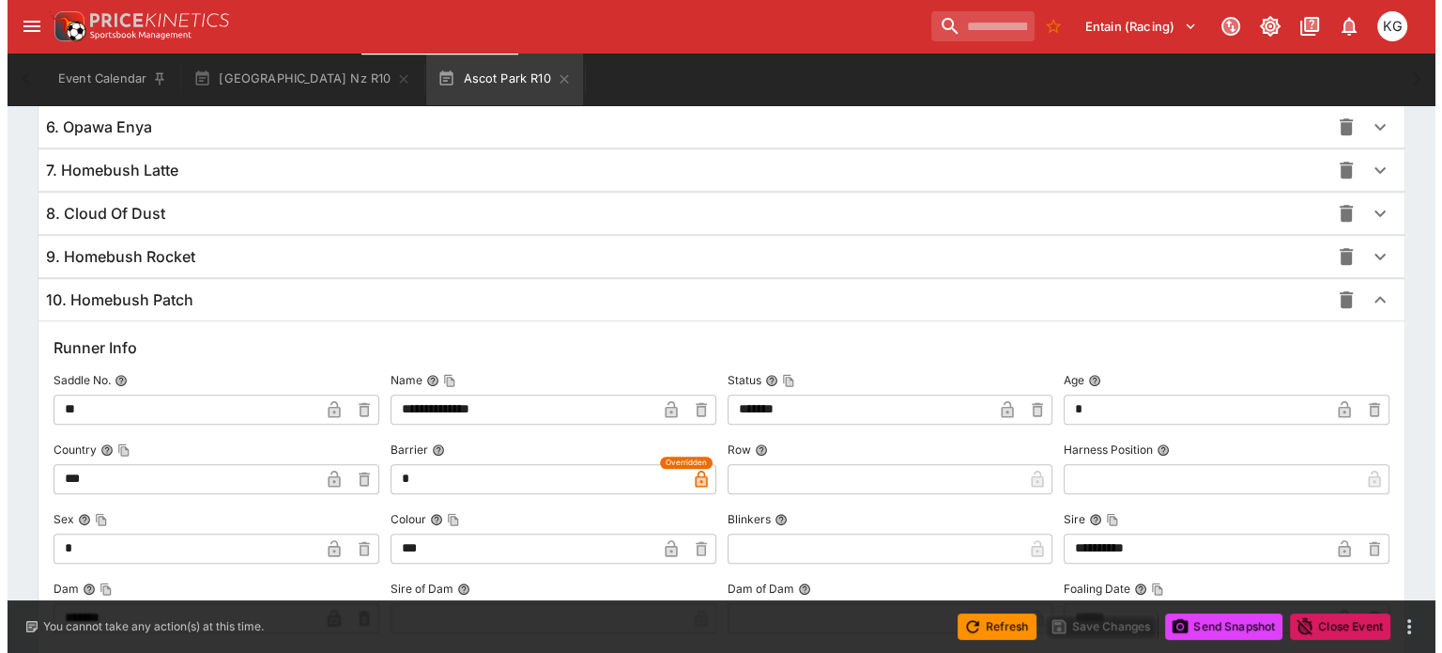
scroll to position [1837, 0]
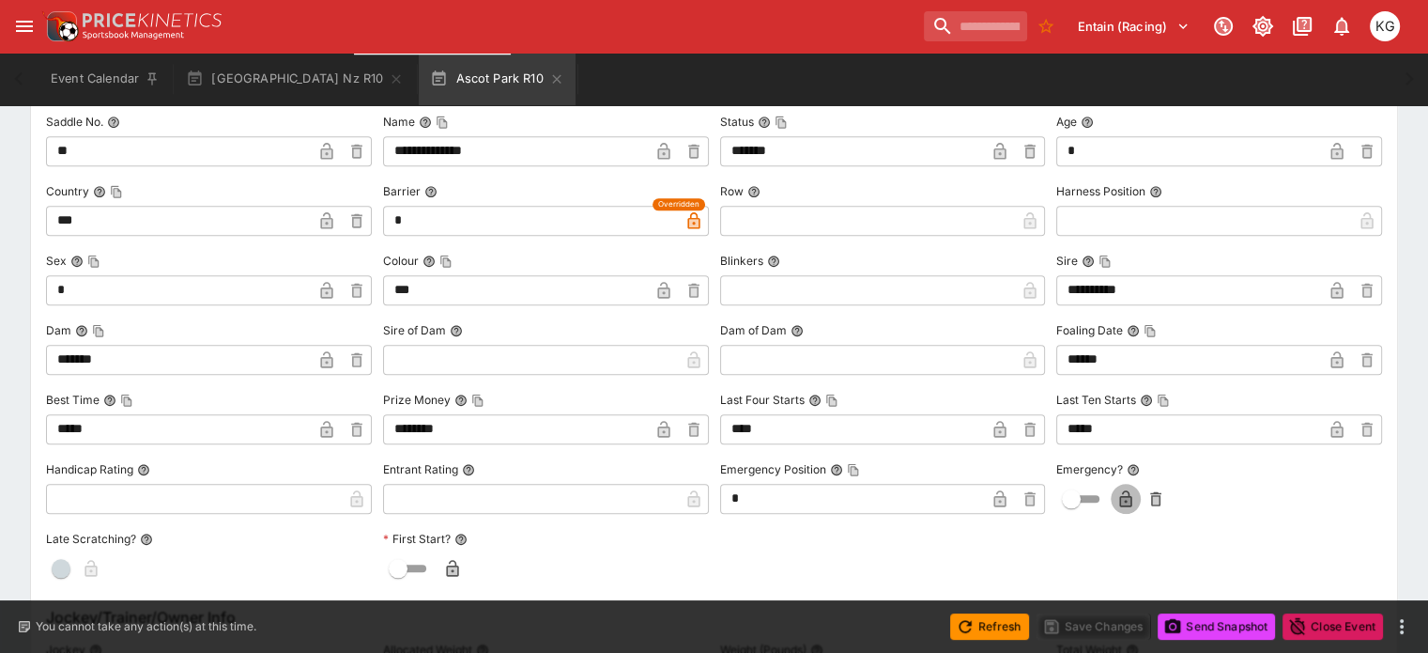
click at [1116, 489] on icon "button" at bounding box center [1125, 498] width 19 height 19
click at [1108, 624] on button "Save Changes" at bounding box center [1094, 626] width 115 height 26
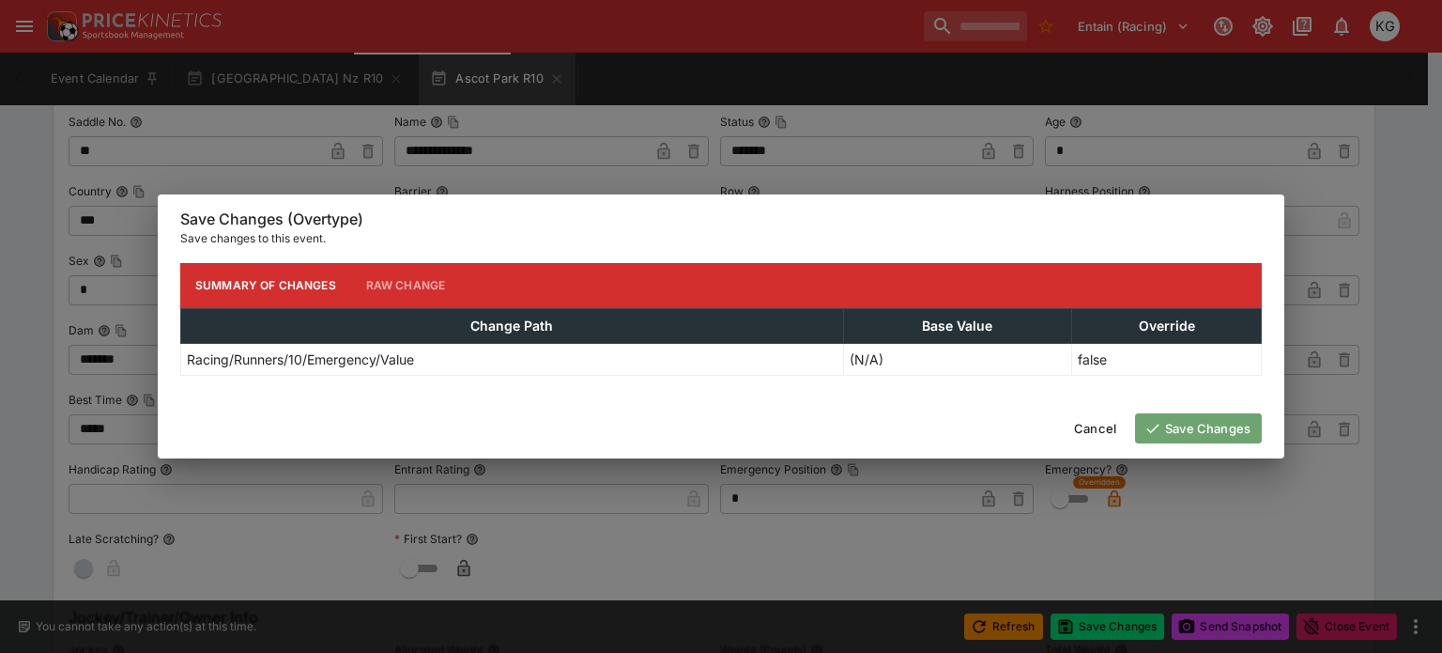
click at [1217, 418] on button "Save Changes" at bounding box center [1198, 428] width 127 height 30
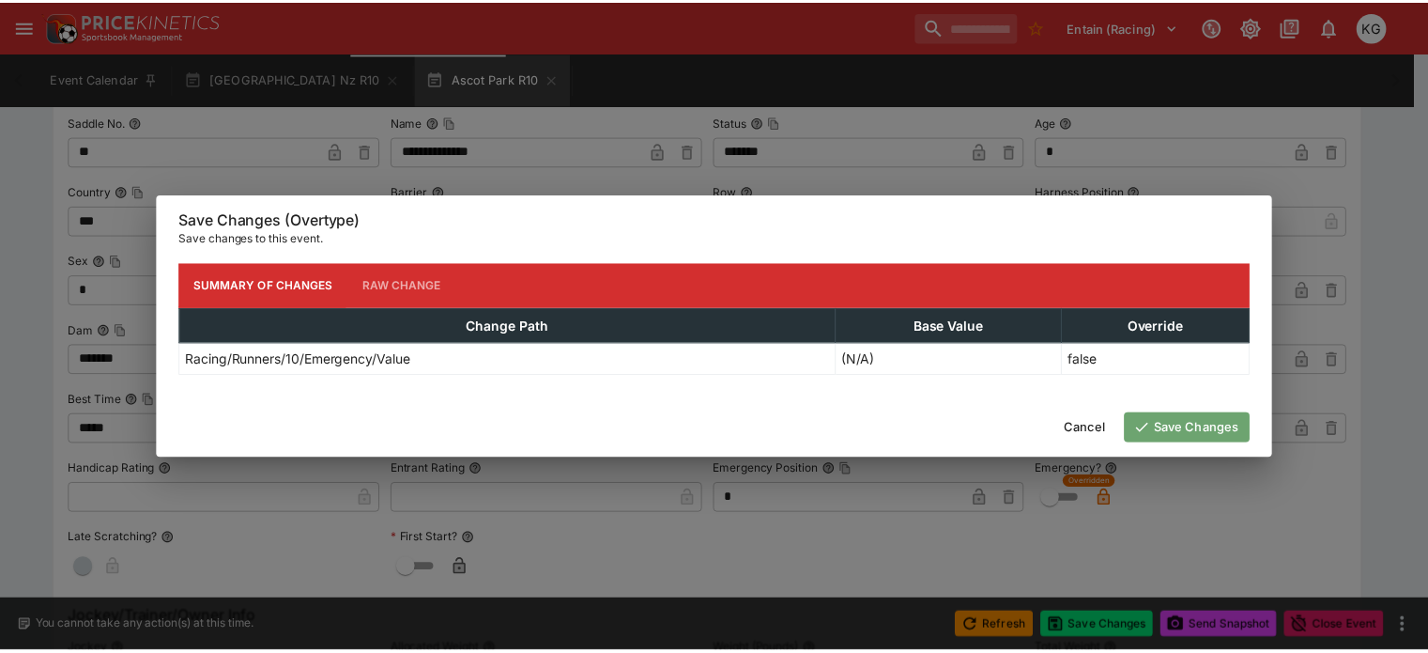
scroll to position [0, 0]
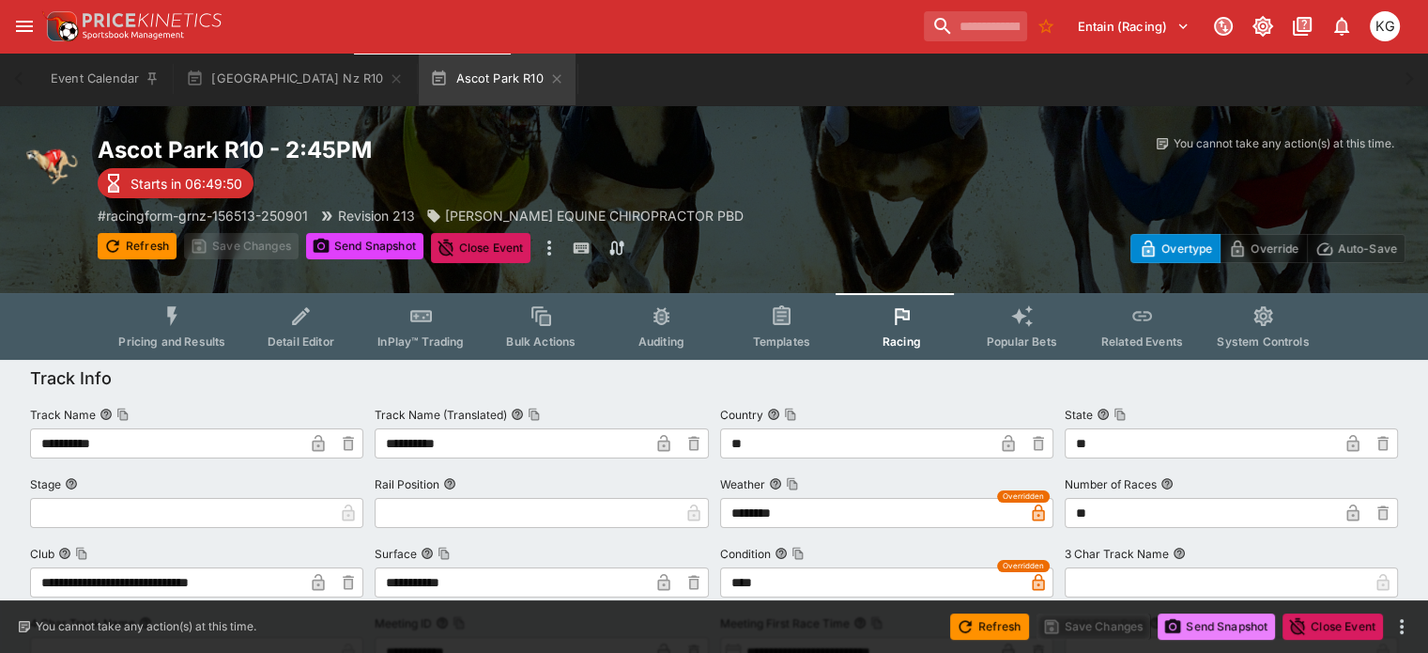
click at [1213, 622] on button "Send Snapshot" at bounding box center [1216, 626] width 117 height 26
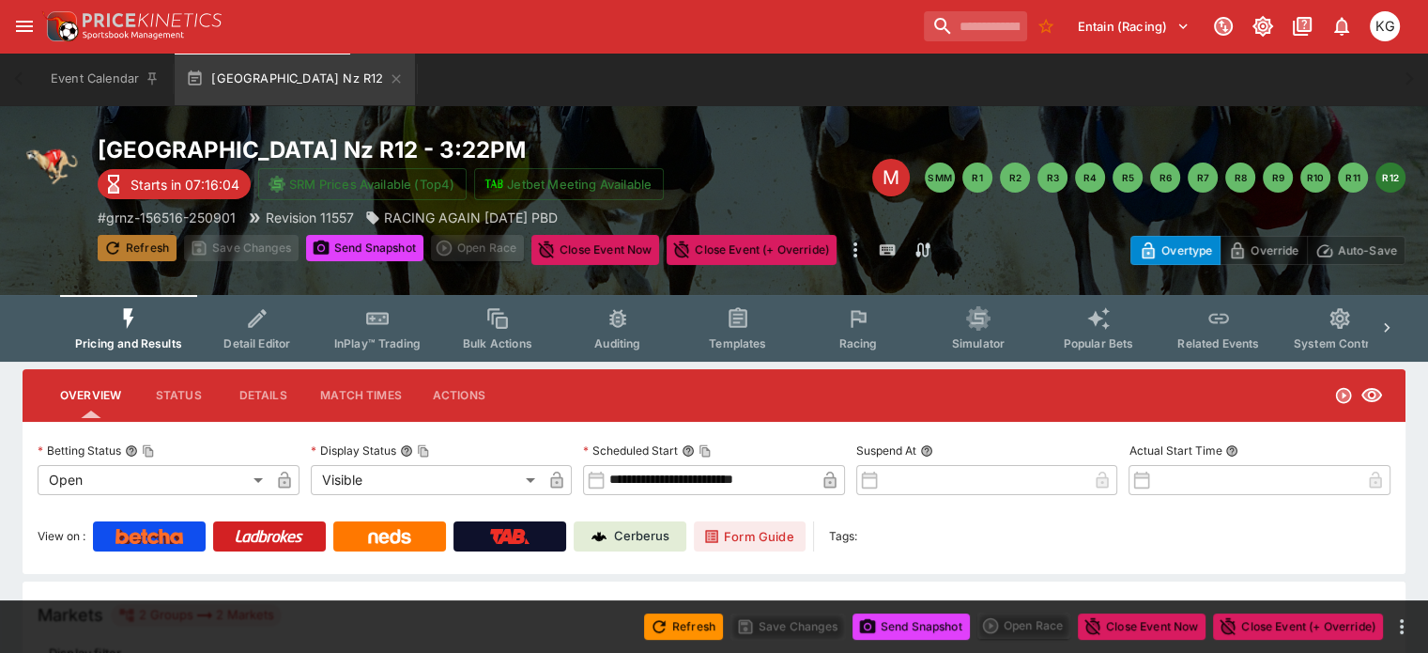
click at [169, 247] on button "Refresh" at bounding box center [137, 248] width 79 height 26
click at [692, 633] on button "Refresh" at bounding box center [683, 626] width 79 height 26
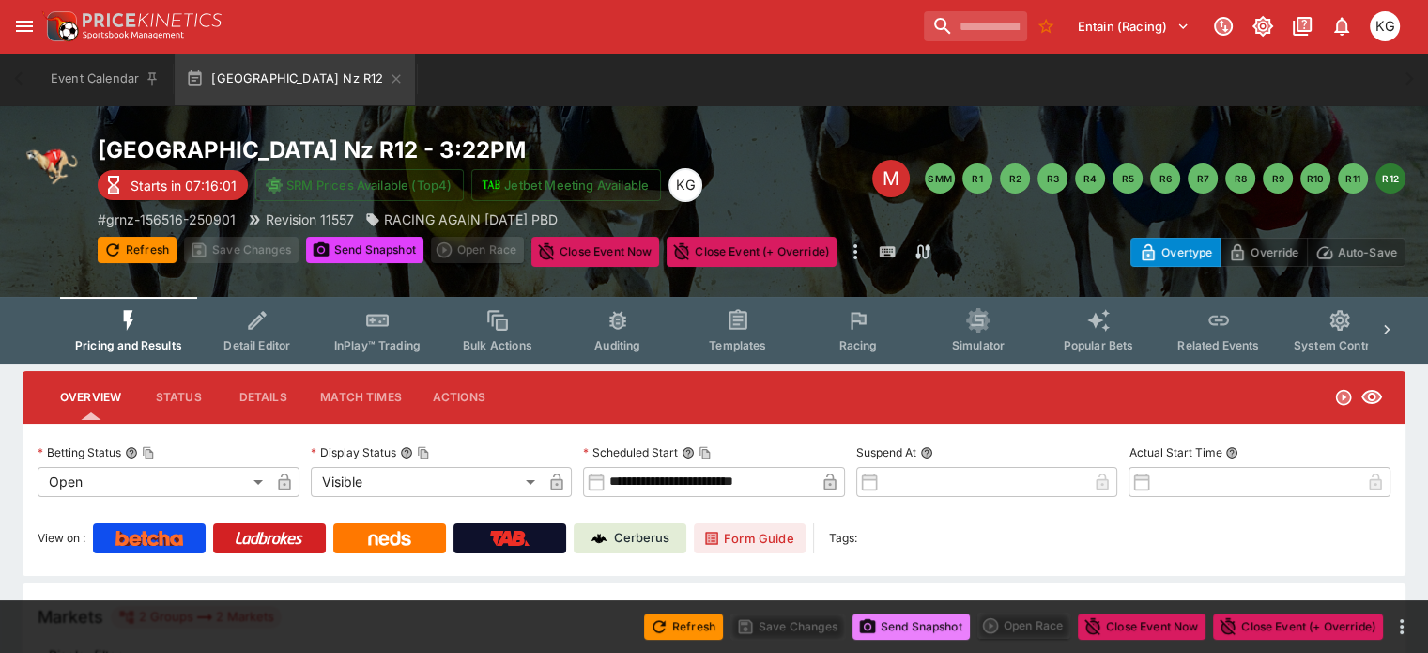
click at [954, 632] on button "Send Snapshot" at bounding box center [911, 626] width 117 height 26
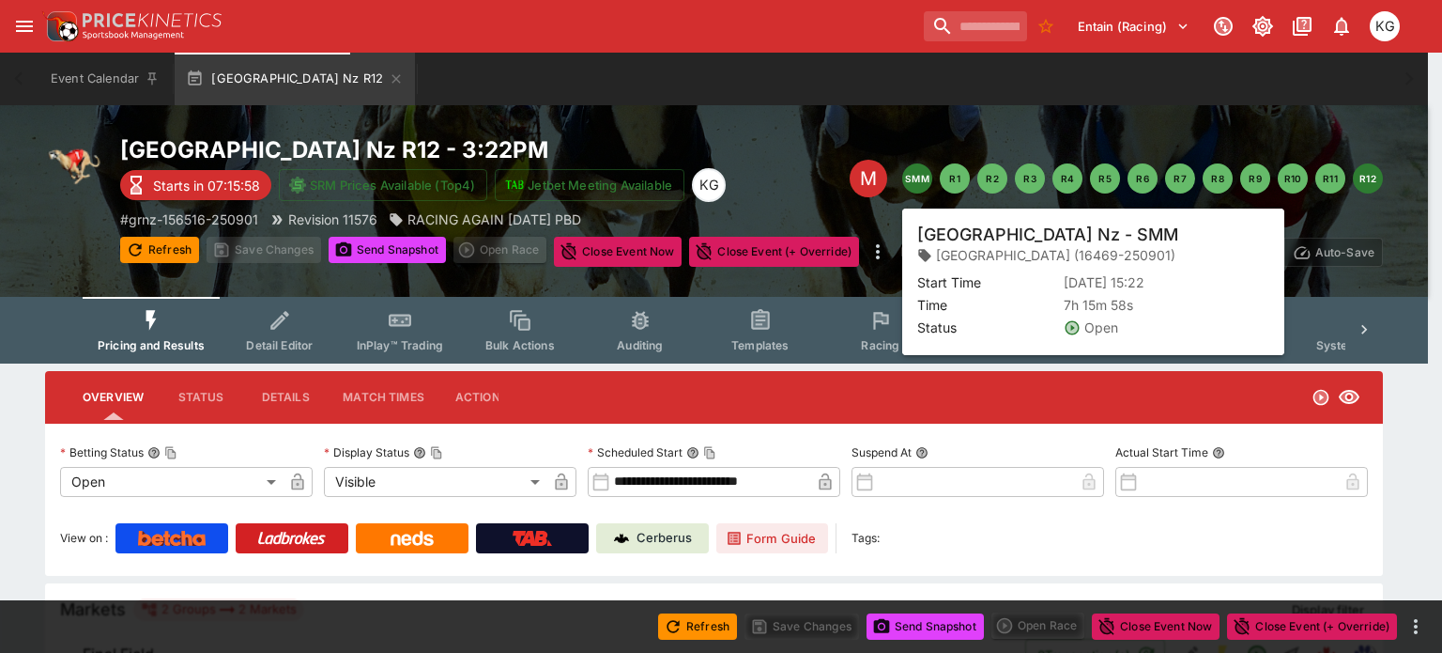
click at [924, 176] on button "SMM" at bounding box center [917, 178] width 30 height 30
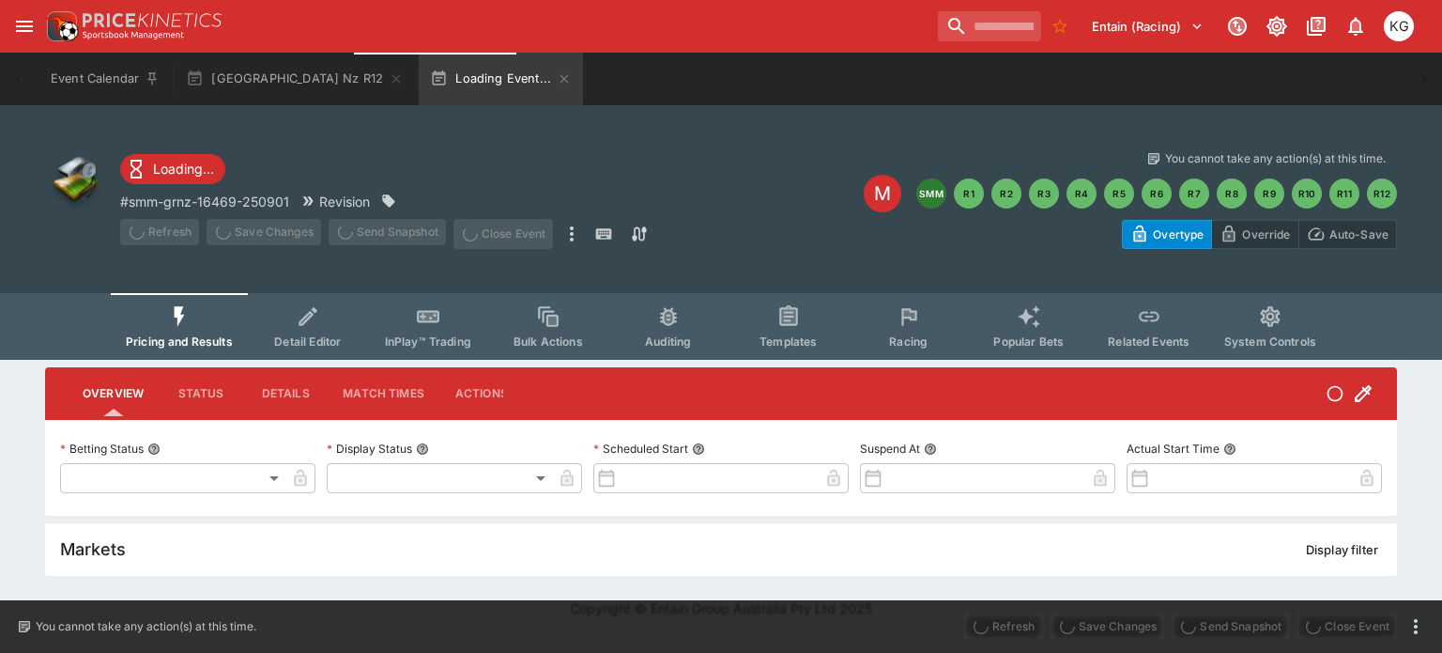
type input "**********"
type input "*******"
type input "**********"
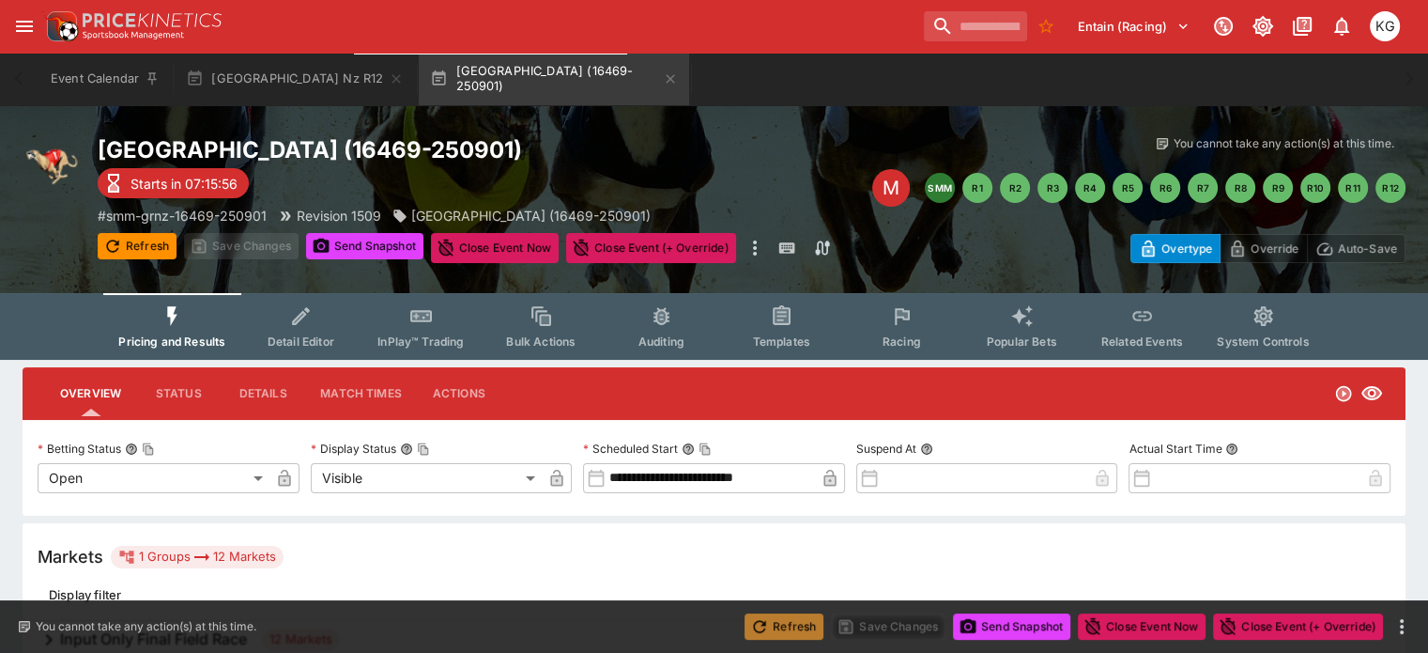
click at [788, 617] on button "Refresh" at bounding box center [784, 626] width 79 height 26
click at [1011, 624] on button "Send Snapshot" at bounding box center [1011, 626] width 117 height 26
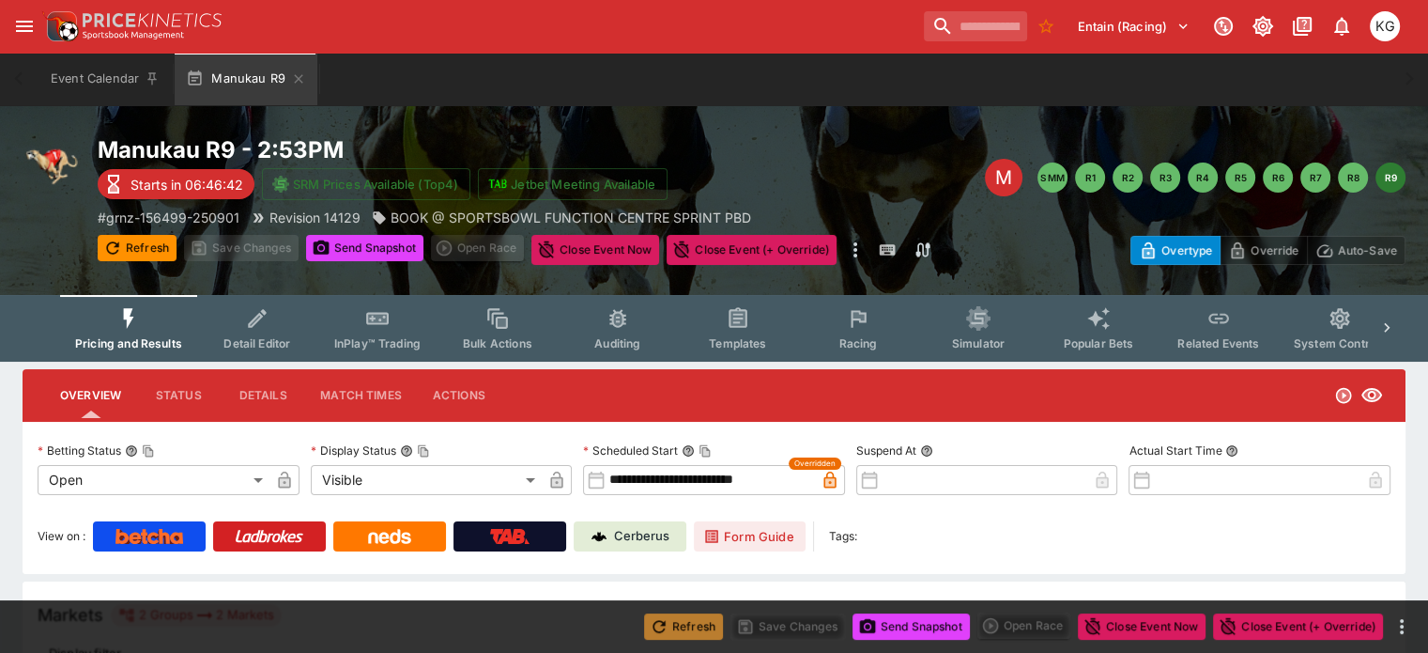
click at [671, 632] on button "Refresh" at bounding box center [683, 626] width 79 height 26
click at [922, 629] on button "Send Snapshot" at bounding box center [911, 626] width 117 height 26
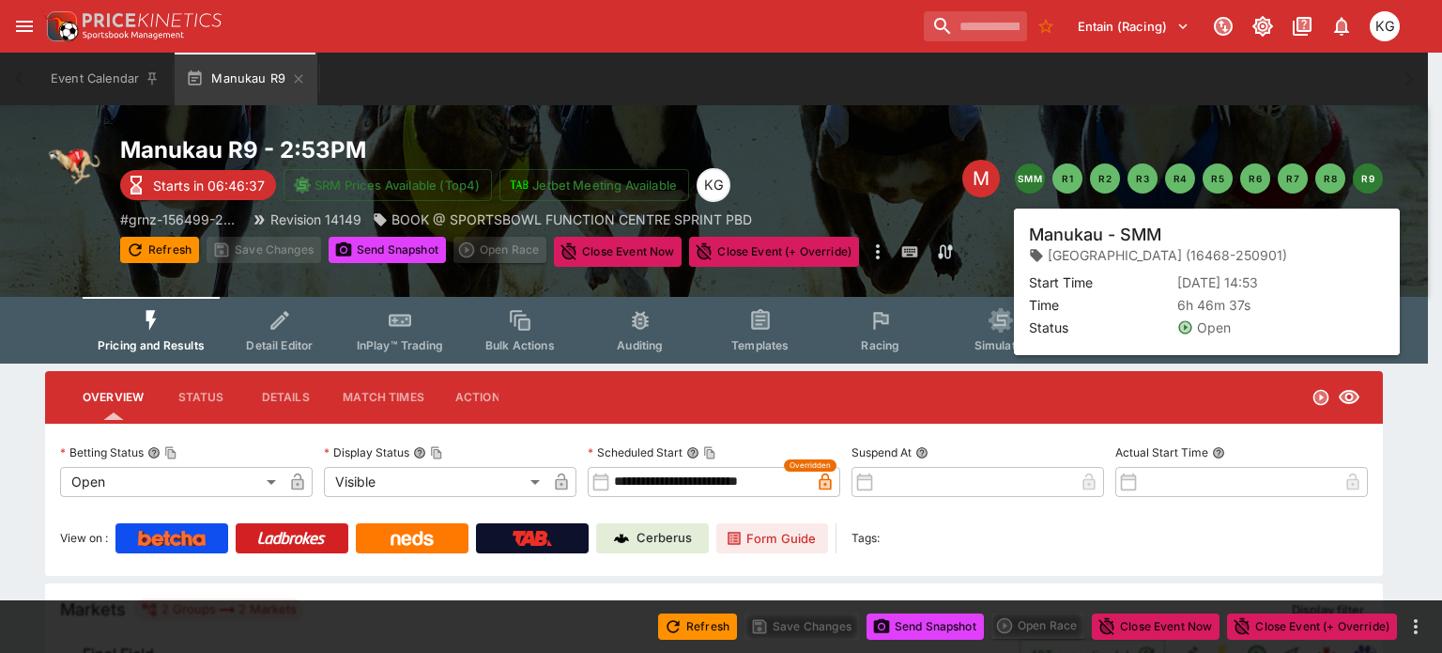
click at [1031, 175] on button "SMM" at bounding box center [1030, 178] width 30 height 30
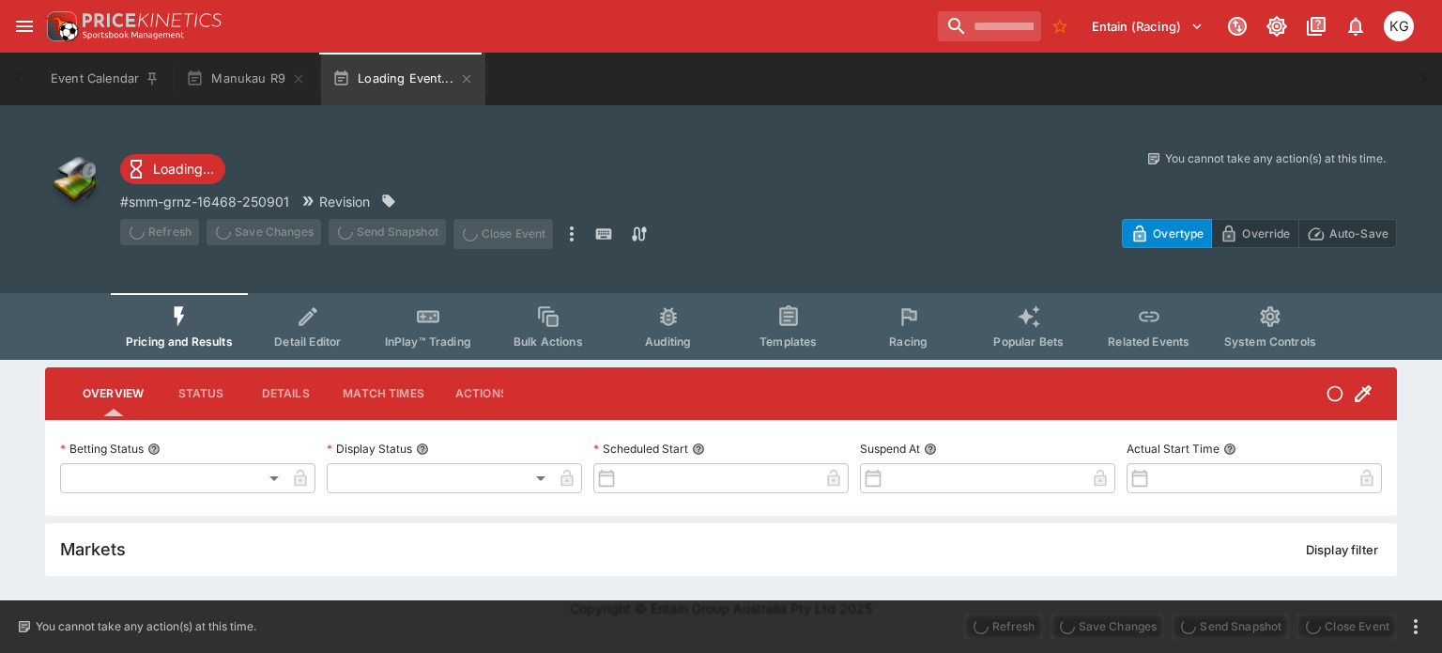
type input "**********"
type input "*******"
type input "**********"
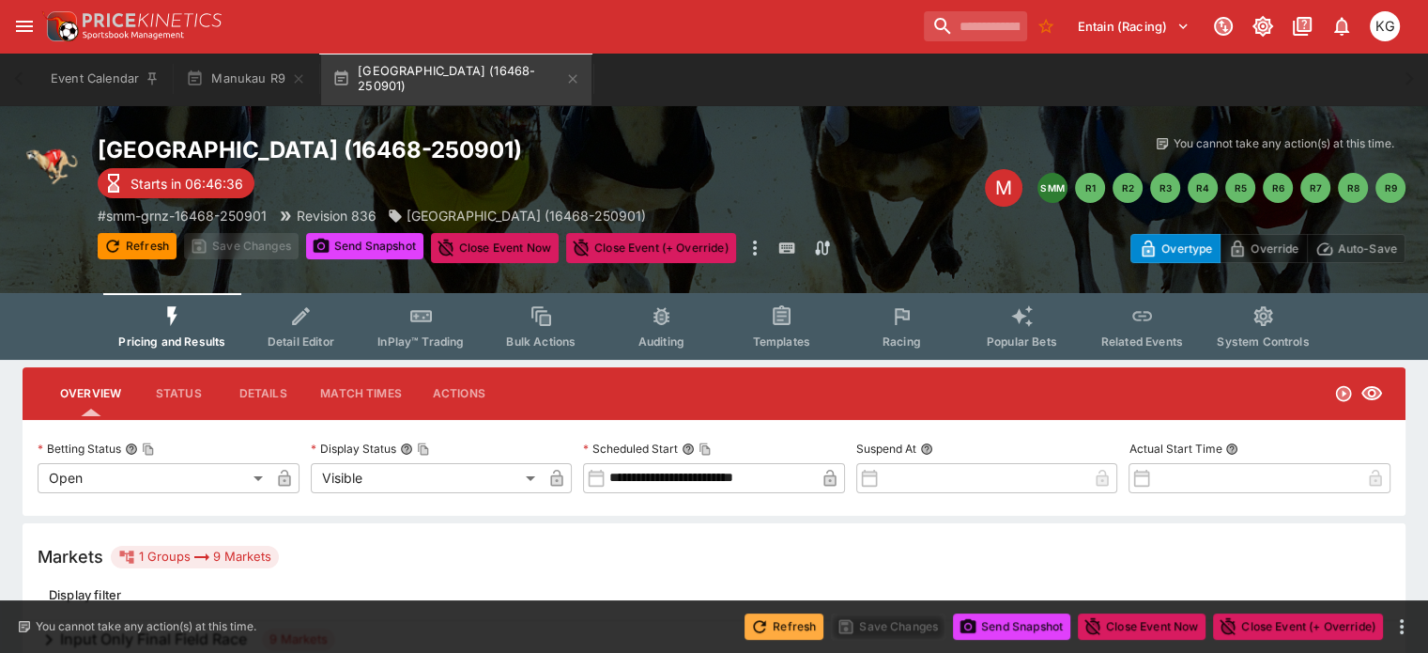
click at [784, 626] on button "Refresh" at bounding box center [784, 626] width 79 height 26
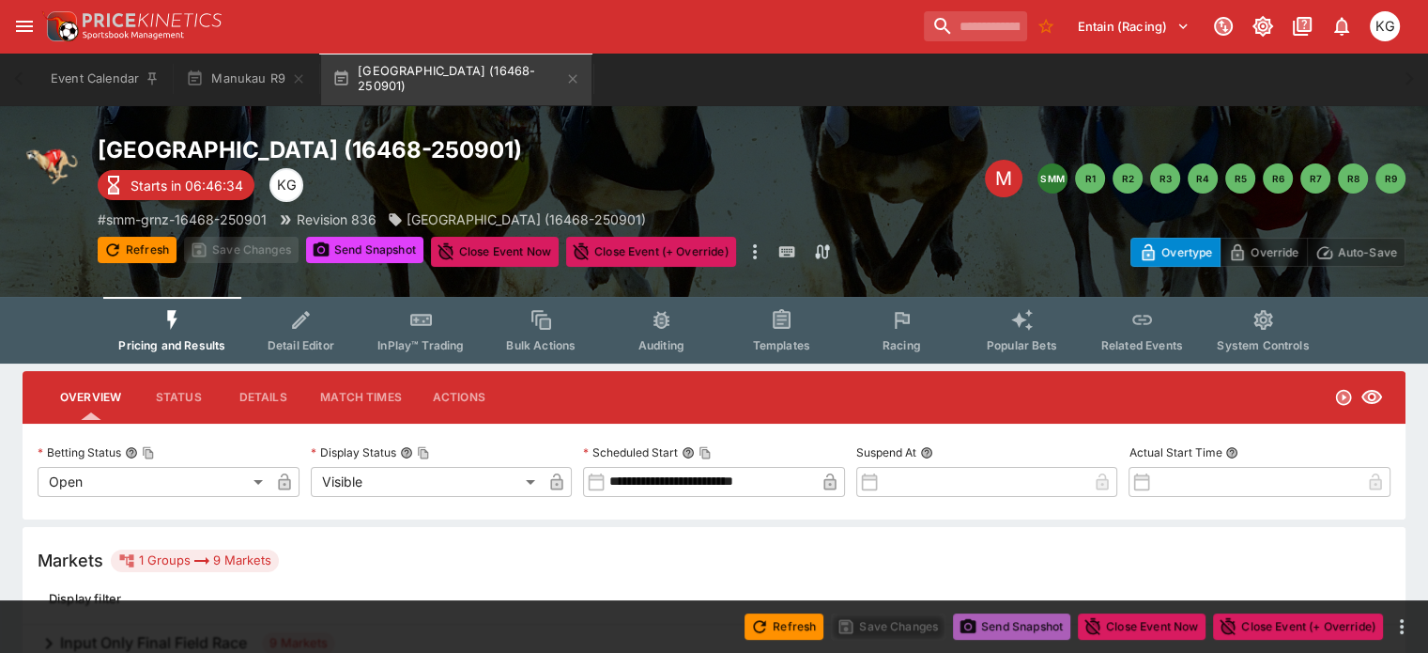
click at [1001, 620] on button "Send Snapshot" at bounding box center [1011, 626] width 117 height 26
